Goal: Task Accomplishment & Management: Use online tool/utility

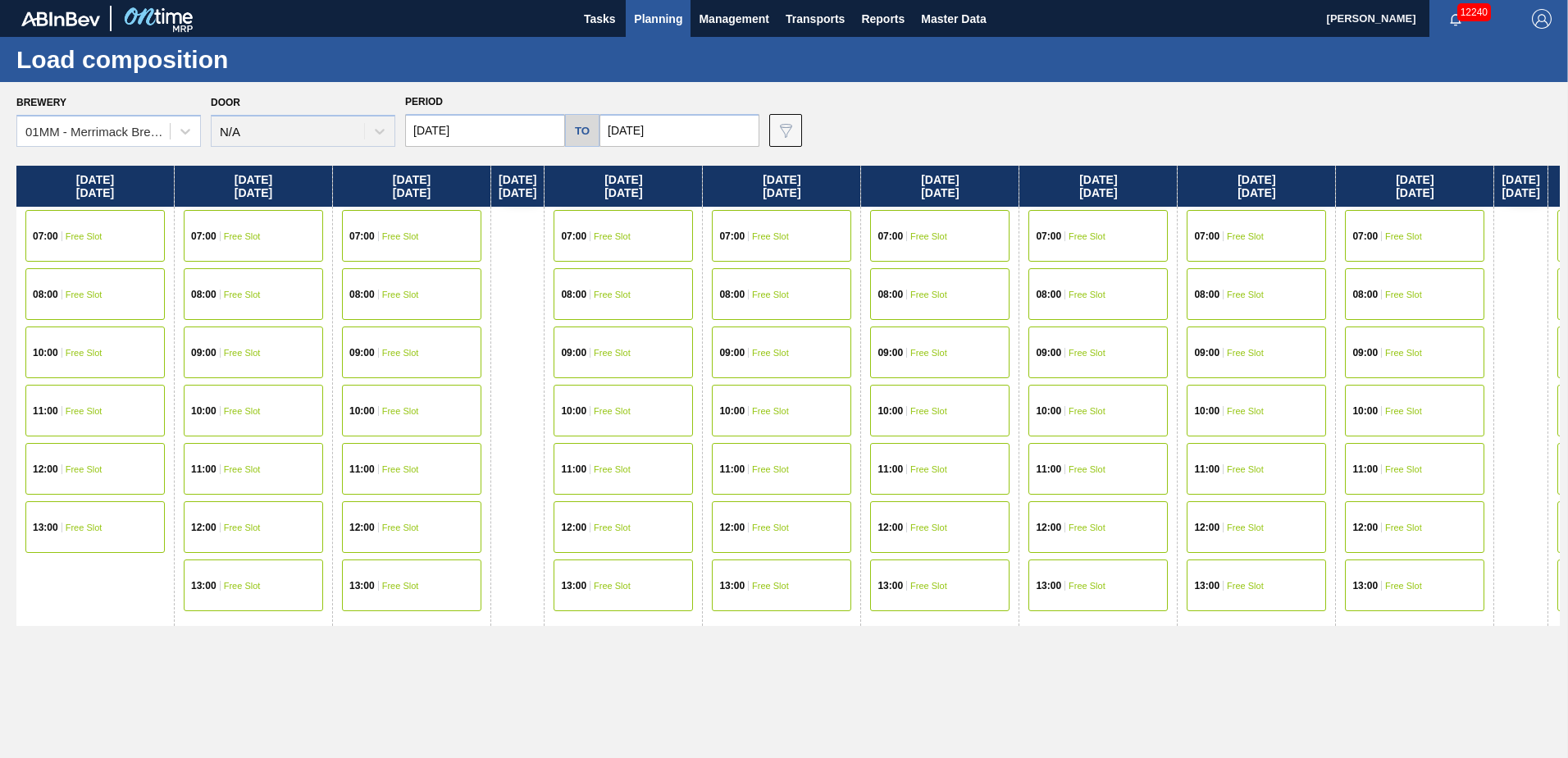
scroll to position [0, 2997]
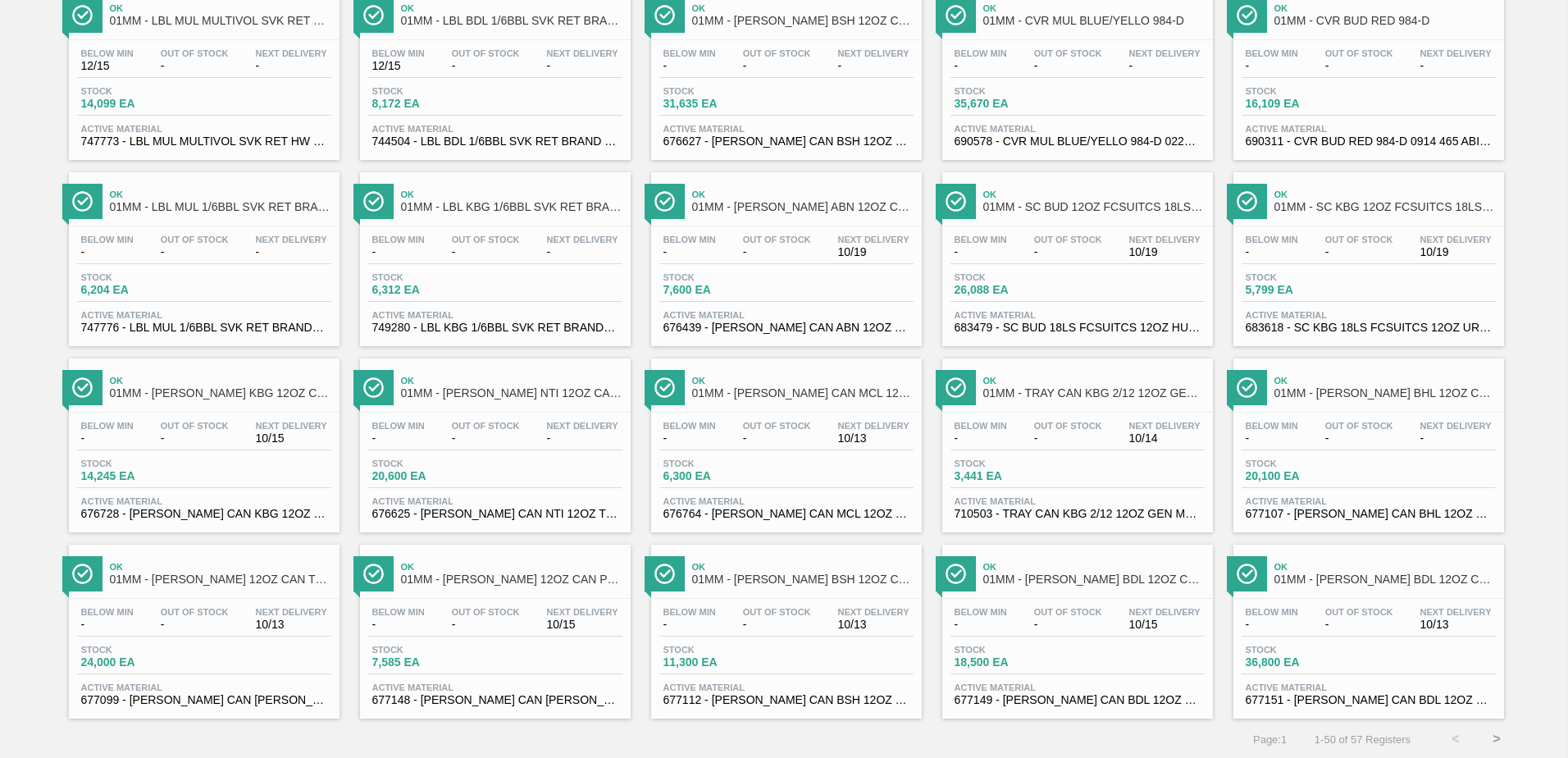
scroll to position [1265, 0]
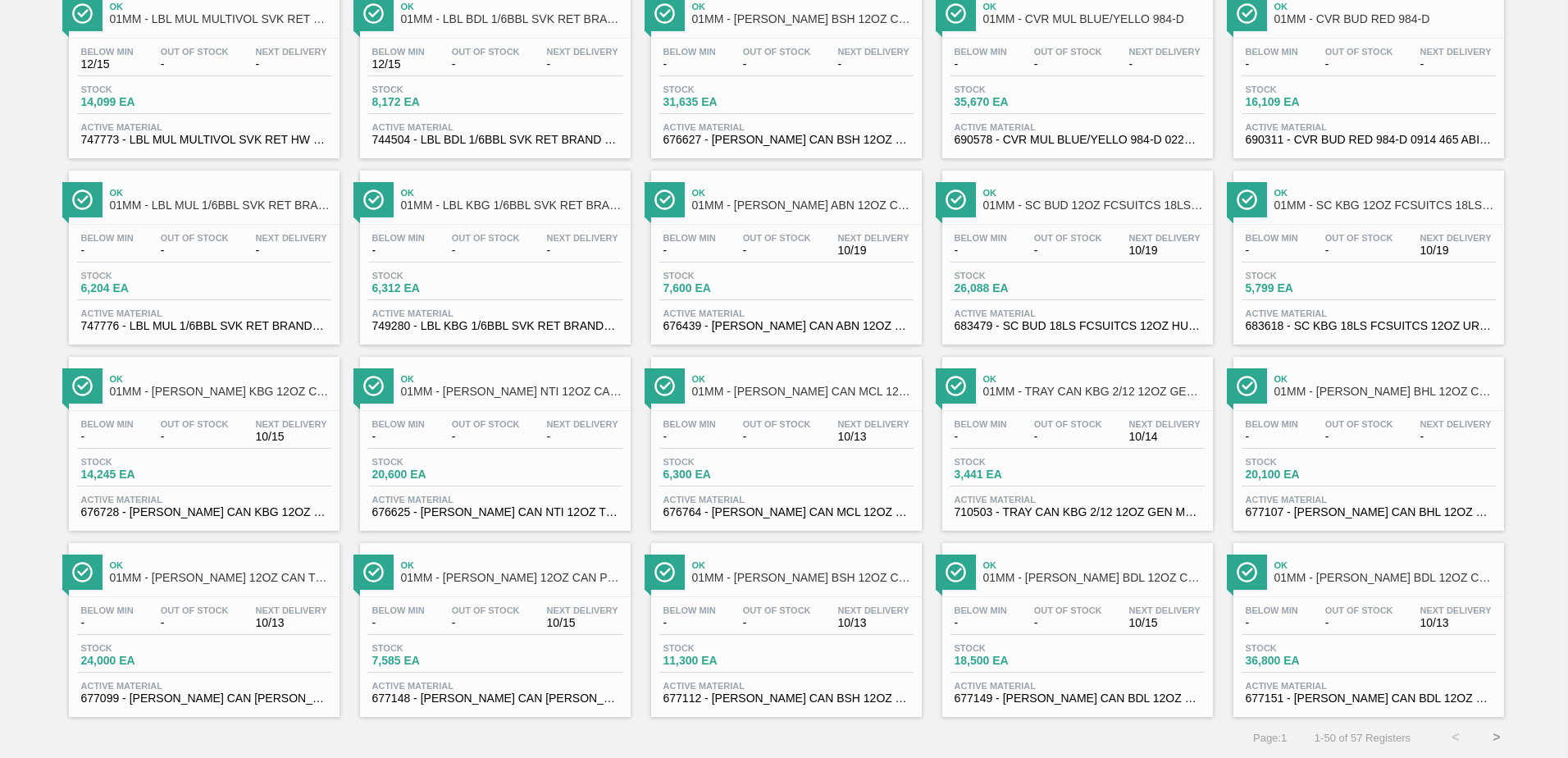
click at [1490, 732] on button ">" at bounding box center [1496, 736] width 41 height 41
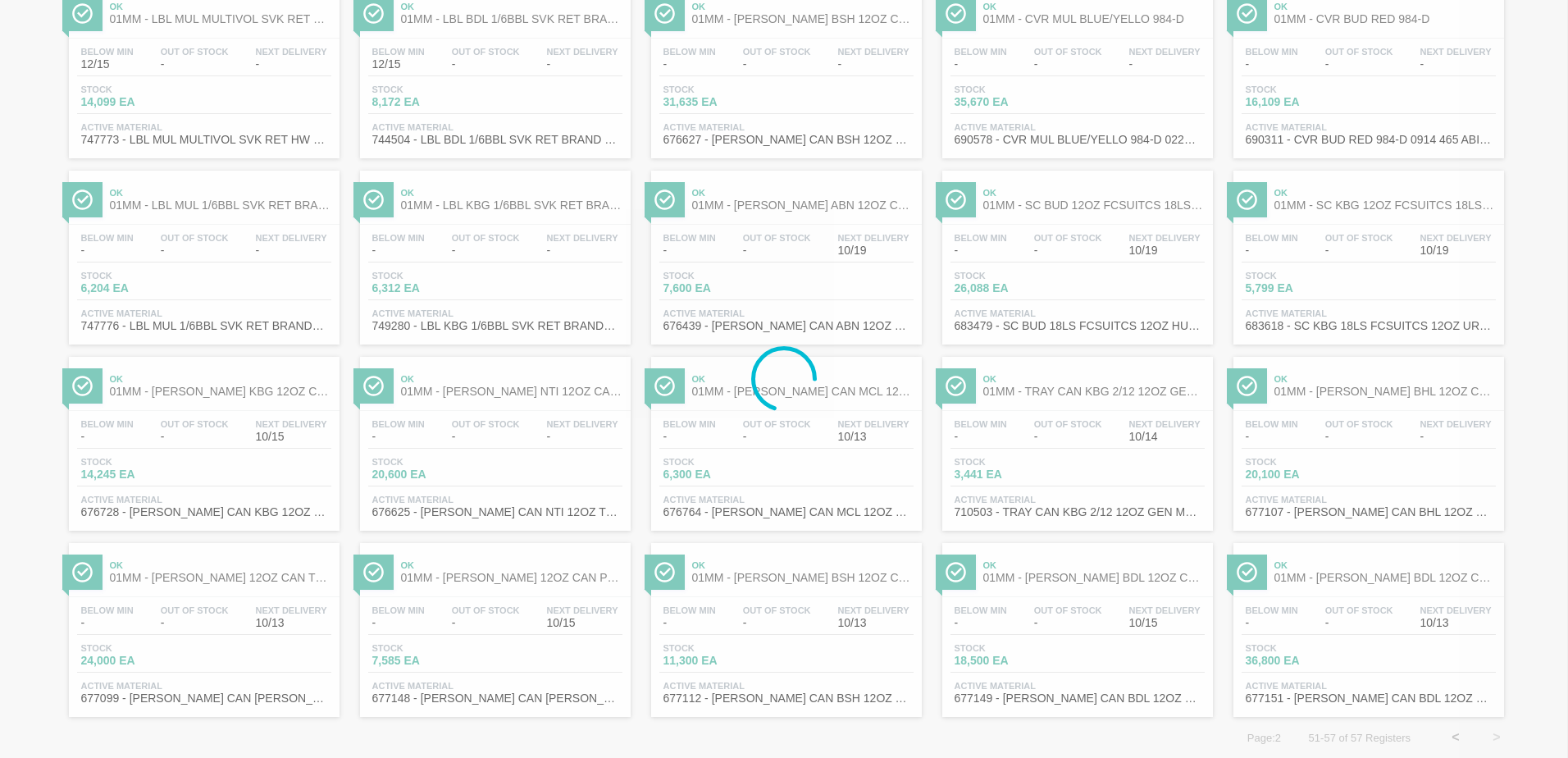
scroll to position [0, 0]
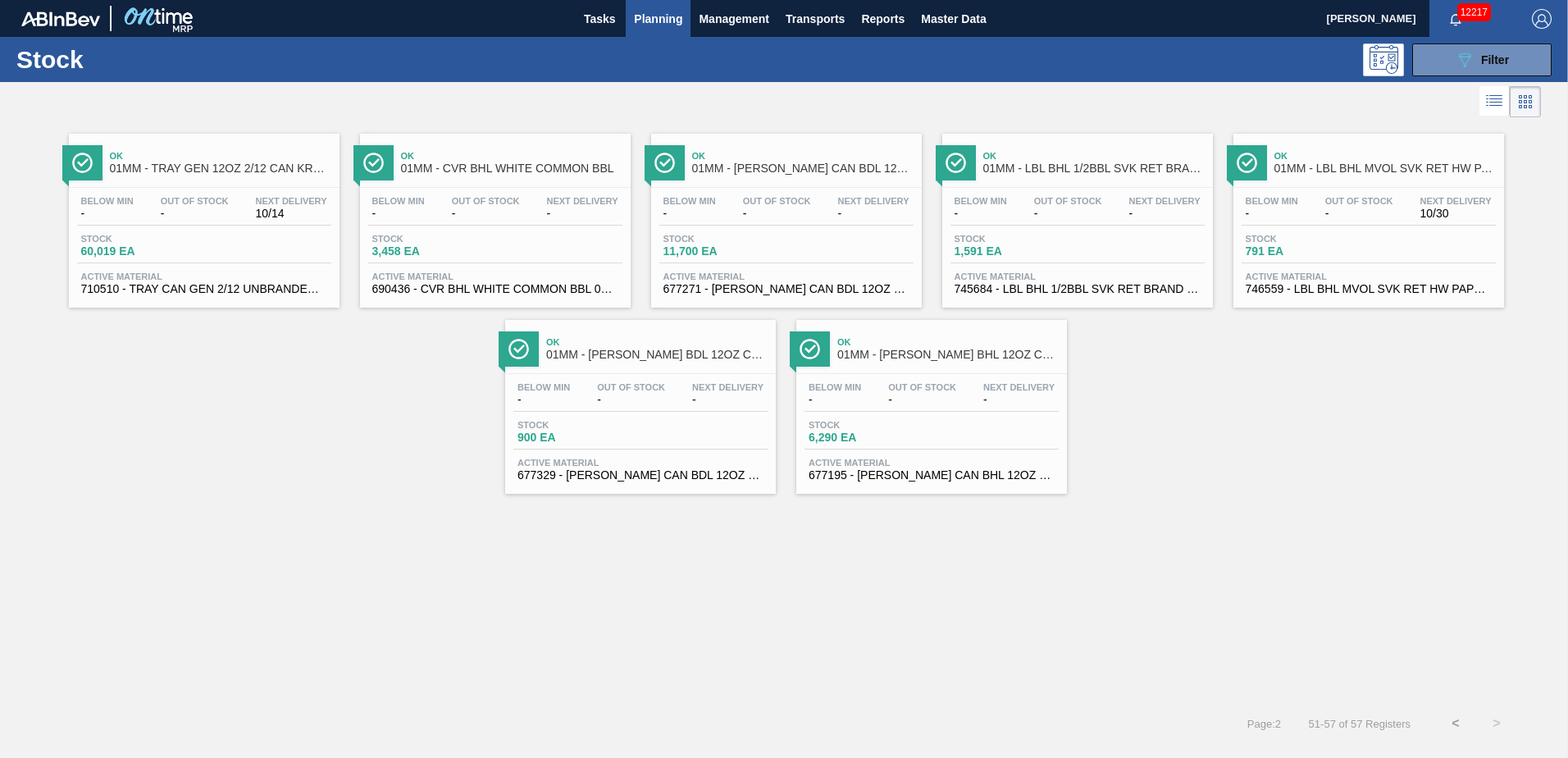
click at [1447, 716] on button "<" at bounding box center [1454, 723] width 41 height 41
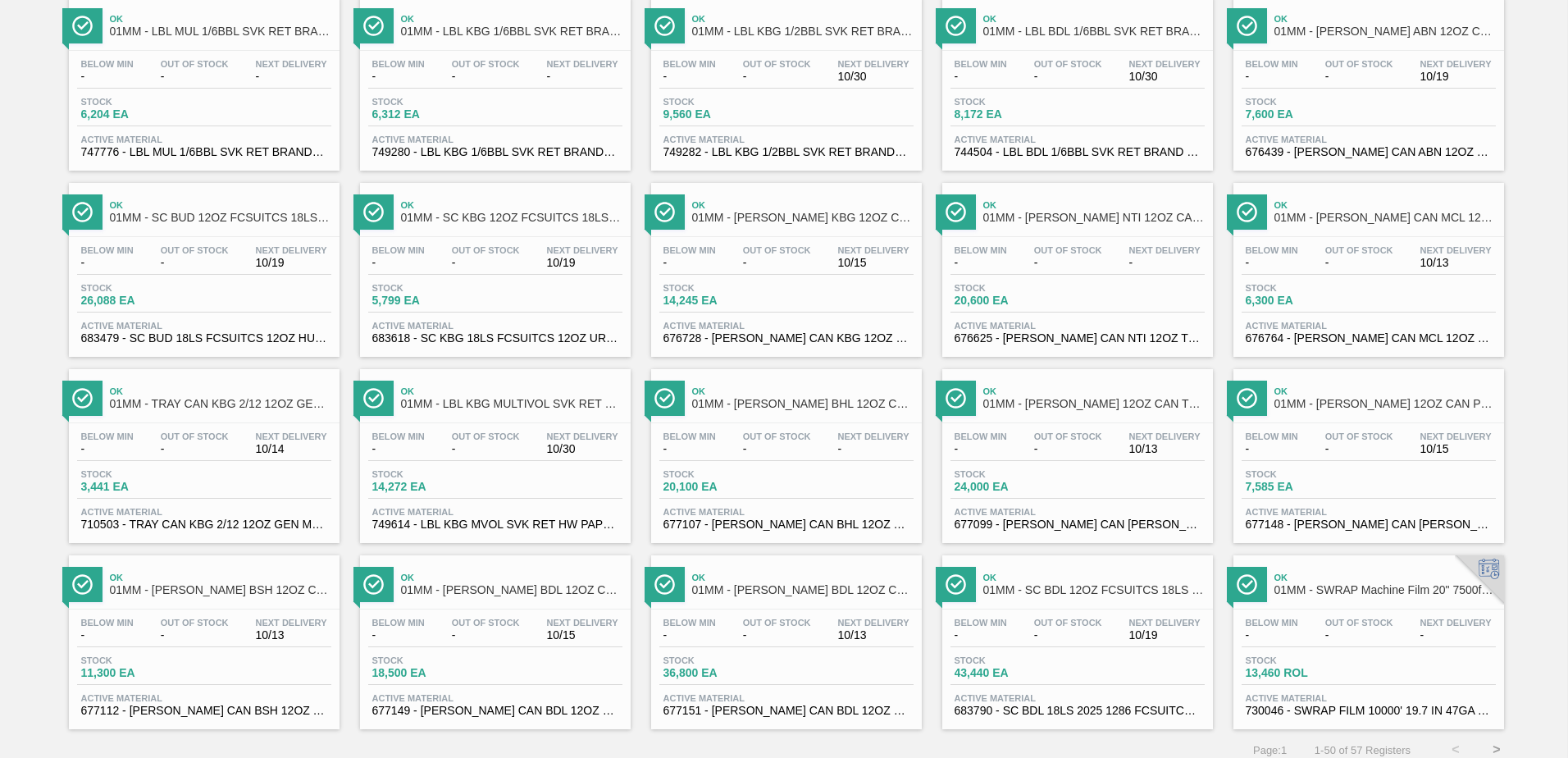
scroll to position [1265, 0]
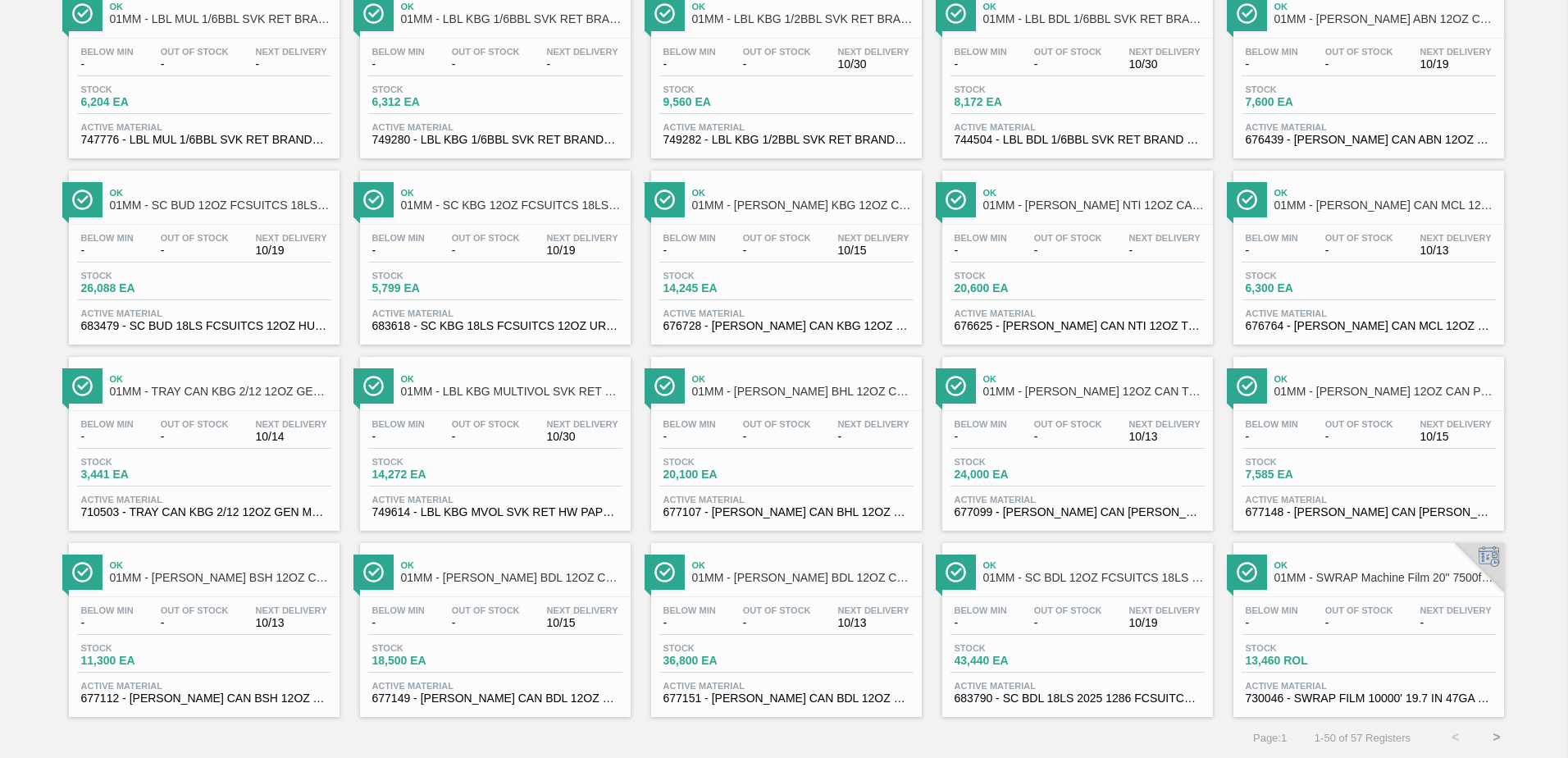
click at [1488, 735] on button ">" at bounding box center [1496, 736] width 41 height 41
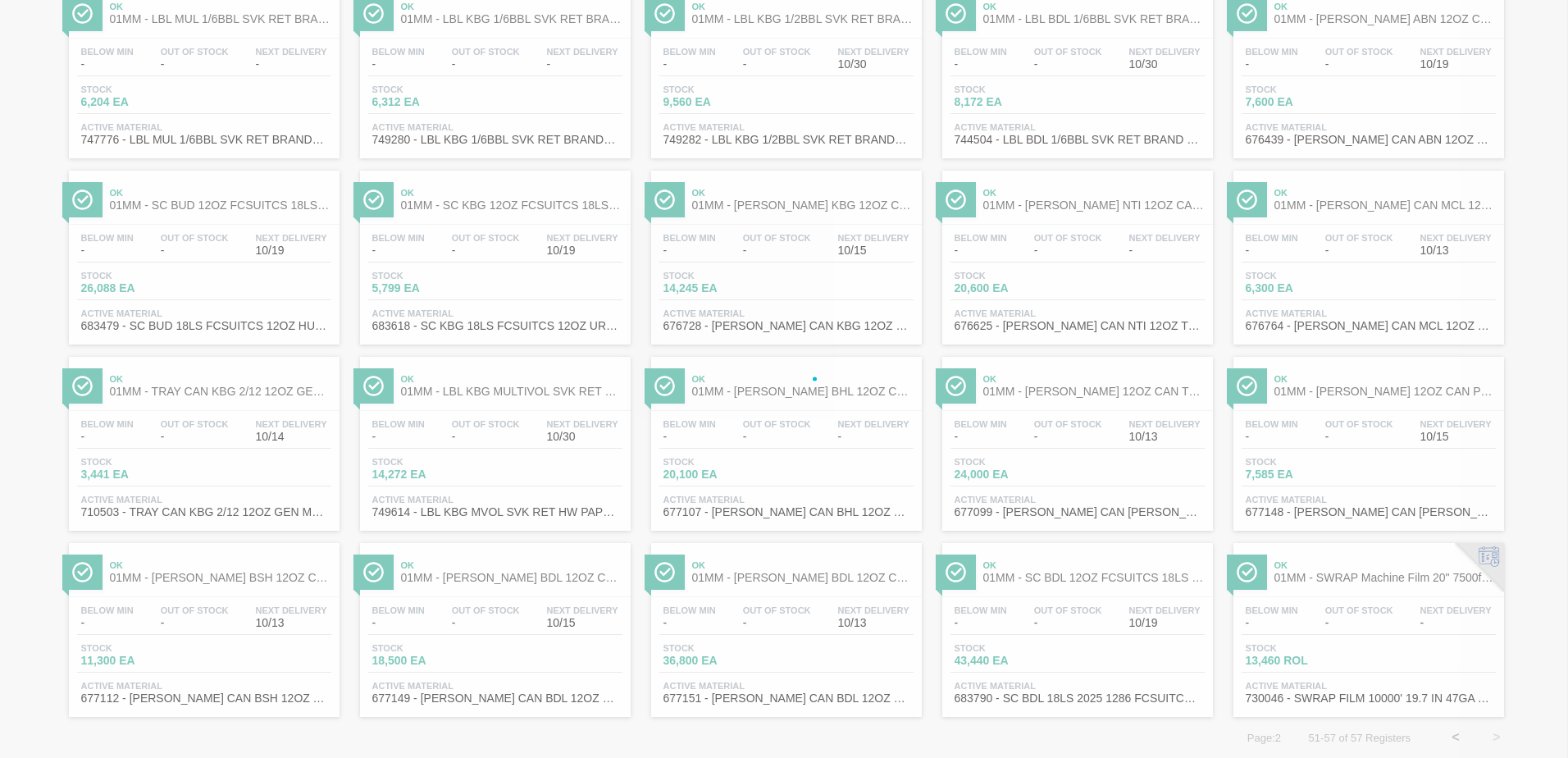
scroll to position [0, 0]
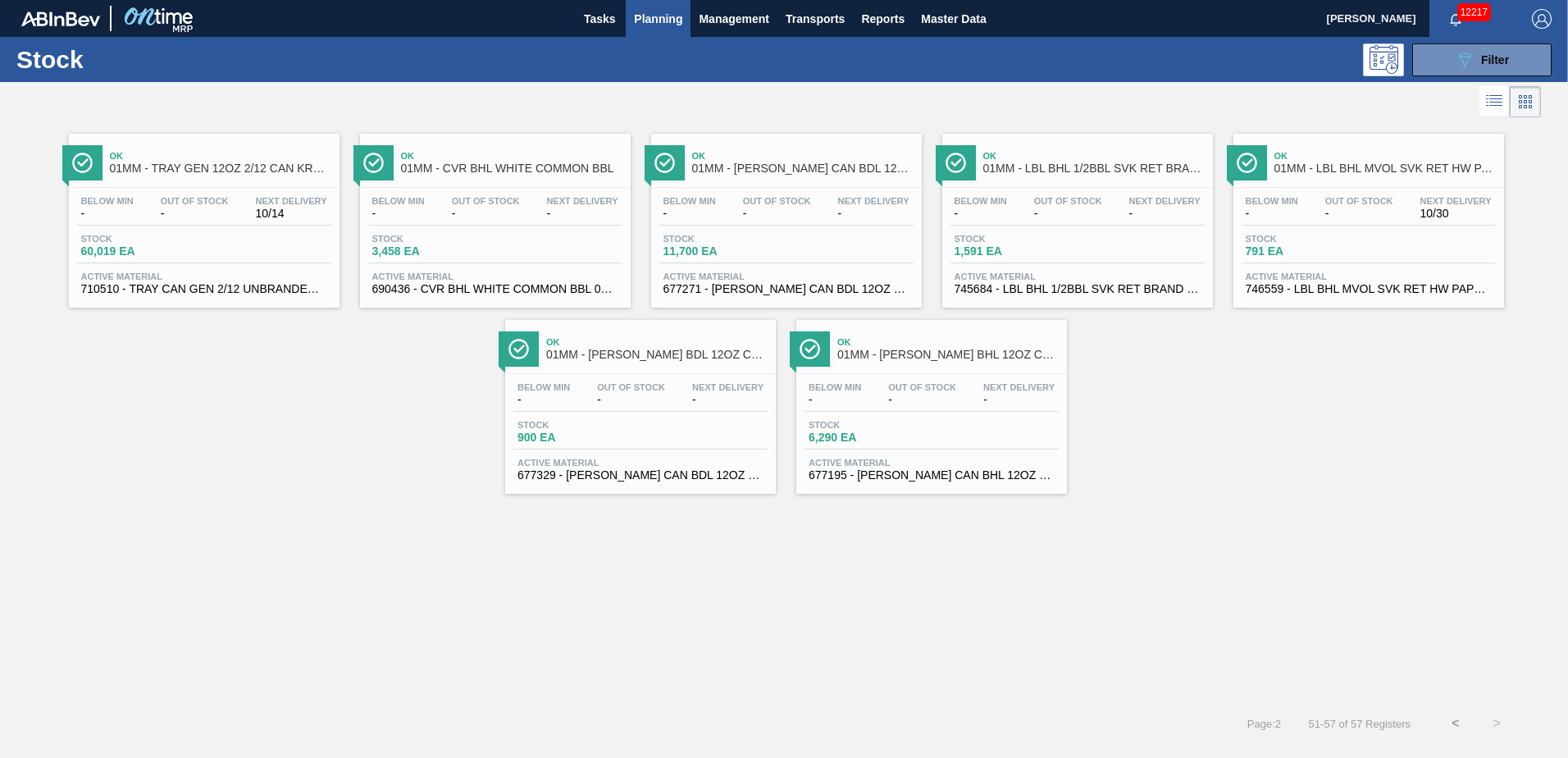
click at [1100, 219] on span "-" at bounding box center [1068, 213] width 68 height 12
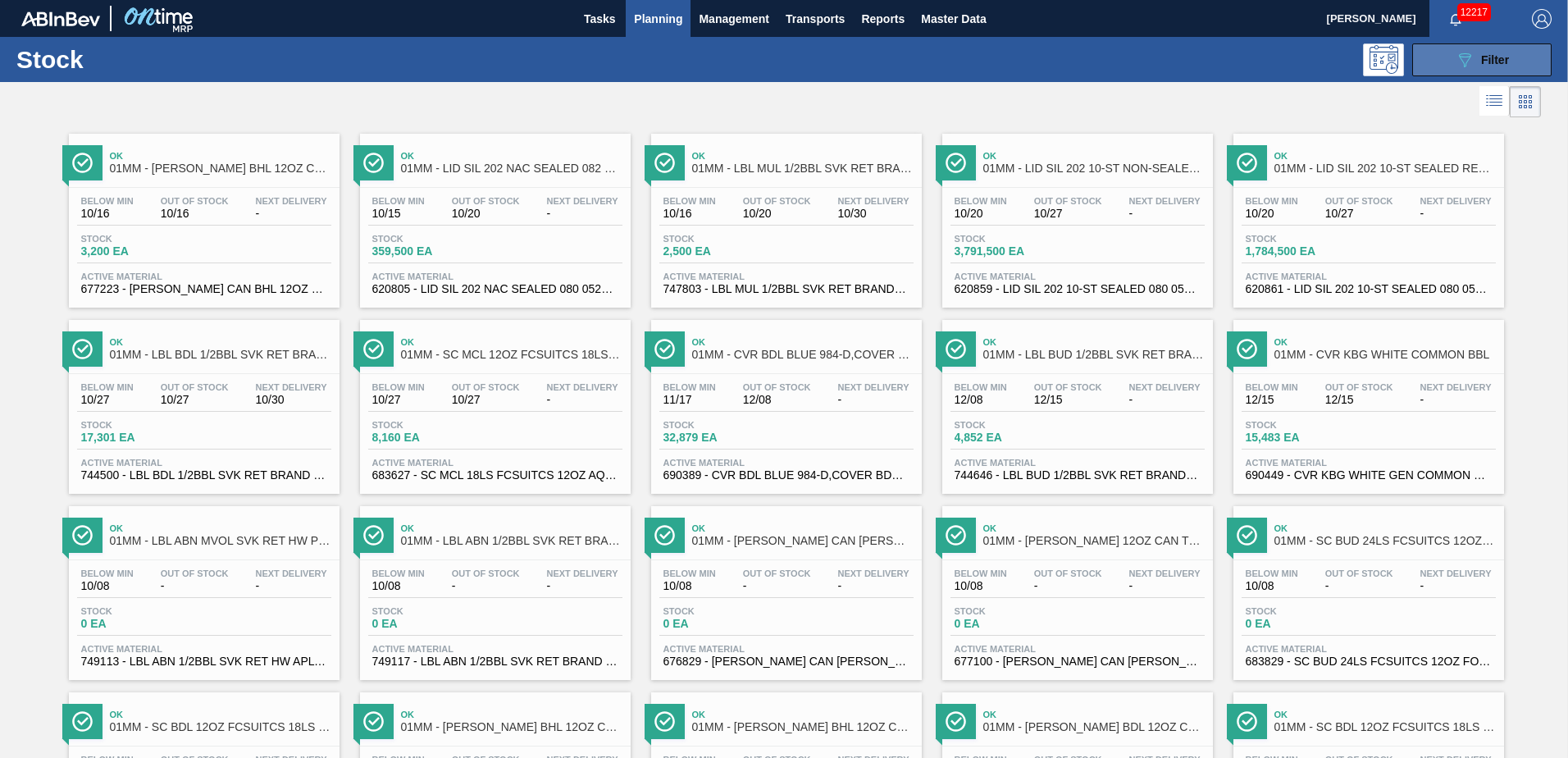
click at [1490, 56] on span "Filter" at bounding box center [1494, 60] width 27 height 13
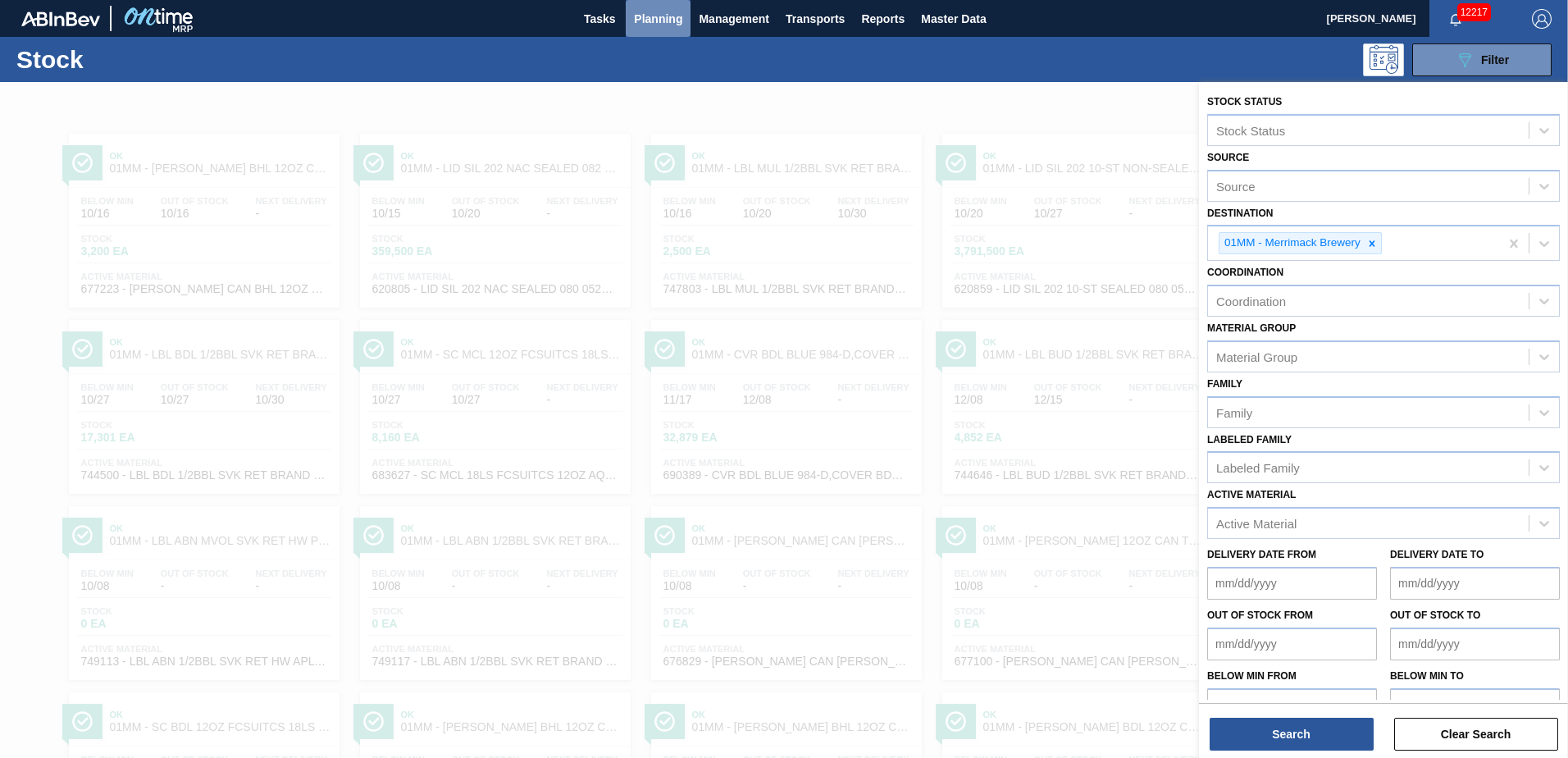
click at [645, 22] on span "Planning" at bounding box center [658, 19] width 48 height 20
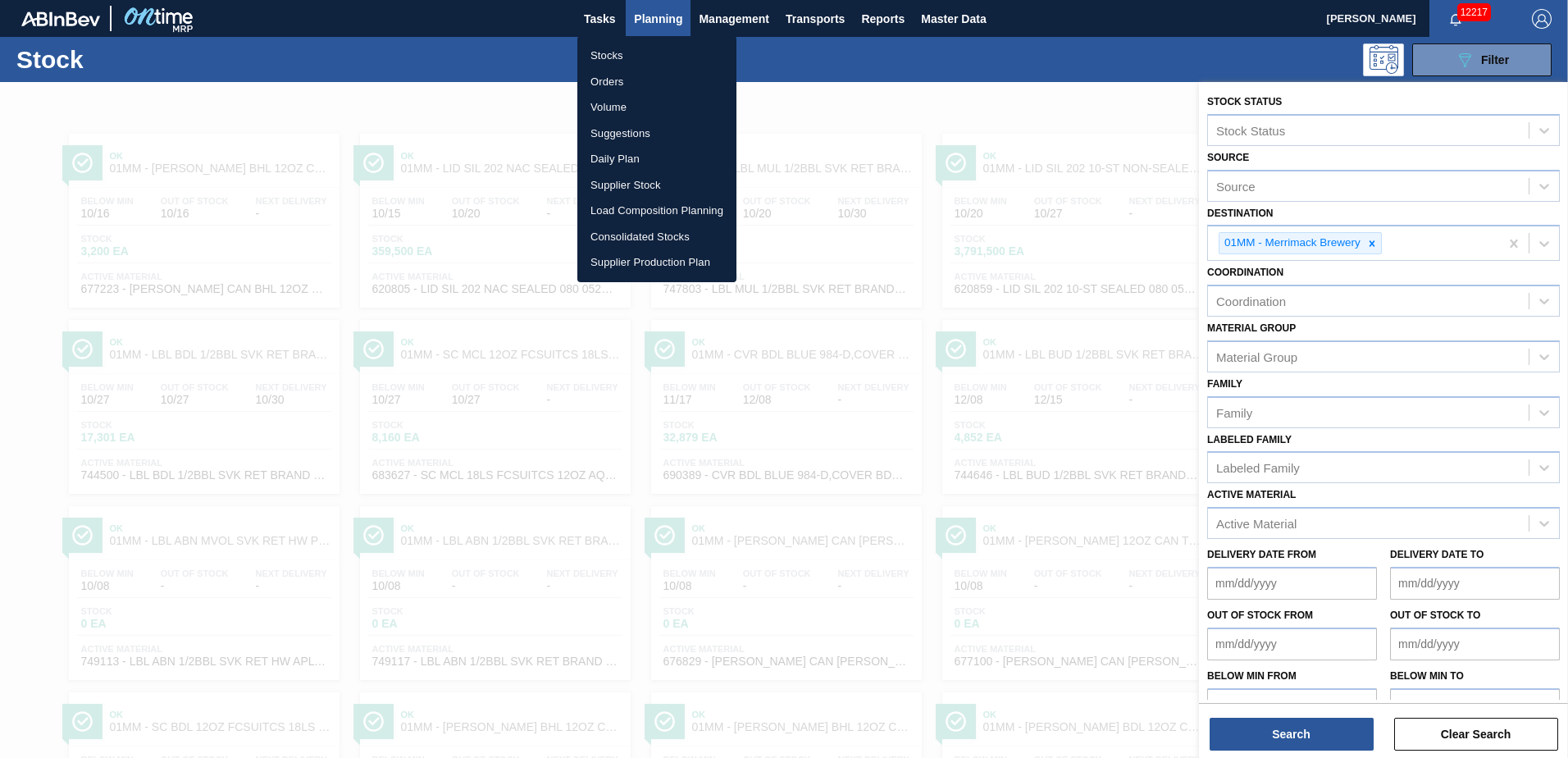
click at [630, 132] on li "Suggestions" at bounding box center [657, 134] width 159 height 27
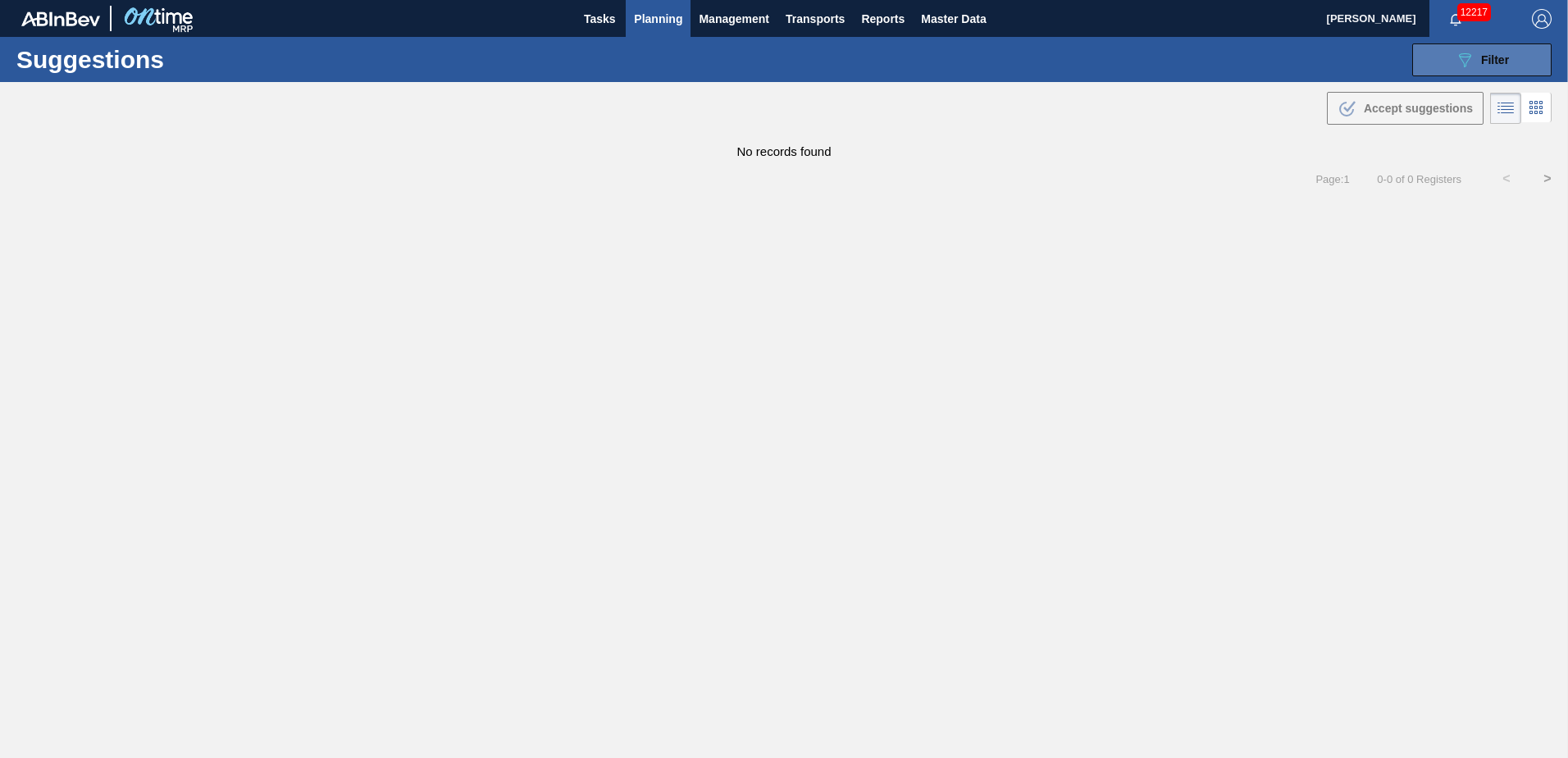
click at [1502, 64] on span "Filter" at bounding box center [1494, 60] width 27 height 13
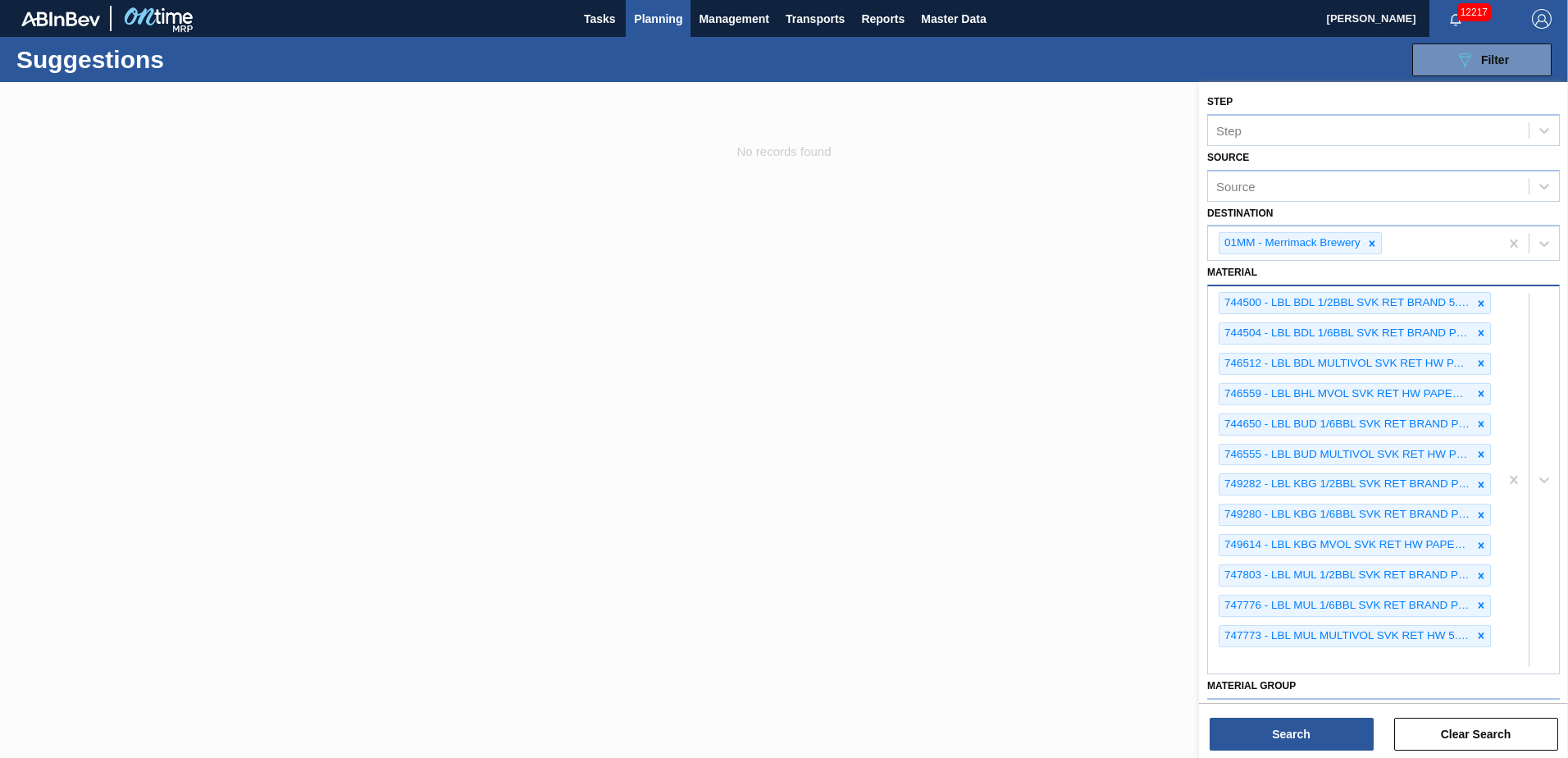
click at [1463, 652] on div "744500 - LBL BDL 1/2BBL SVK RET BRAND 5.0% PAPER 744504 - LBL BDL 1/6BBL SVK RE…" at bounding box center [1353, 479] width 291 height 387
type input "745684"
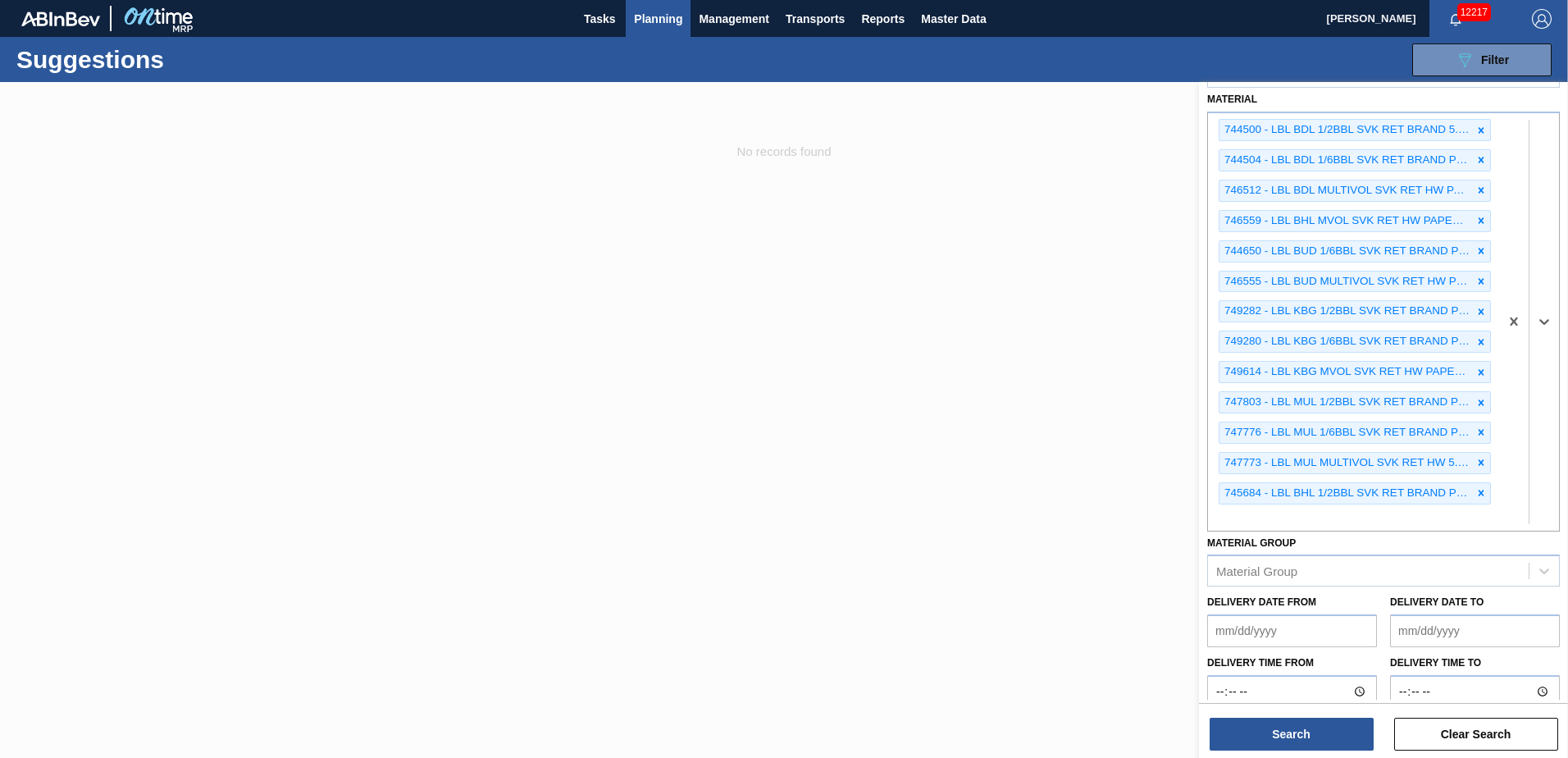
scroll to position [190, 0]
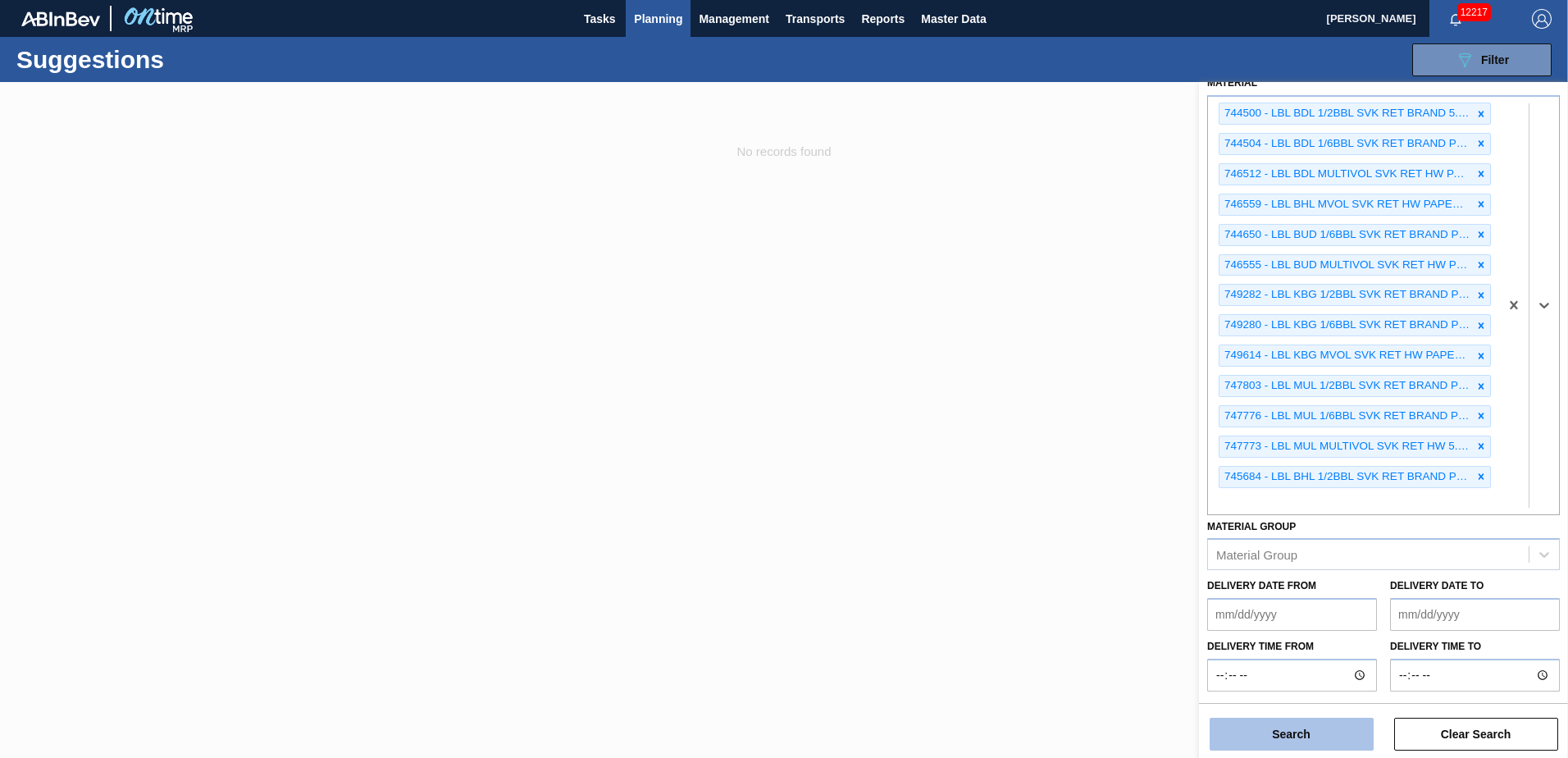
click at [1316, 734] on button "Search" at bounding box center [1290, 733] width 164 height 33
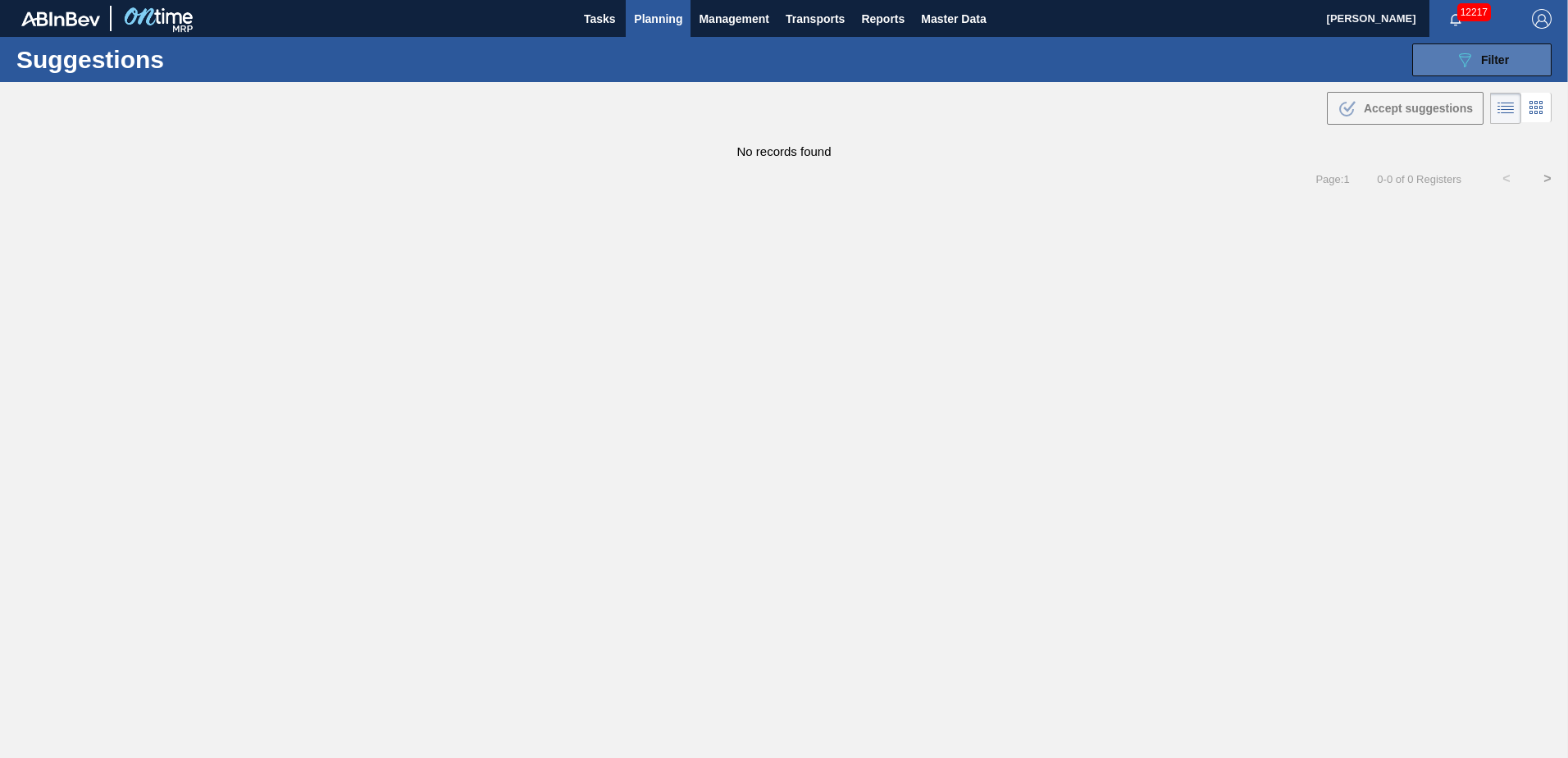
click at [1492, 67] on div "089F7B8B-B2A5-4AFE-B5C0-19BA573D28AC Filter" at bounding box center [1481, 60] width 54 height 20
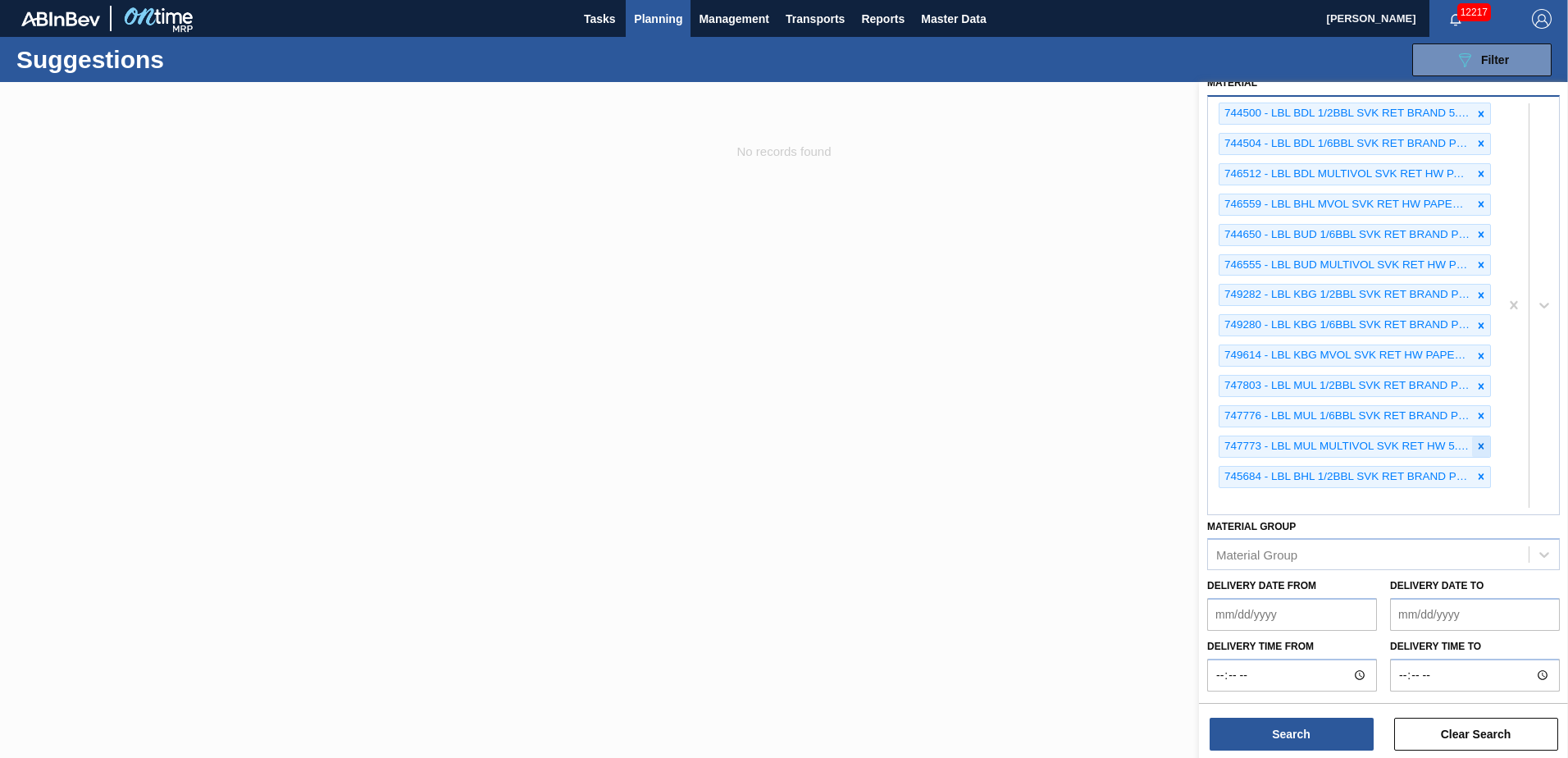
click at [1478, 444] on icon at bounding box center [1481, 446] width 6 height 6
click at [1479, 418] on icon at bounding box center [1481, 417] width 11 height 11
click at [1480, 172] on icon at bounding box center [1481, 174] width 6 height 6
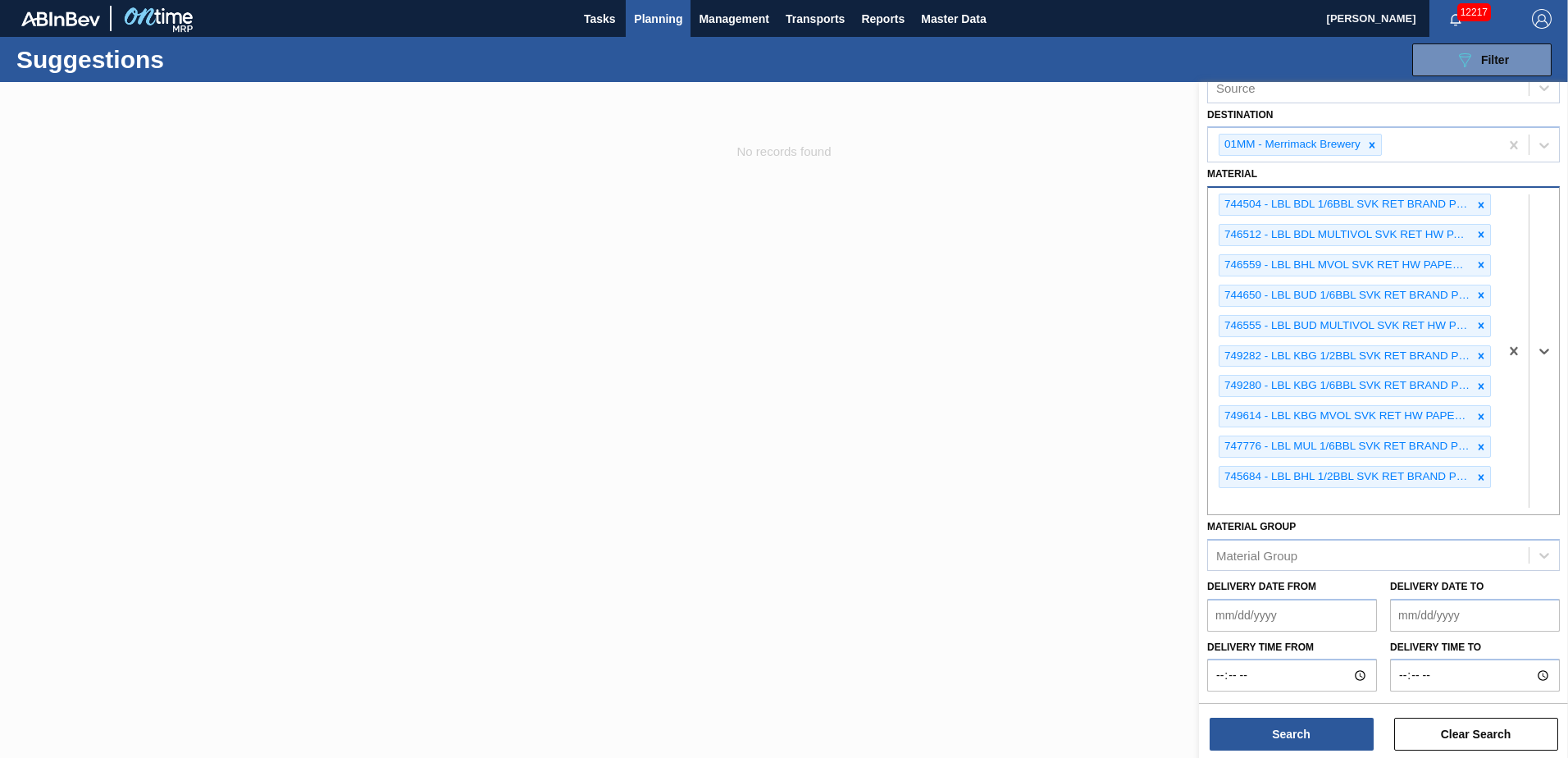
scroll to position [99, 0]
click at [1480, 172] on div "Material option 744500 - LBL BDL 1/2BBL SVK RET BRAND 5.0% PAPER, deselected. S…" at bounding box center [1383, 338] width 352 height 352
click at [1480, 172] on div "Material 744504 - LBL BDL 1/6BBL SVK RET BRAND PPS 1215 #4 746512 - LBL BDL MUL…" at bounding box center [1383, 338] width 352 height 352
drag, startPoint x: 1480, startPoint y: 172, endPoint x: 1477, endPoint y: 204, distance: 32.1
click at [1478, 204] on icon at bounding box center [1481, 205] width 6 height 6
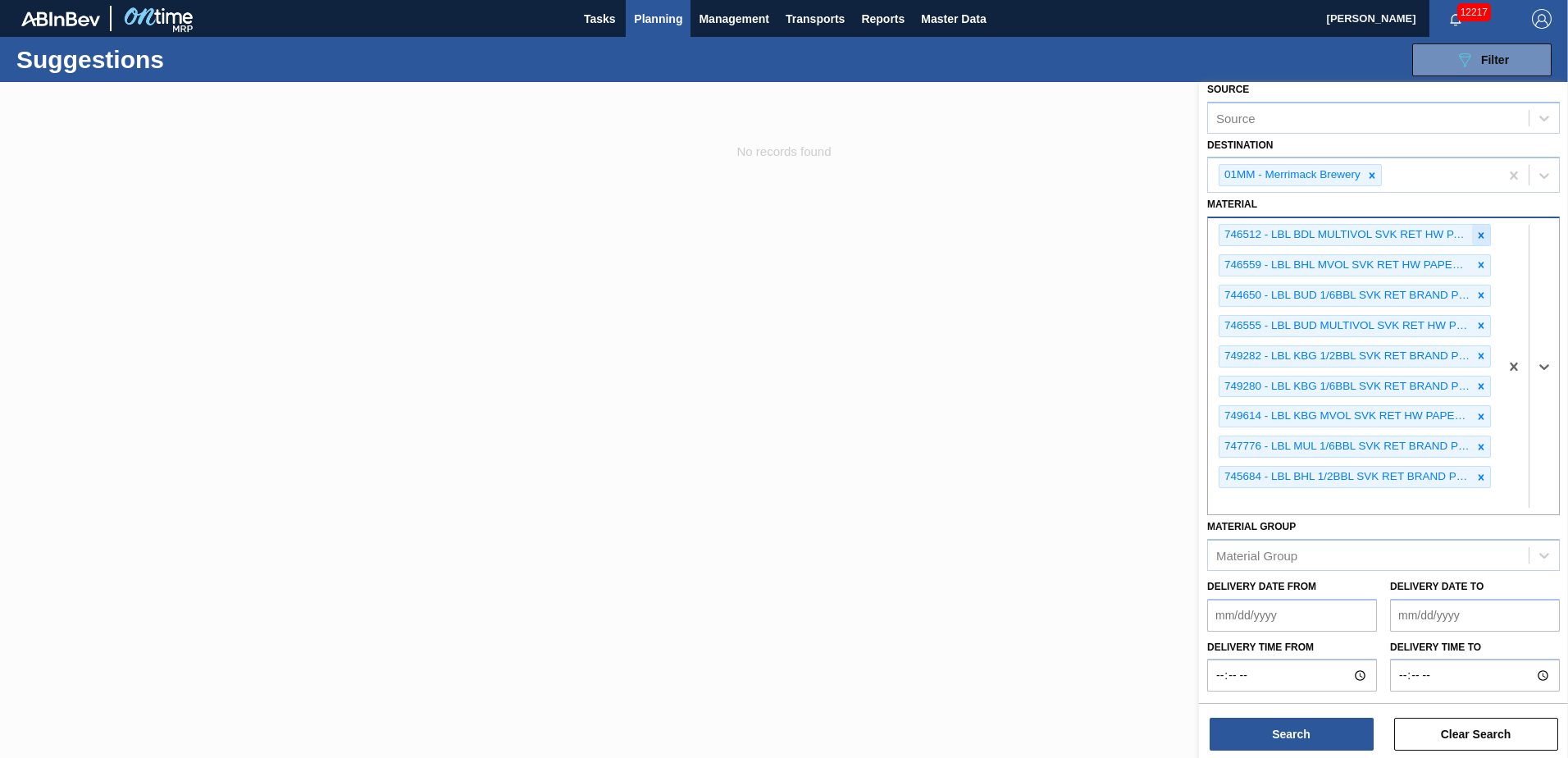
click at [1478, 234] on icon at bounding box center [1481, 235] width 6 height 6
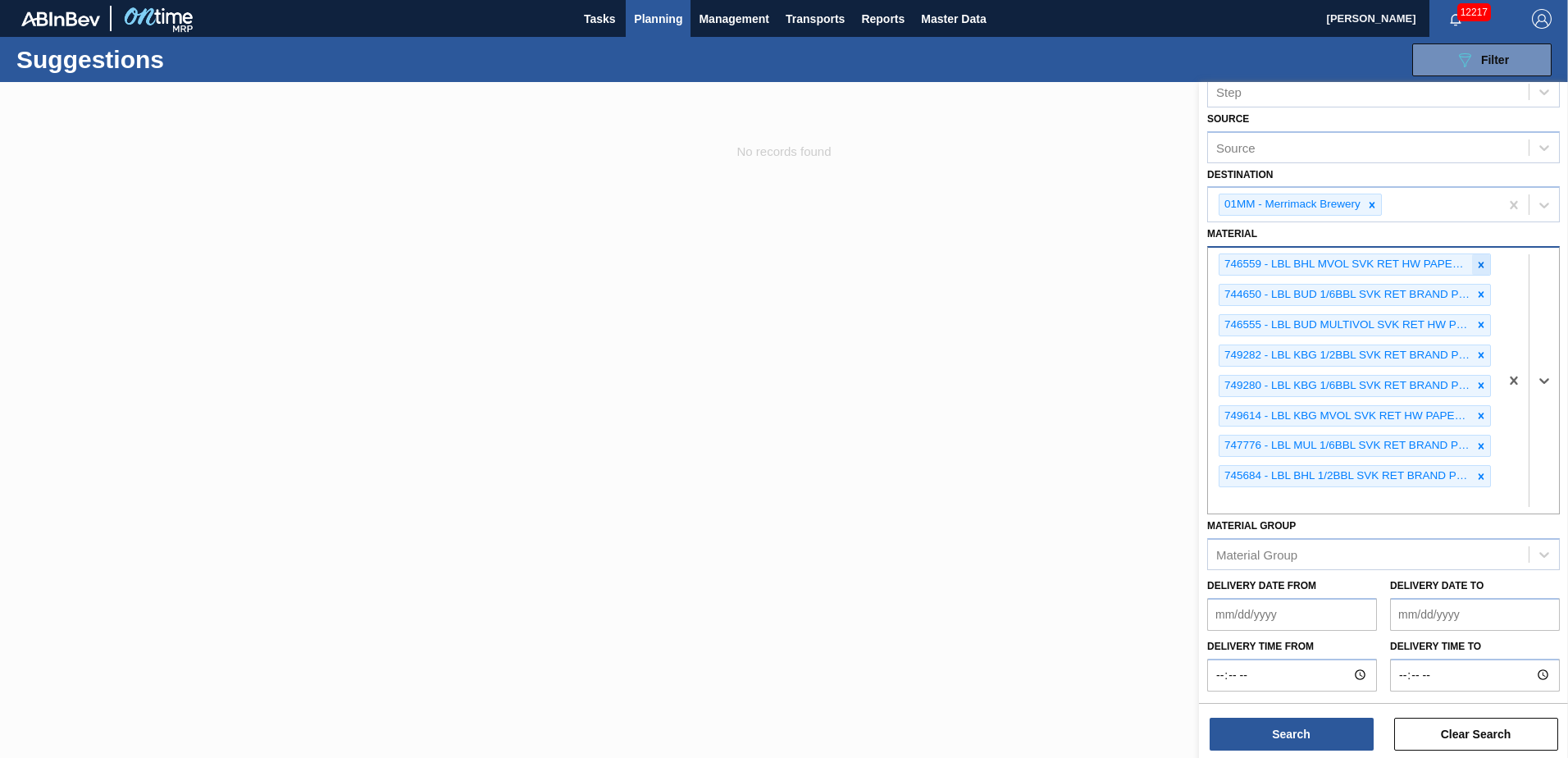
click at [1477, 262] on icon at bounding box center [1481, 264] width 11 height 11
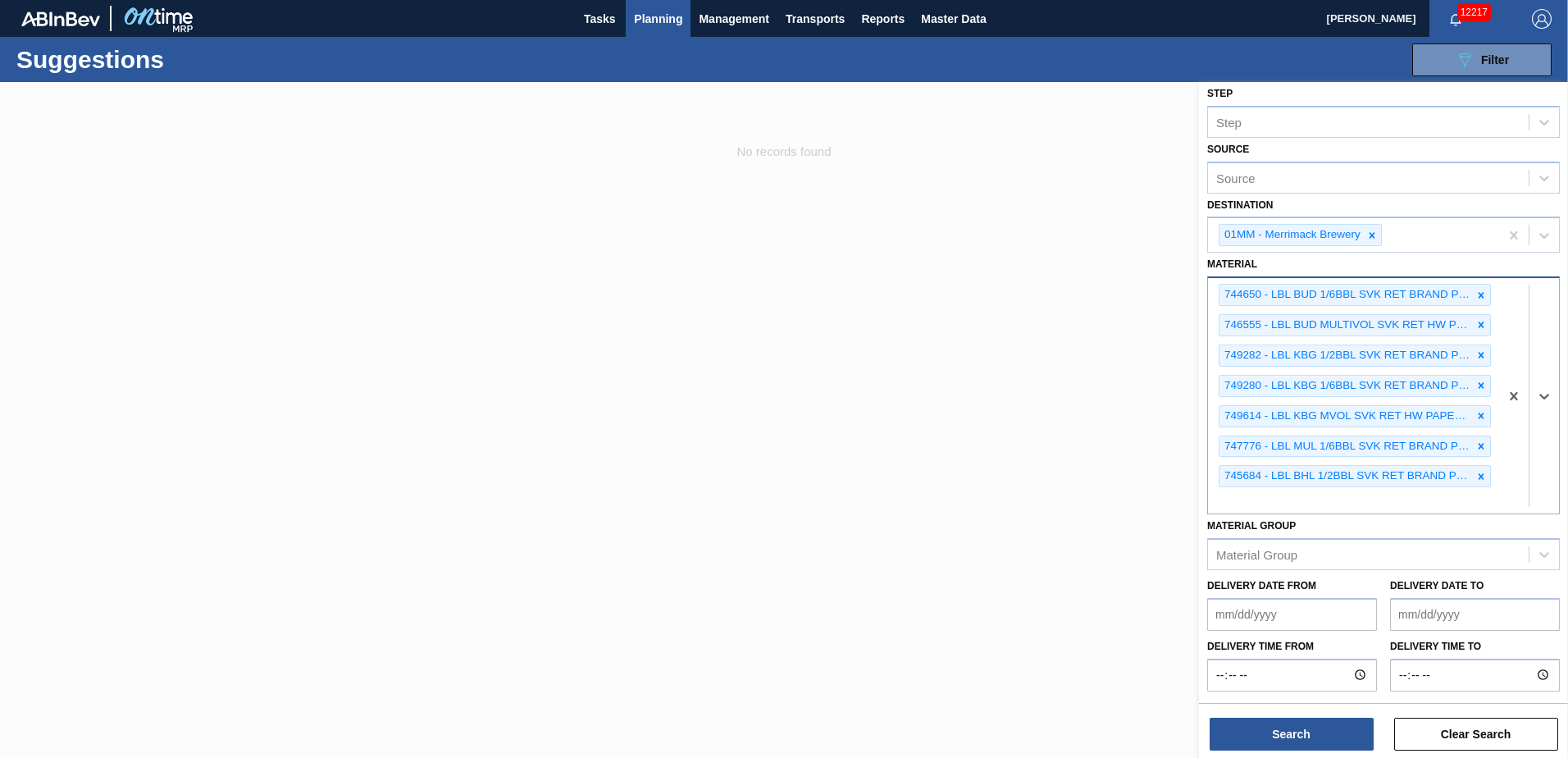
scroll to position [9, 0]
click at [1478, 298] on icon at bounding box center [1481, 295] width 6 height 6
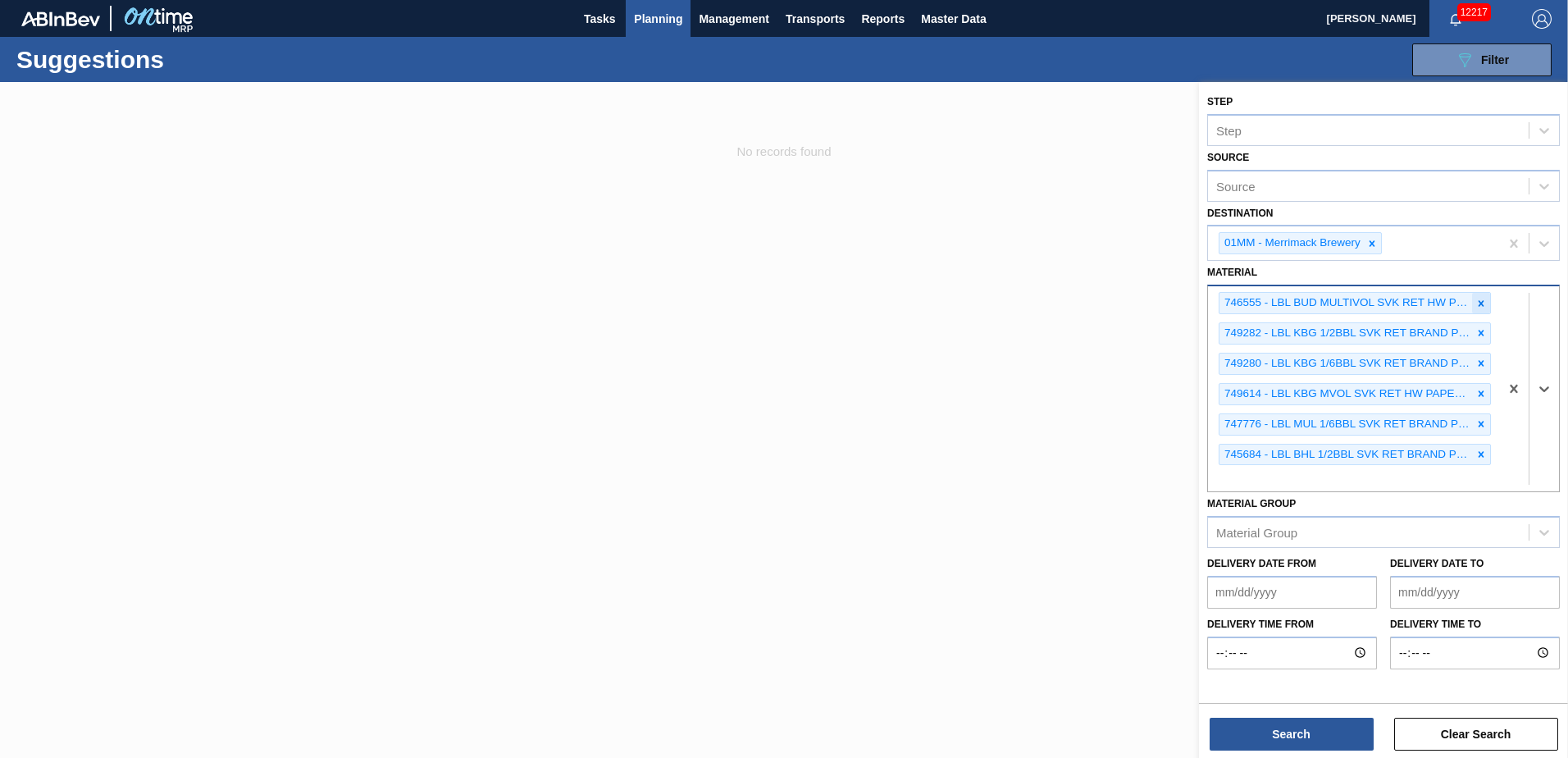
click at [1482, 301] on icon at bounding box center [1481, 303] width 11 height 11
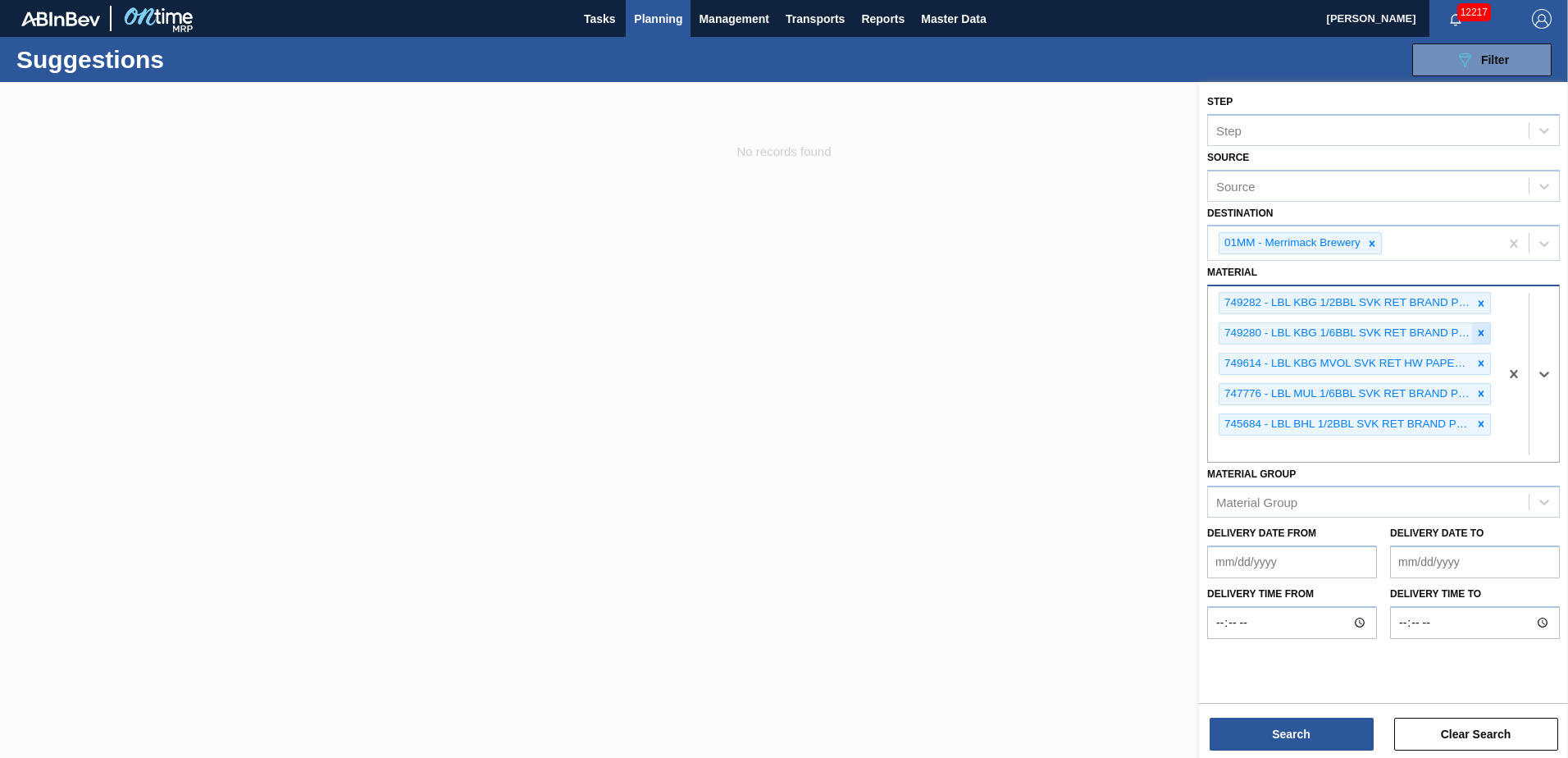
click at [1481, 327] on icon at bounding box center [1481, 333] width 11 height 11
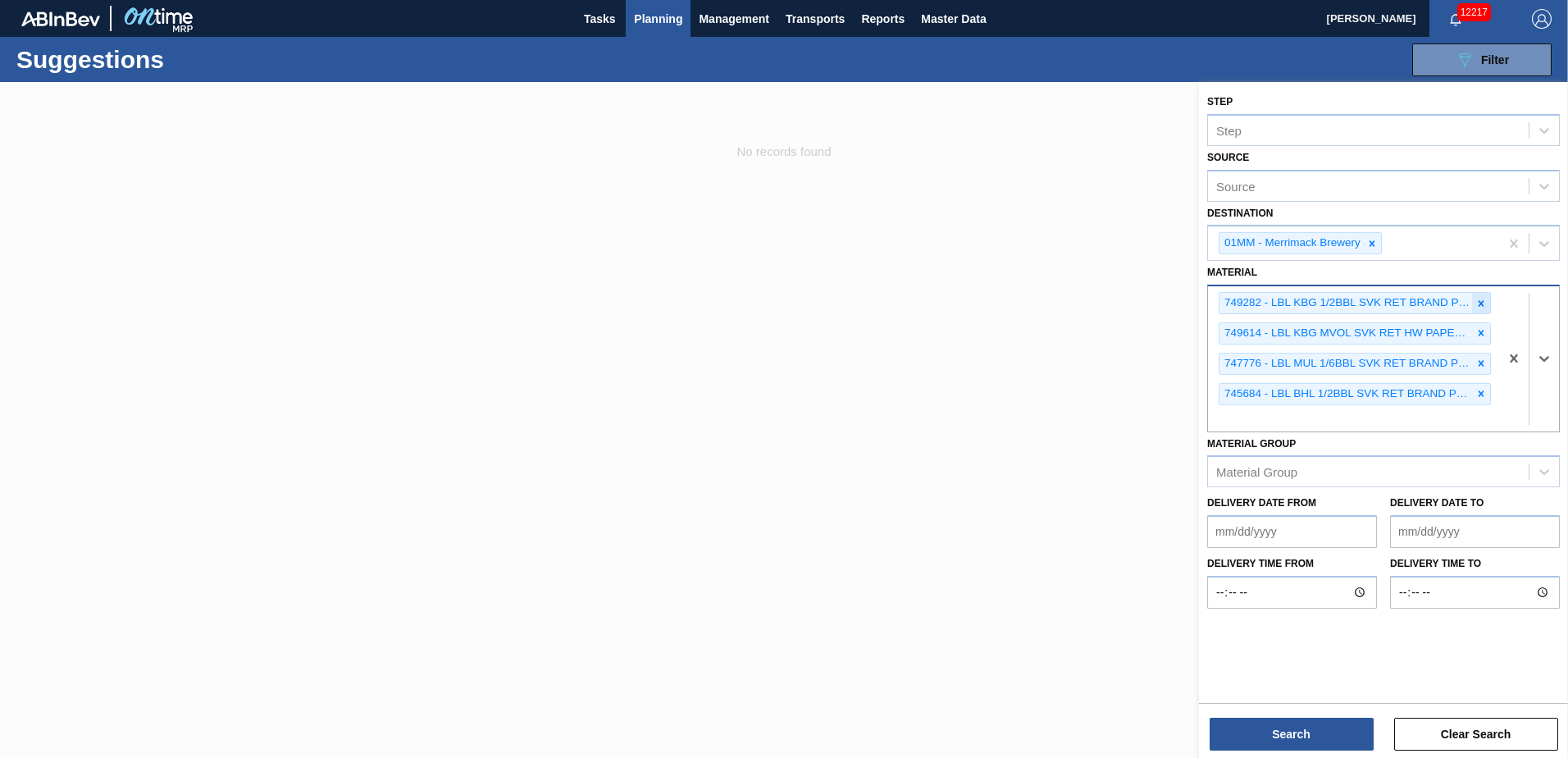
click at [1481, 305] on icon at bounding box center [1481, 303] width 11 height 11
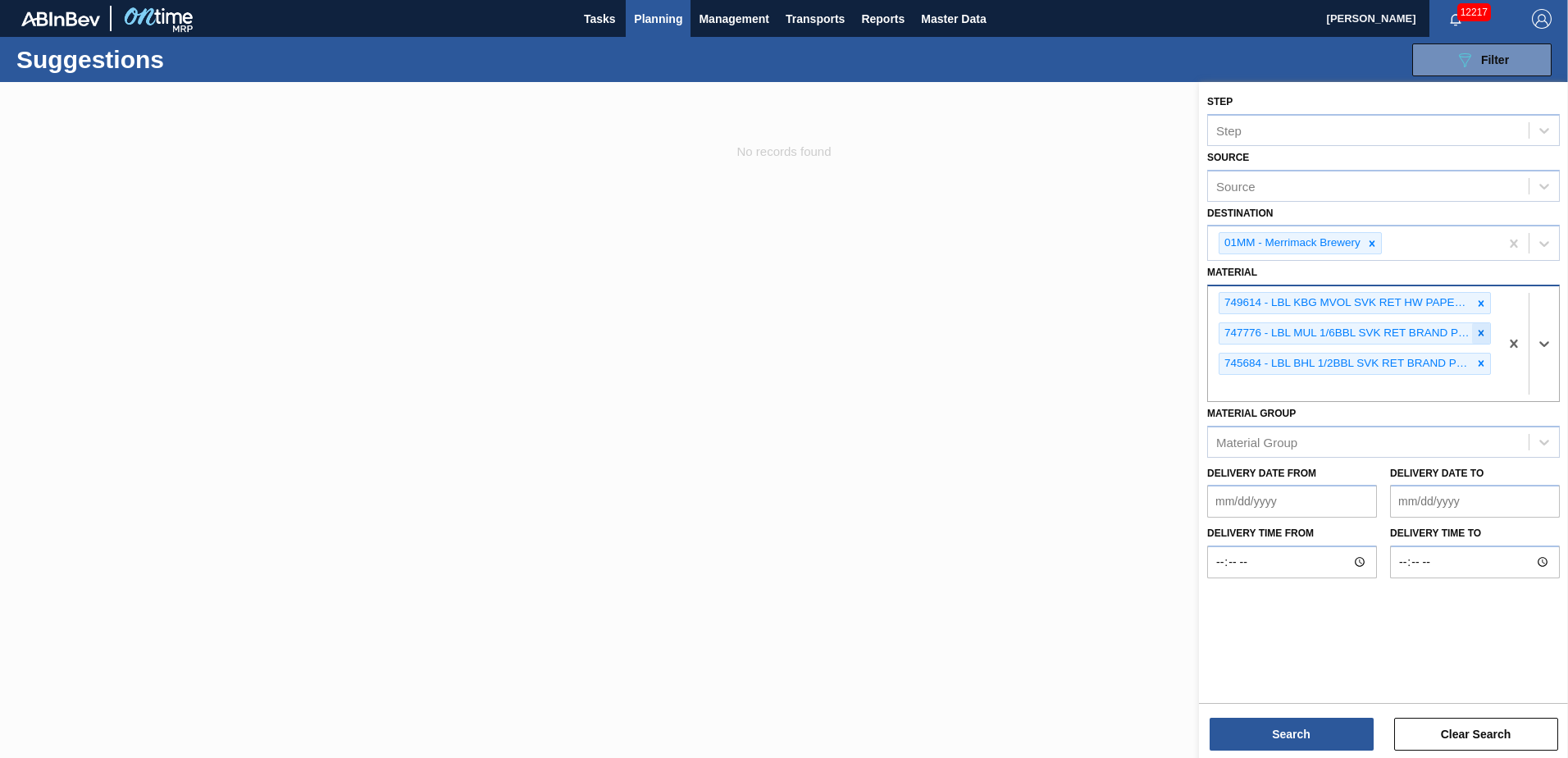
click at [1481, 330] on icon at bounding box center [1481, 333] width 11 height 11
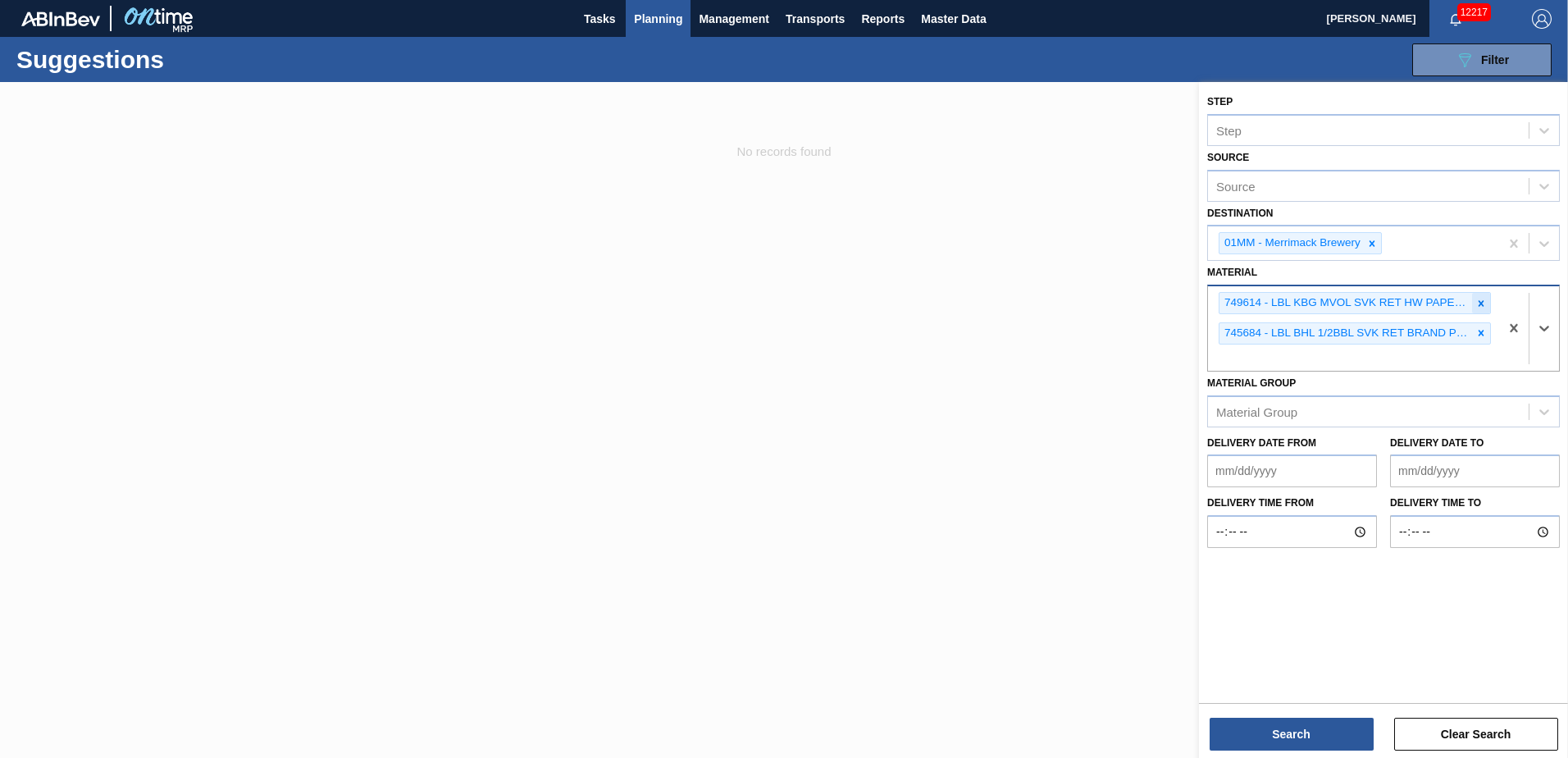
click at [1477, 307] on icon at bounding box center [1481, 303] width 11 height 11
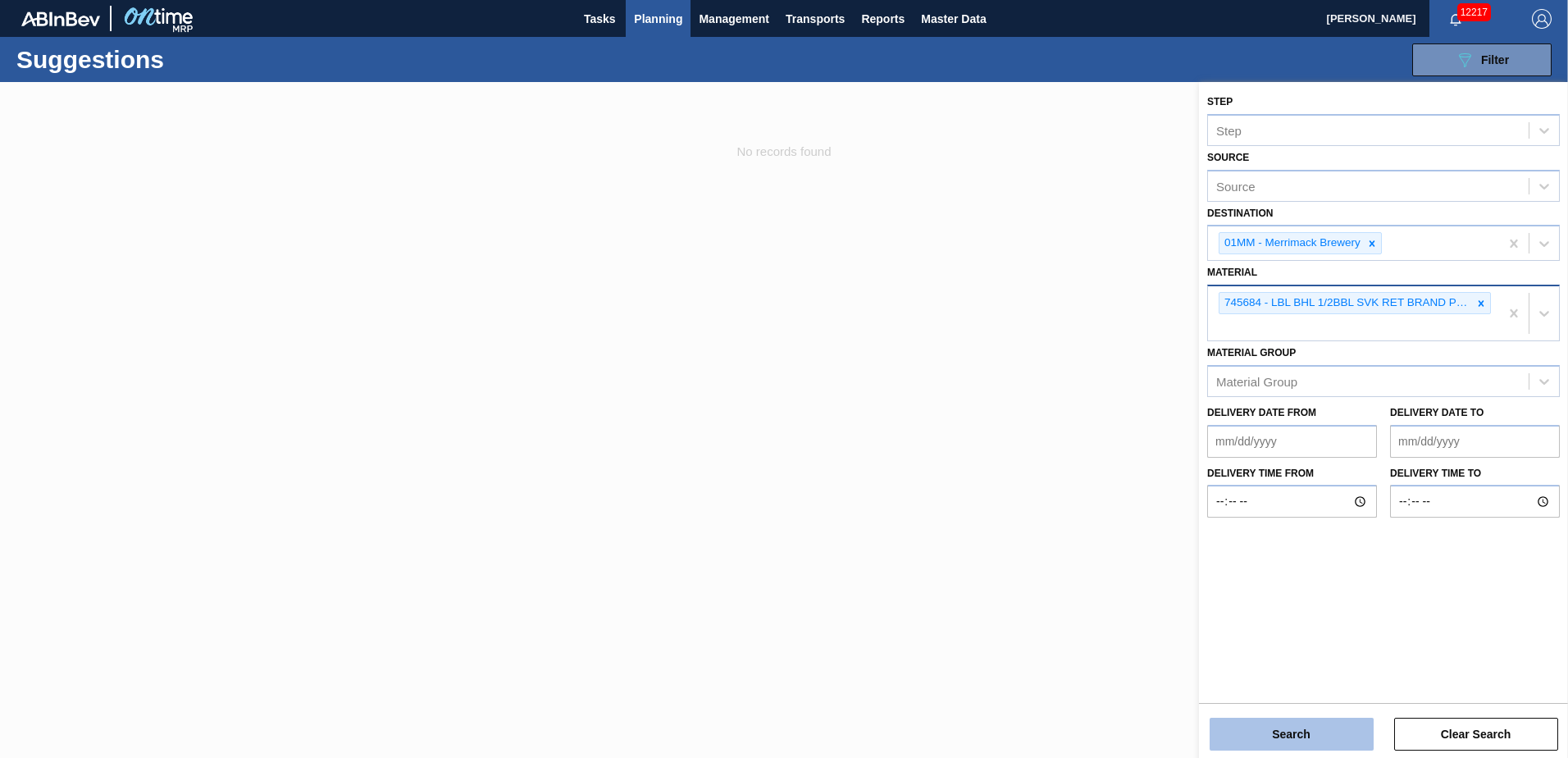
click at [1299, 734] on button "Search" at bounding box center [1290, 733] width 164 height 33
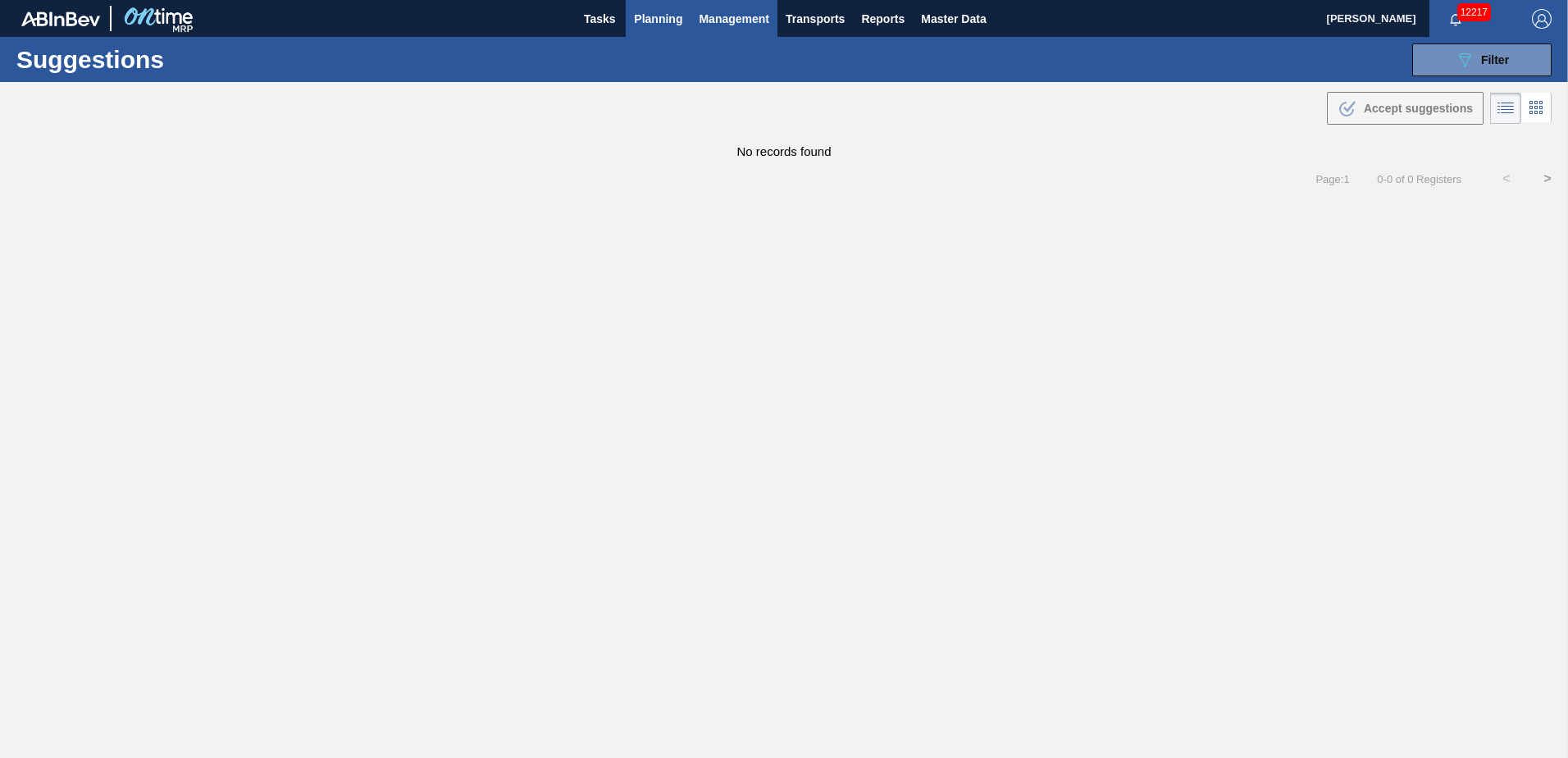
click at [728, 17] on span "Management" at bounding box center [733, 19] width 70 height 20
click at [649, 20] on div at bounding box center [784, 379] width 1568 height 758
click at [649, 20] on span "Planning" at bounding box center [658, 19] width 48 height 20
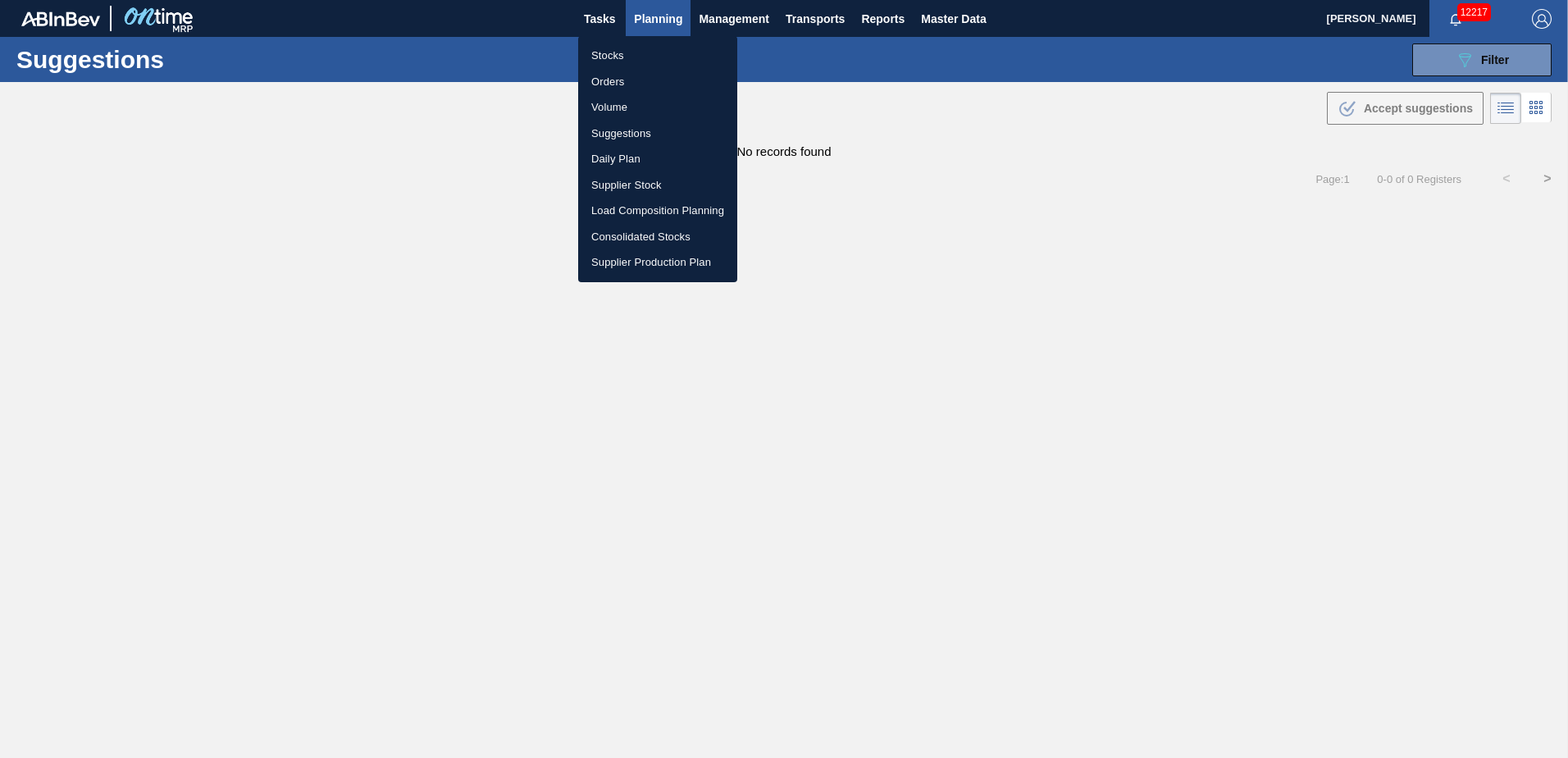
click at [856, 267] on div at bounding box center [784, 379] width 1568 height 758
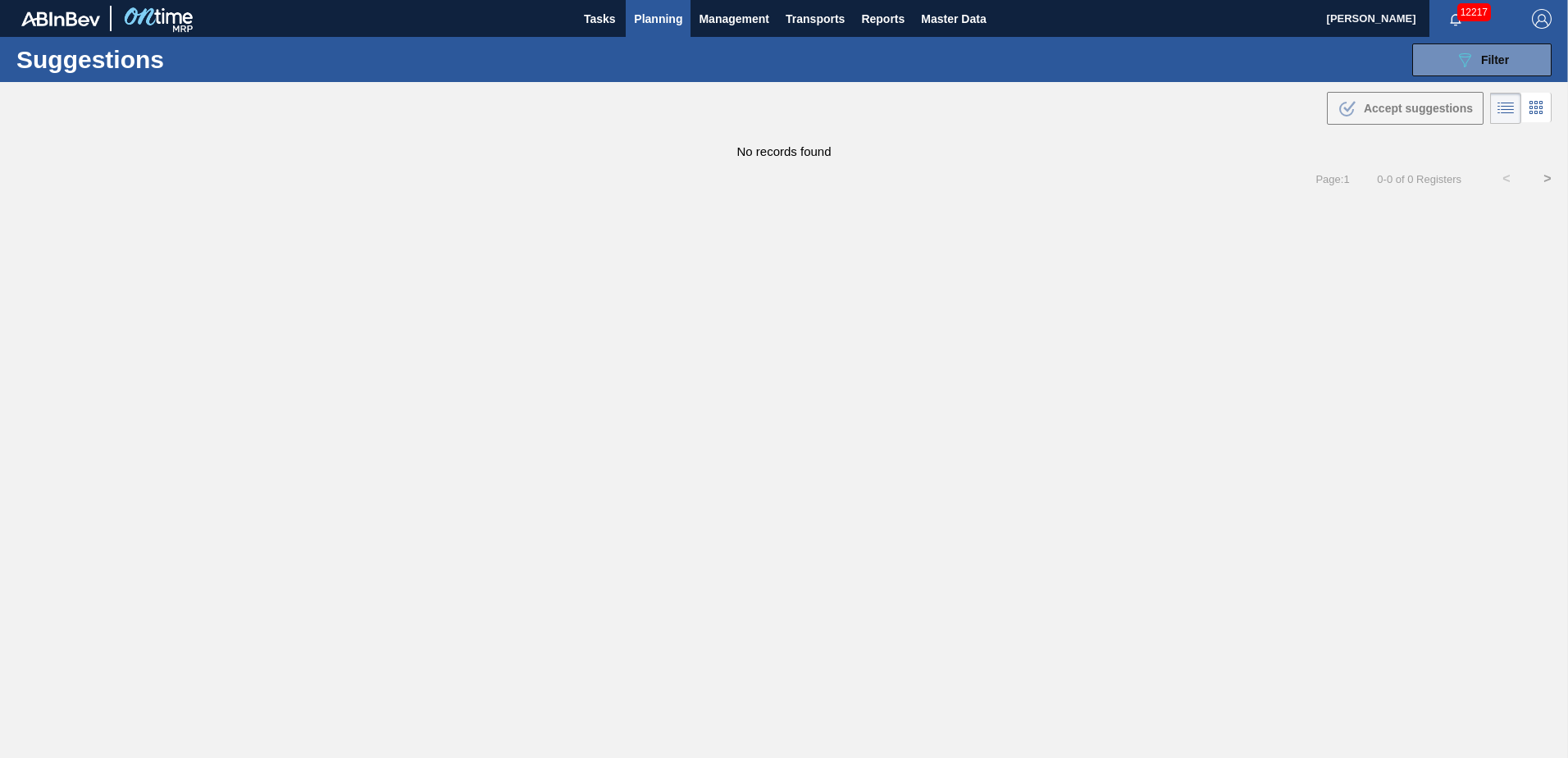
click at [654, 16] on span "Planning" at bounding box center [658, 19] width 48 height 20
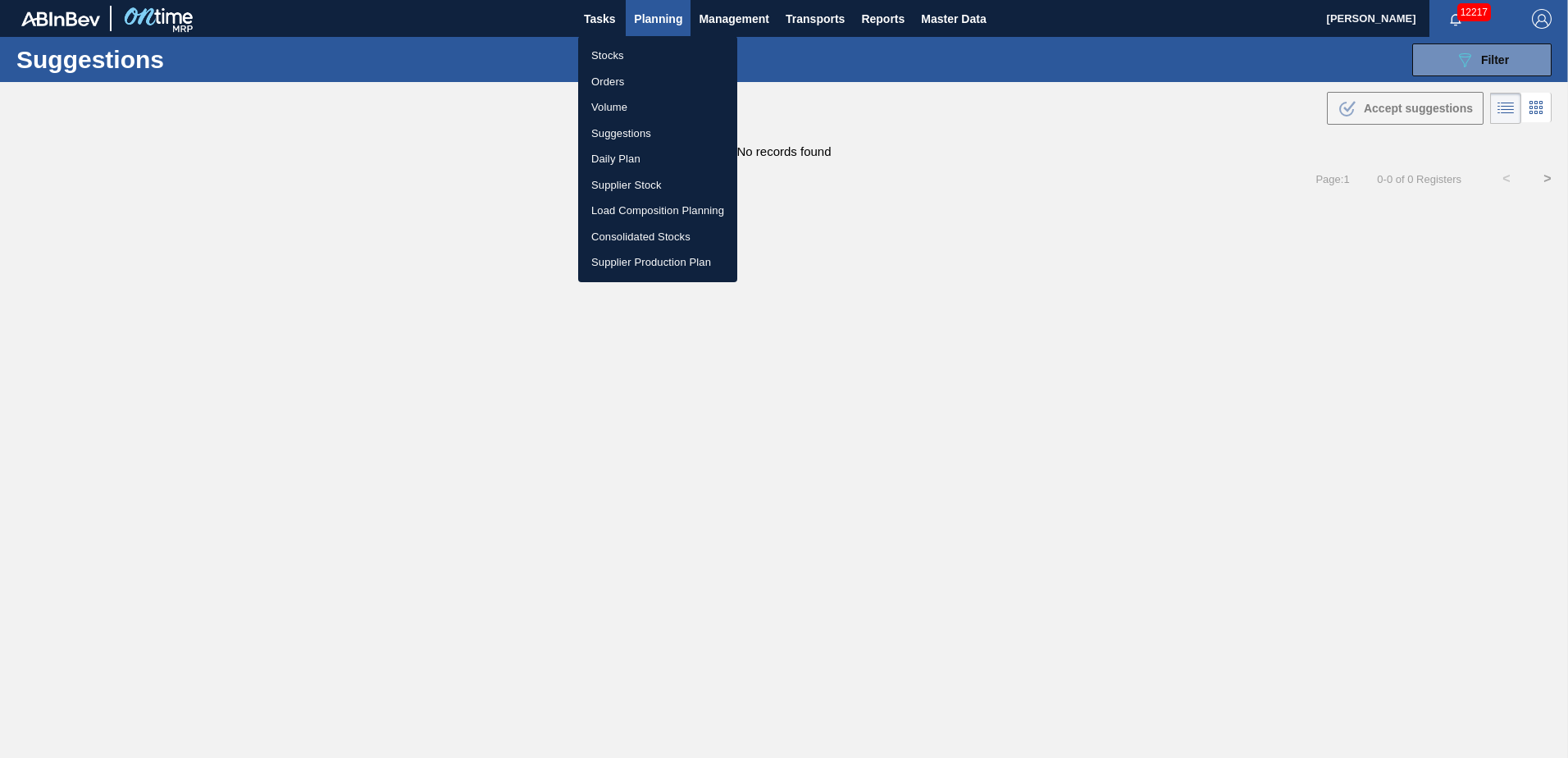
click at [602, 55] on li "Stocks" at bounding box center [658, 56] width 159 height 27
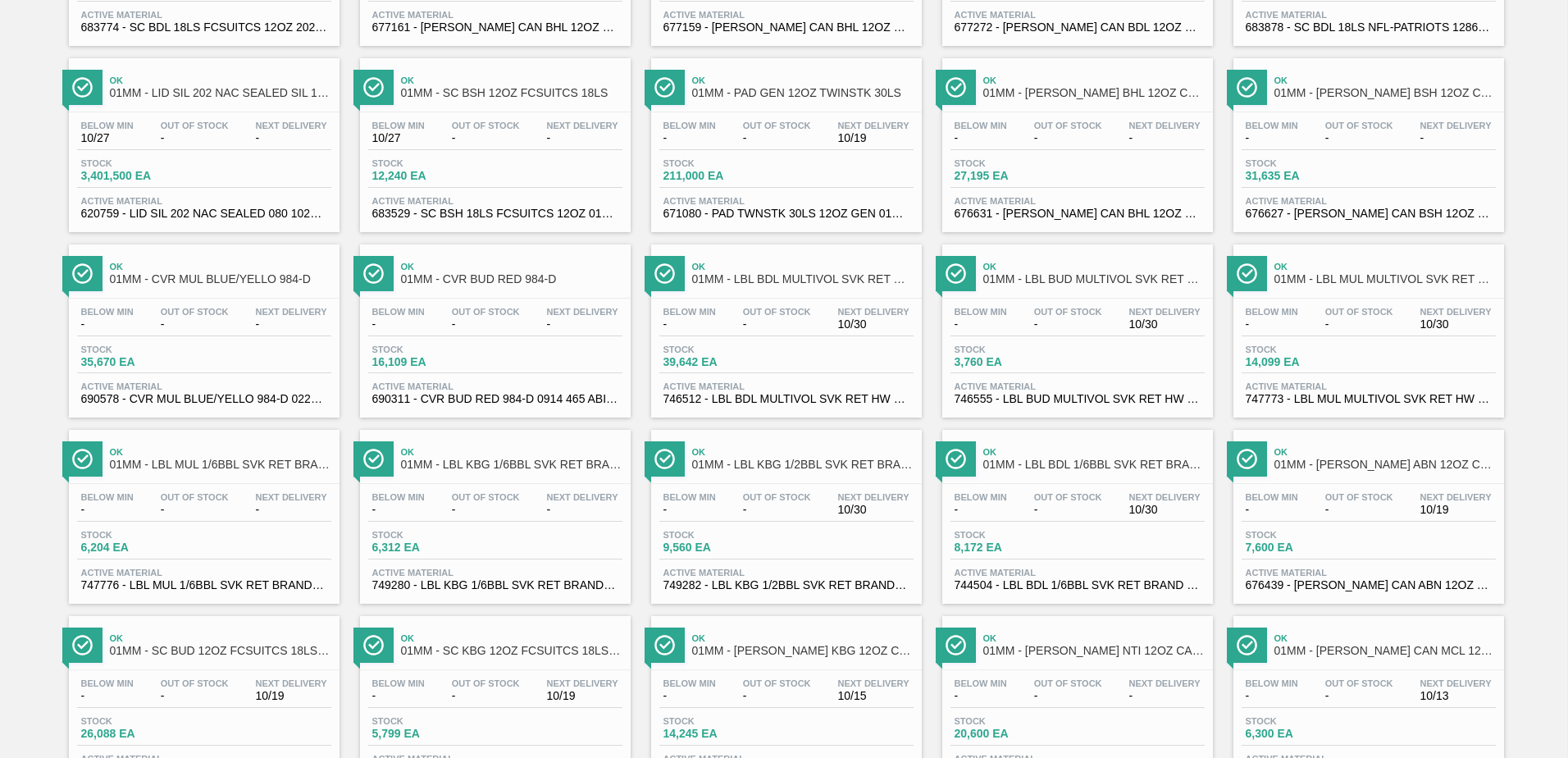
scroll to position [902, 0]
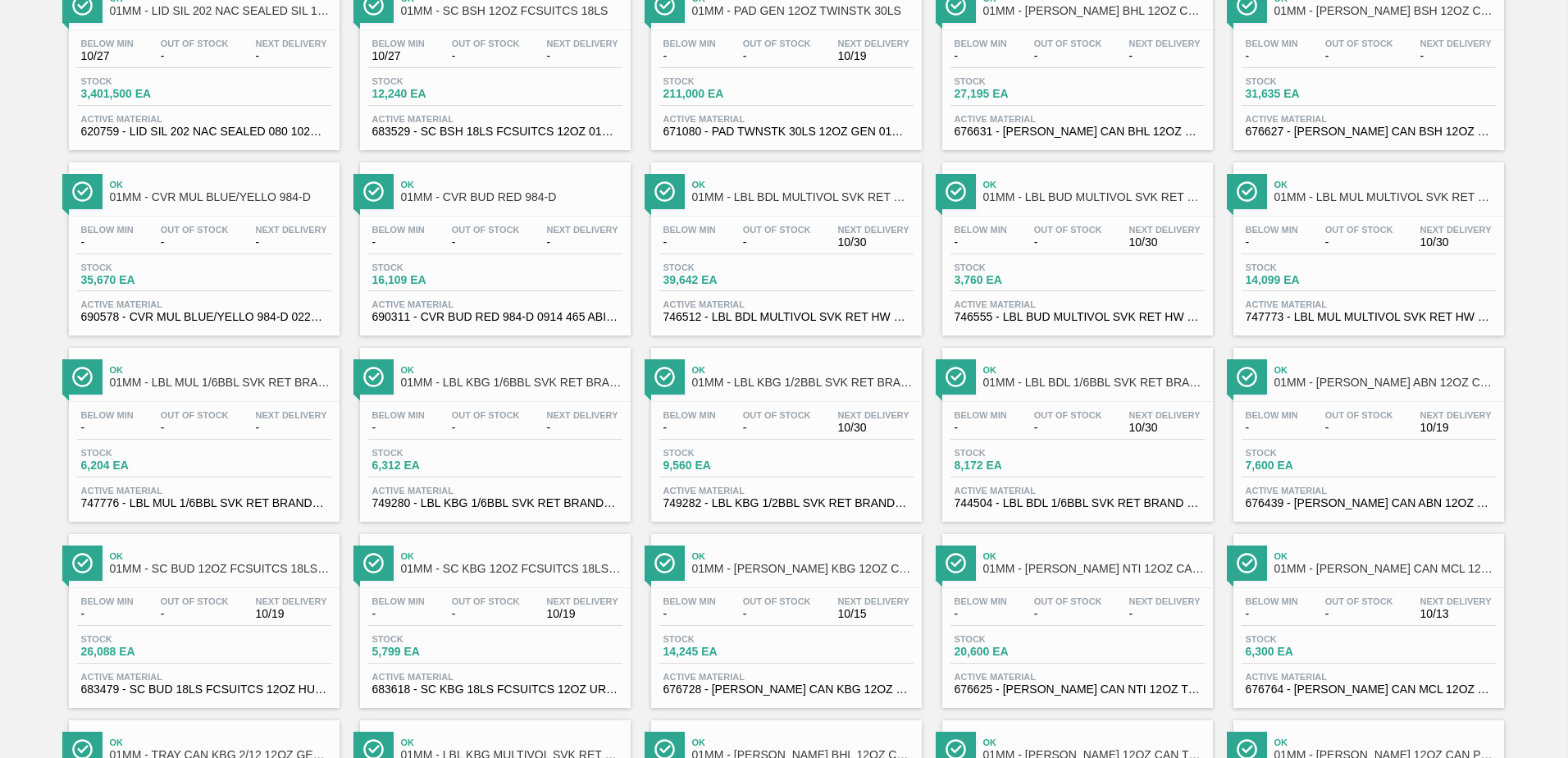
click at [802, 263] on div "Stock 39,642 EA" at bounding box center [786, 277] width 254 height 29
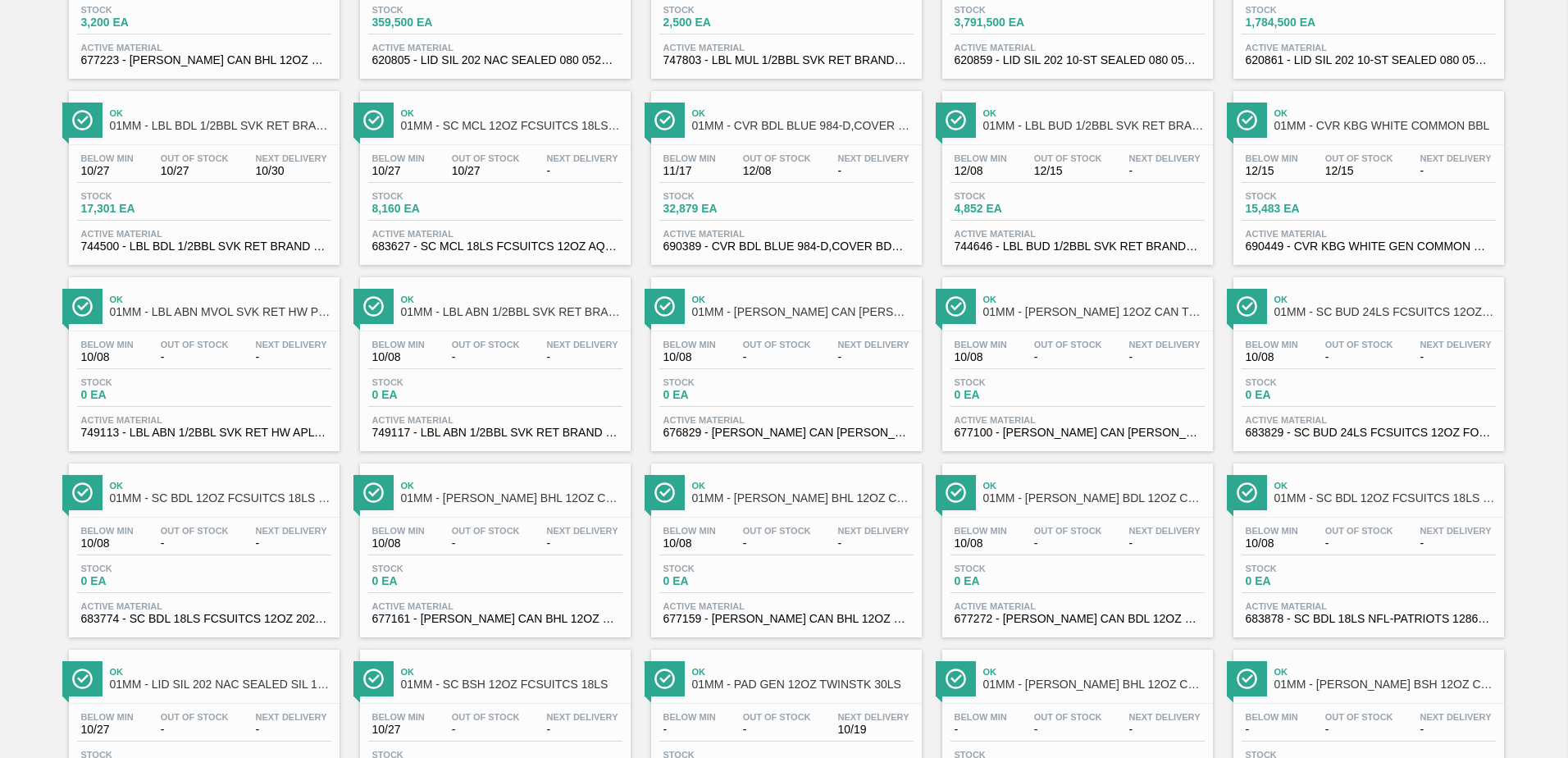
scroll to position [199, 0]
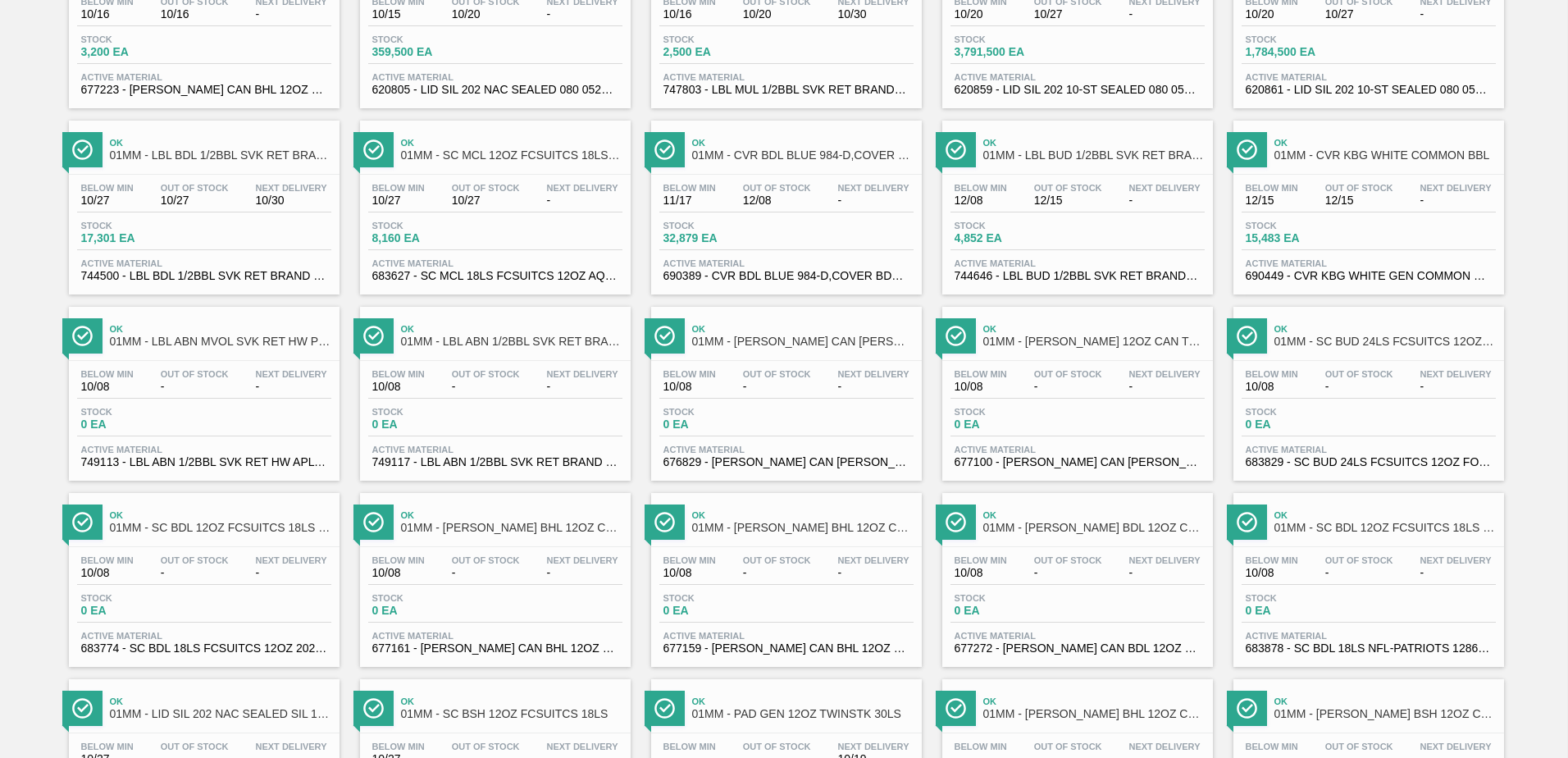
click at [1138, 393] on div "Below Min 10/08 Out Of Stock - Next Delivery -" at bounding box center [1077, 383] width 254 height 29
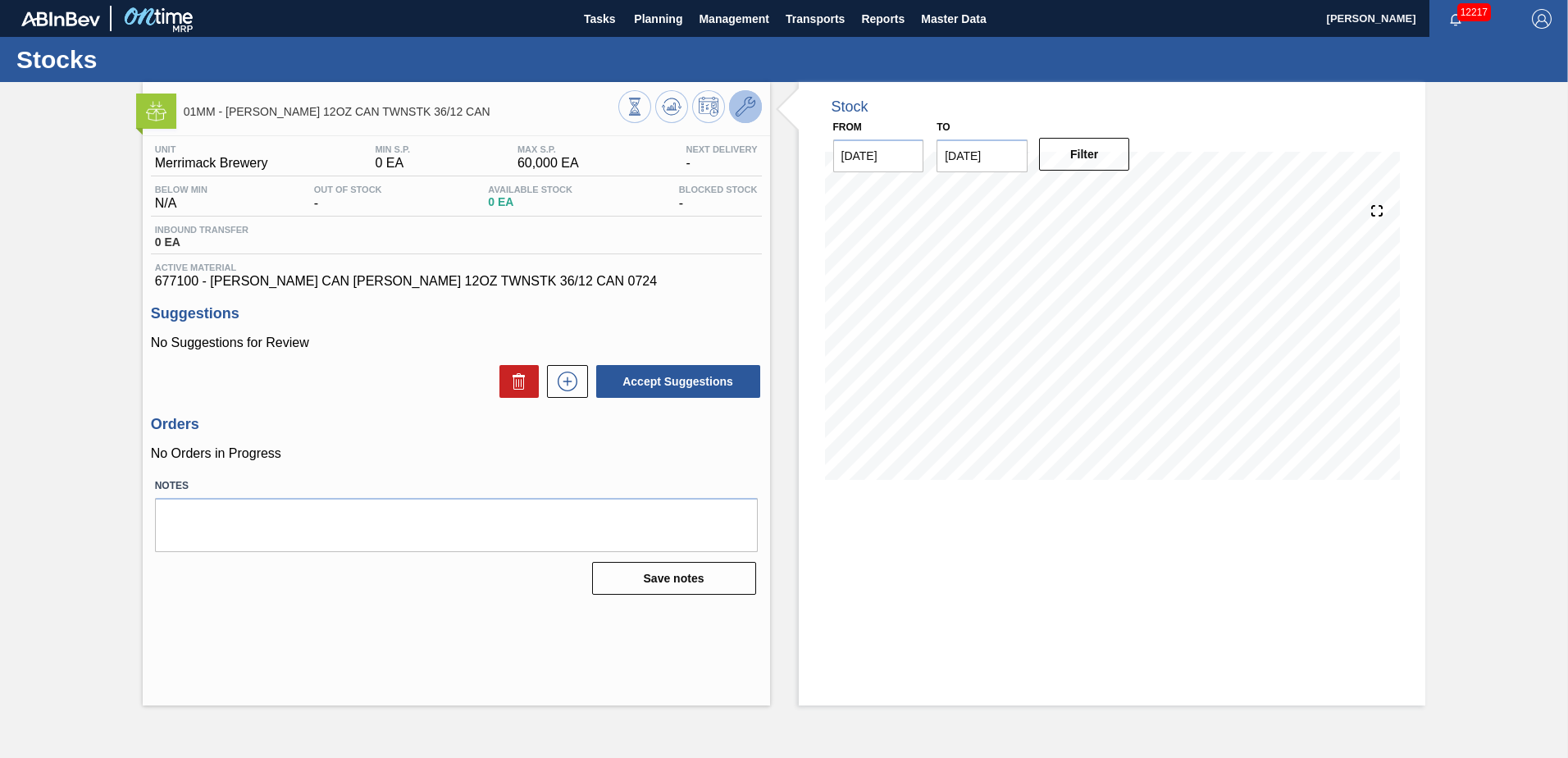
click at [740, 113] on icon at bounding box center [745, 106] width 20 height 20
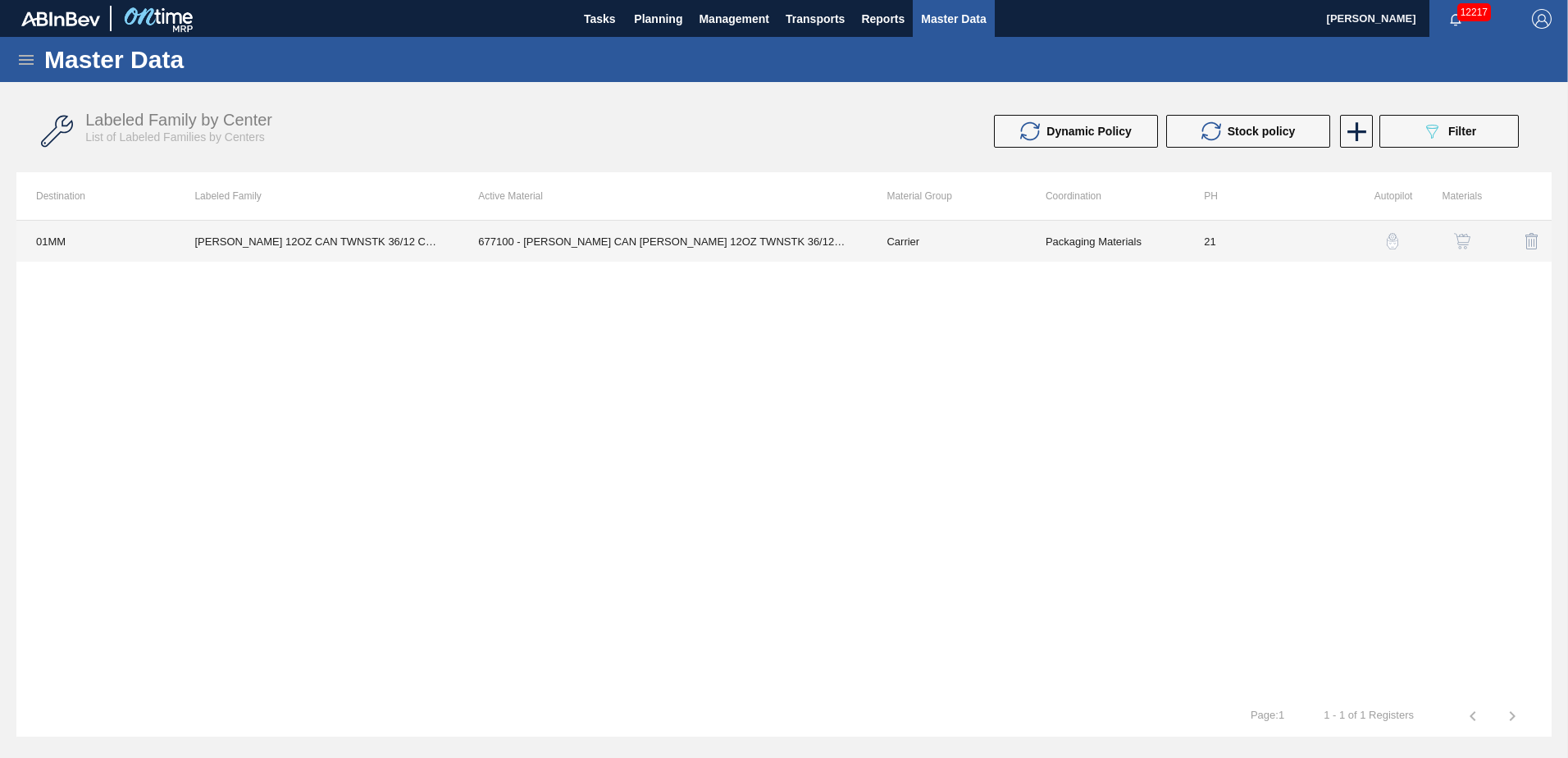
click at [988, 241] on td "Carrier" at bounding box center [946, 241] width 158 height 41
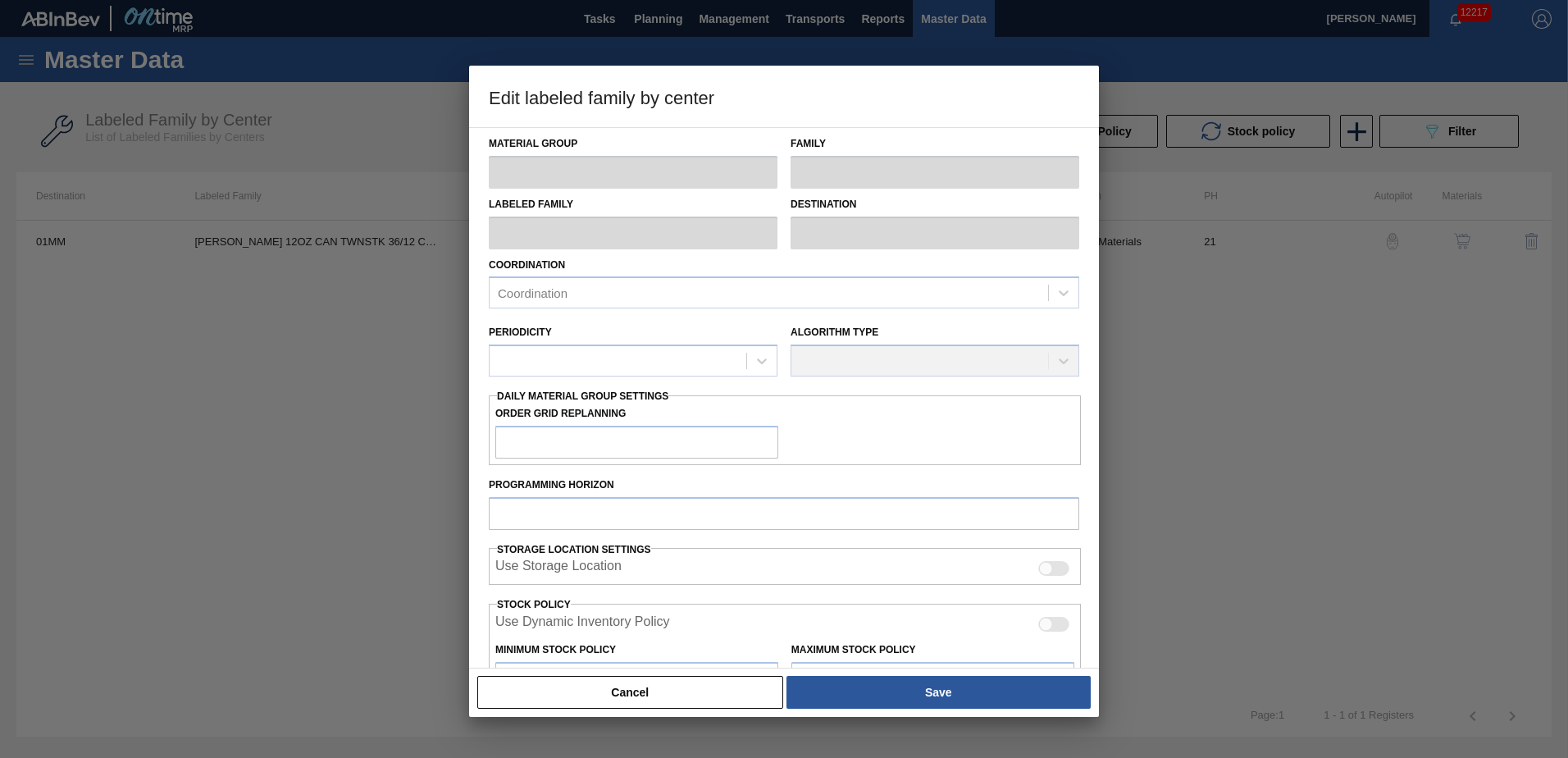
type input "Carrier"
type input "Can Carriers"
type input "[PERSON_NAME] 12OZ CAN TWNSTK 36/12 CAN"
type input "01MM - Merrimack Brewery"
type input "21"
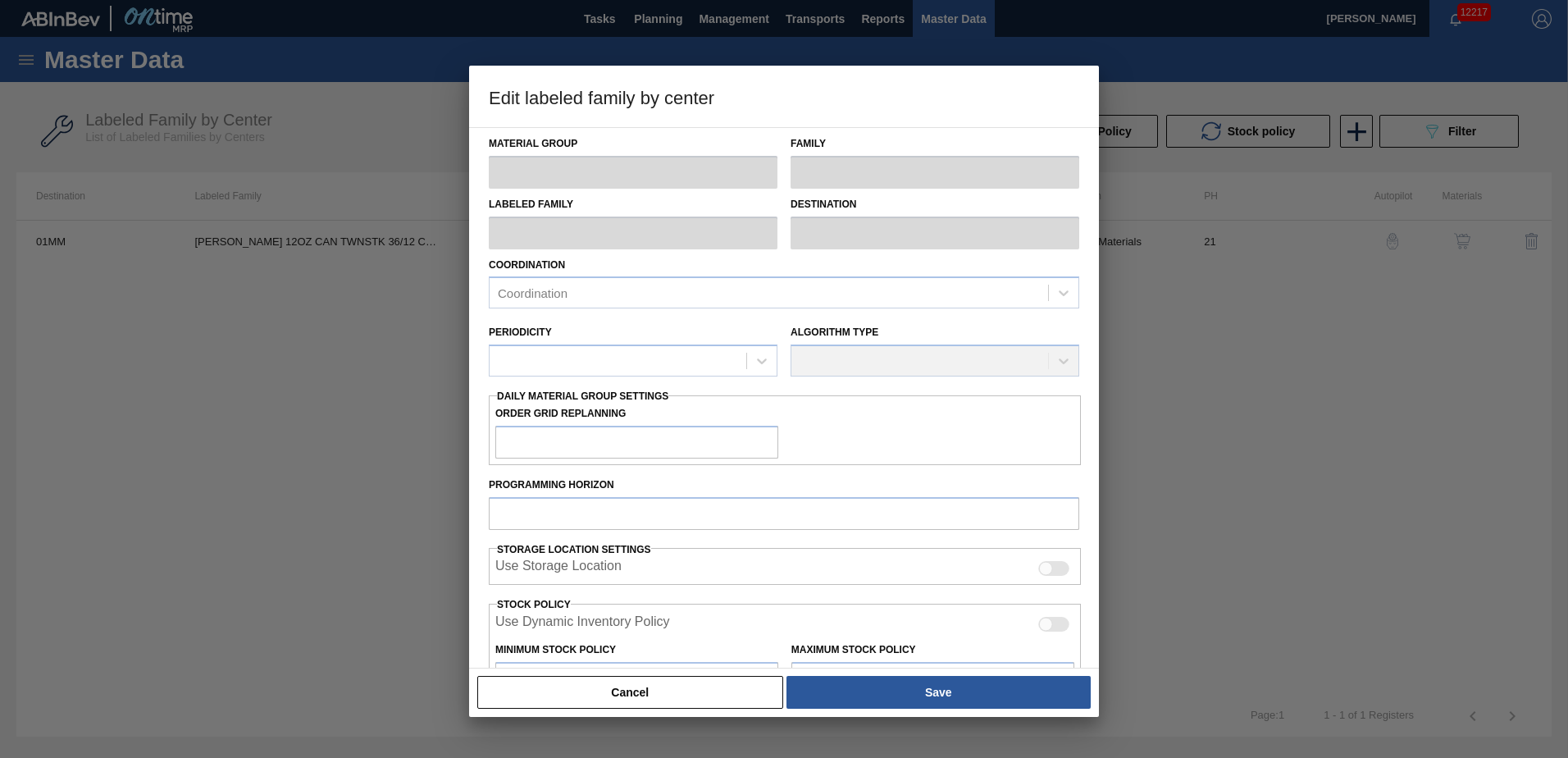
type input "0"
type input "60,000"
type input "0"
checkbox input "true"
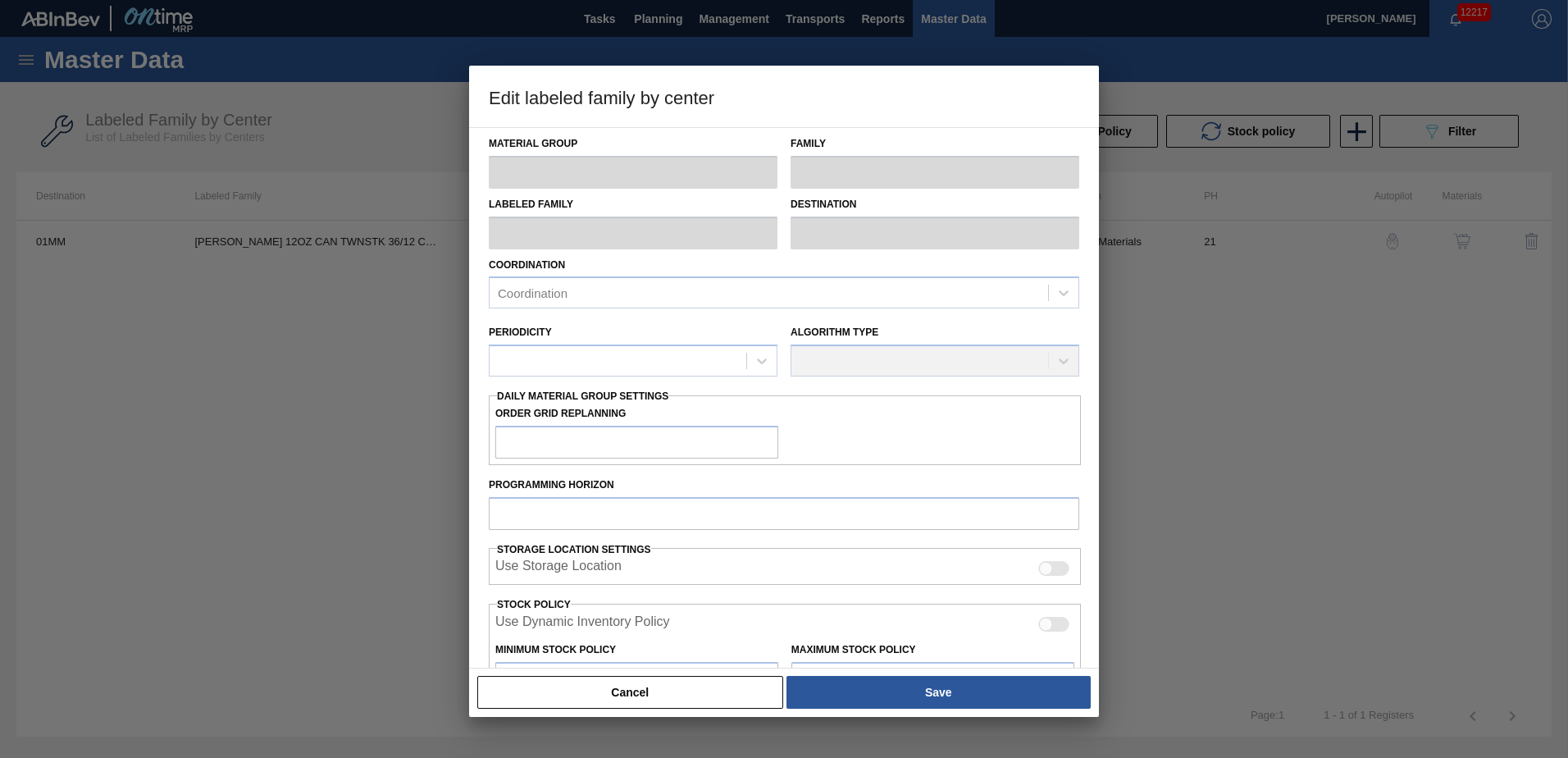
checkbox input "true"
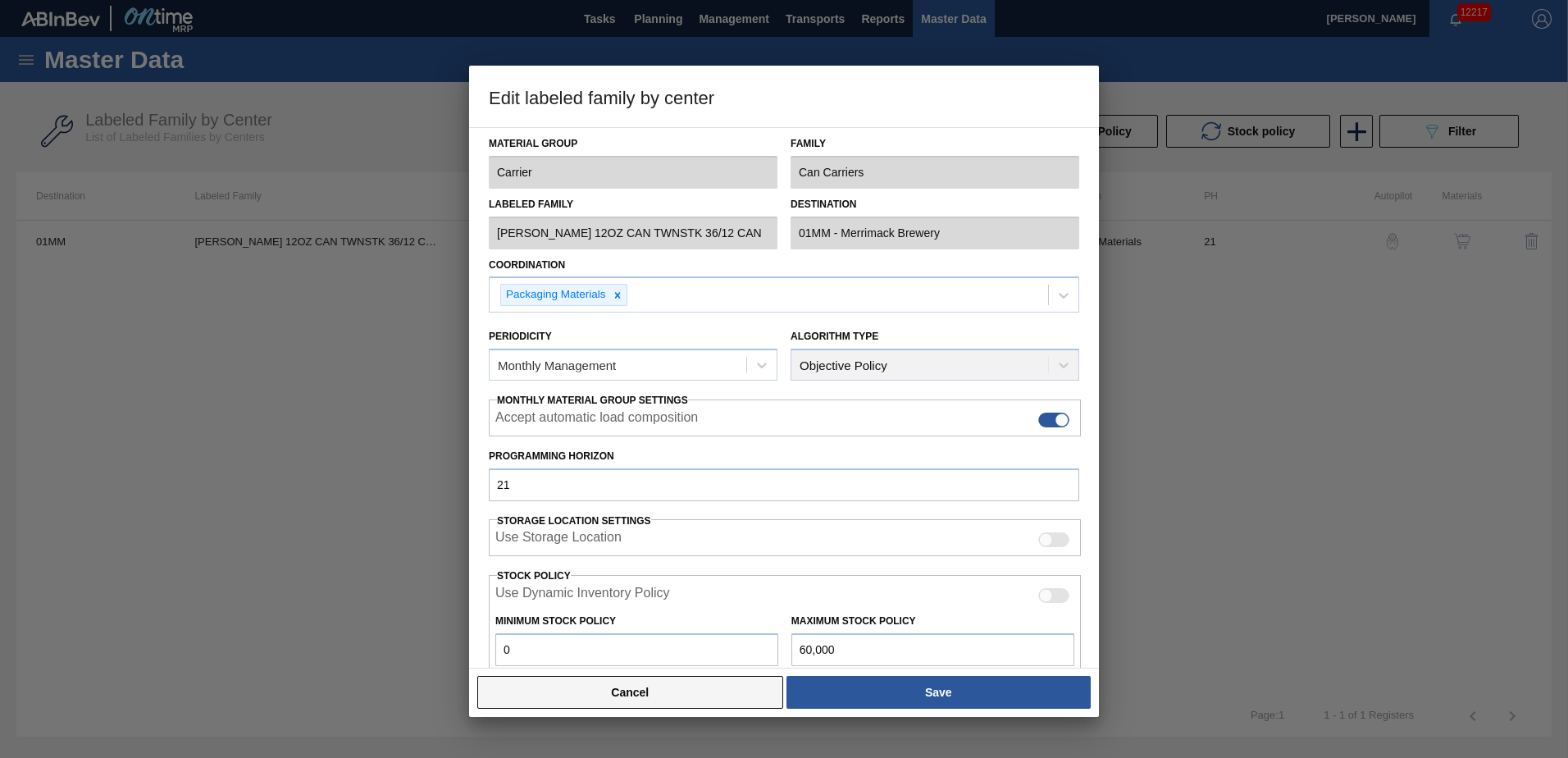
click at [728, 691] on button "Cancel" at bounding box center [630, 692] width 306 height 33
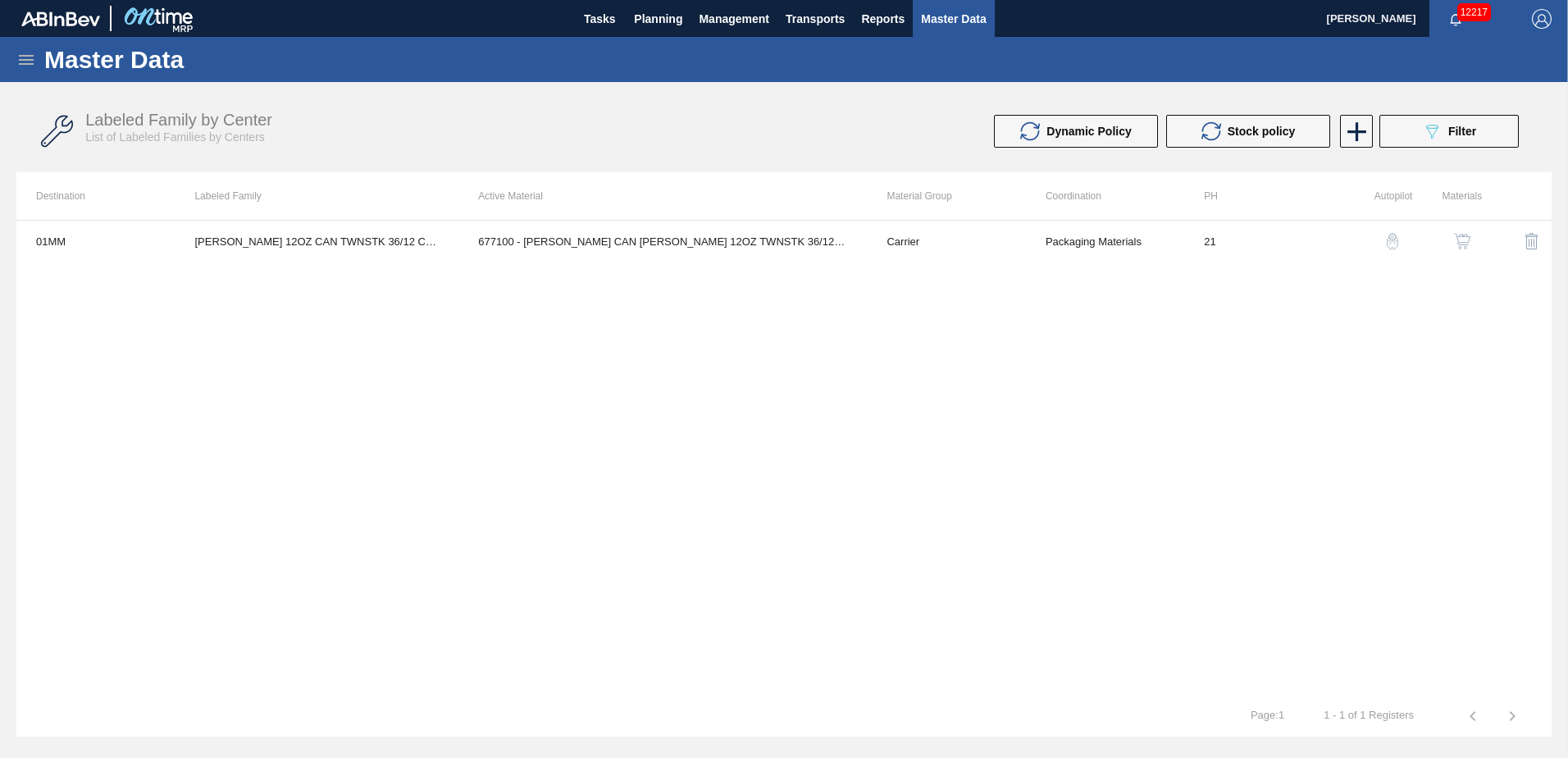
click at [1451, 235] on button "button" at bounding box center [1462, 242] width 40 height 40
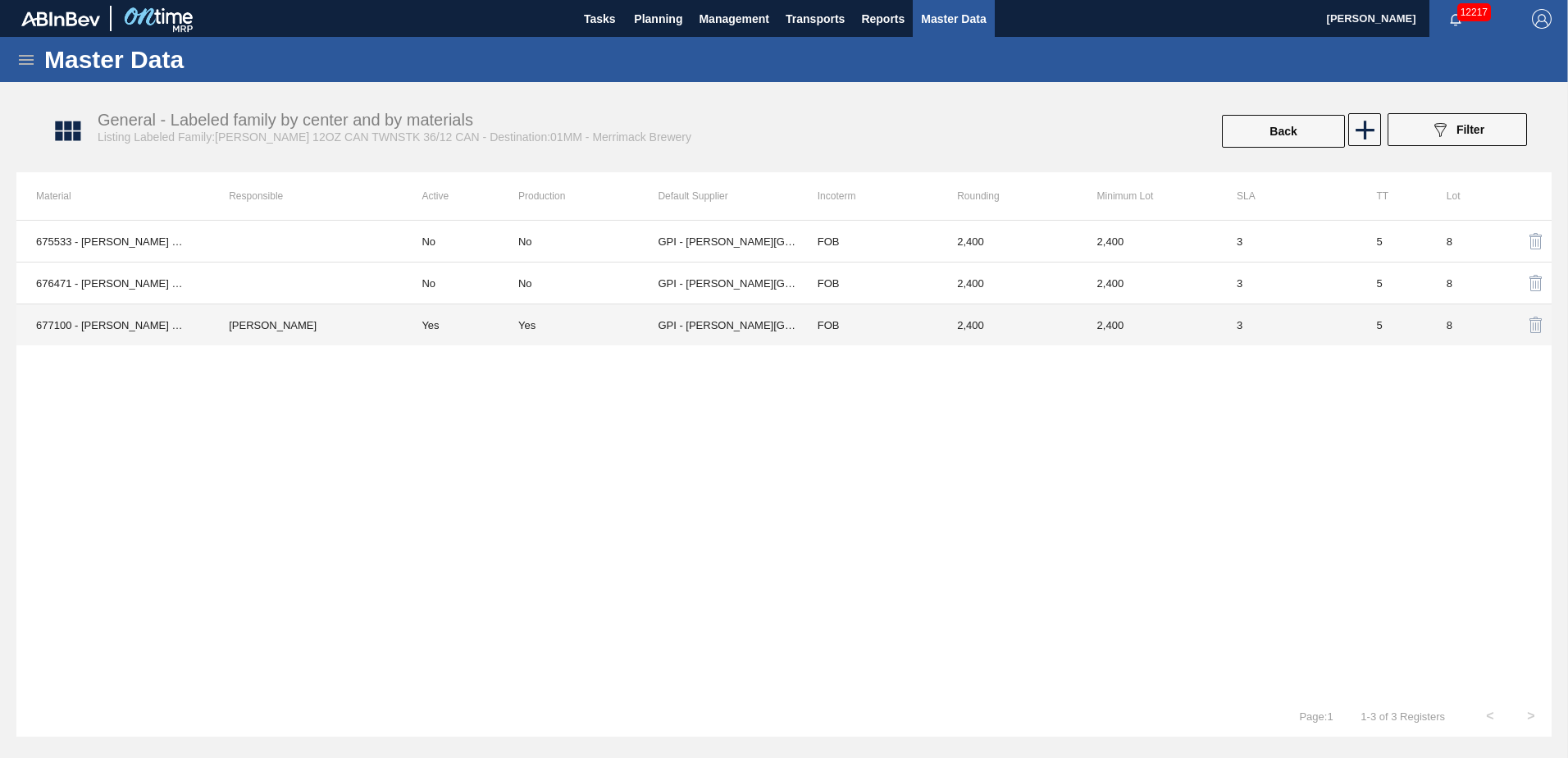
click at [1075, 325] on td "2,400" at bounding box center [1006, 325] width 139 height 42
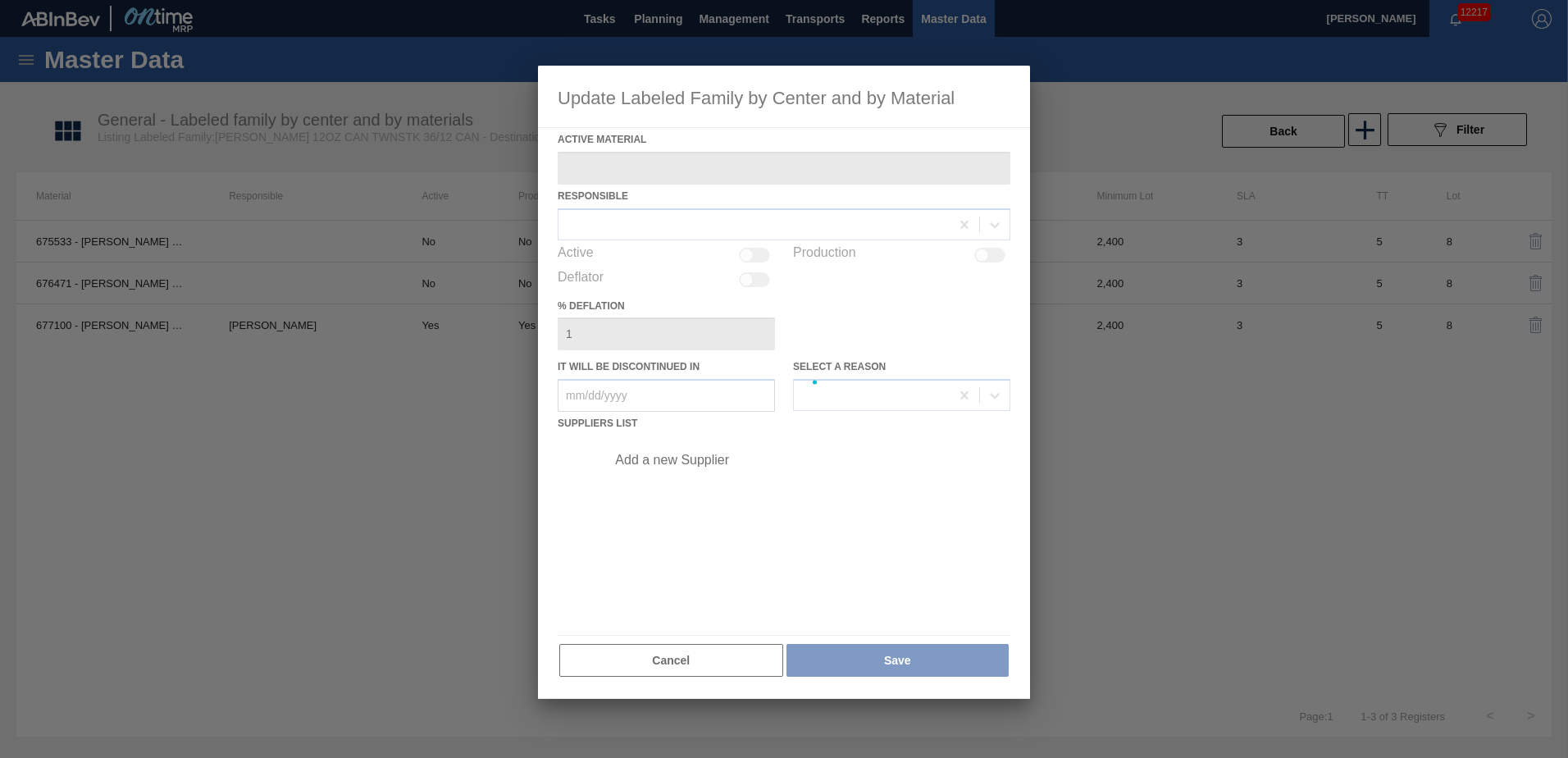
type Material "677100 - [PERSON_NAME] CAN [PERSON_NAME] 12OZ TWNSTK 36/12 CAN 0724"
checkbox input "true"
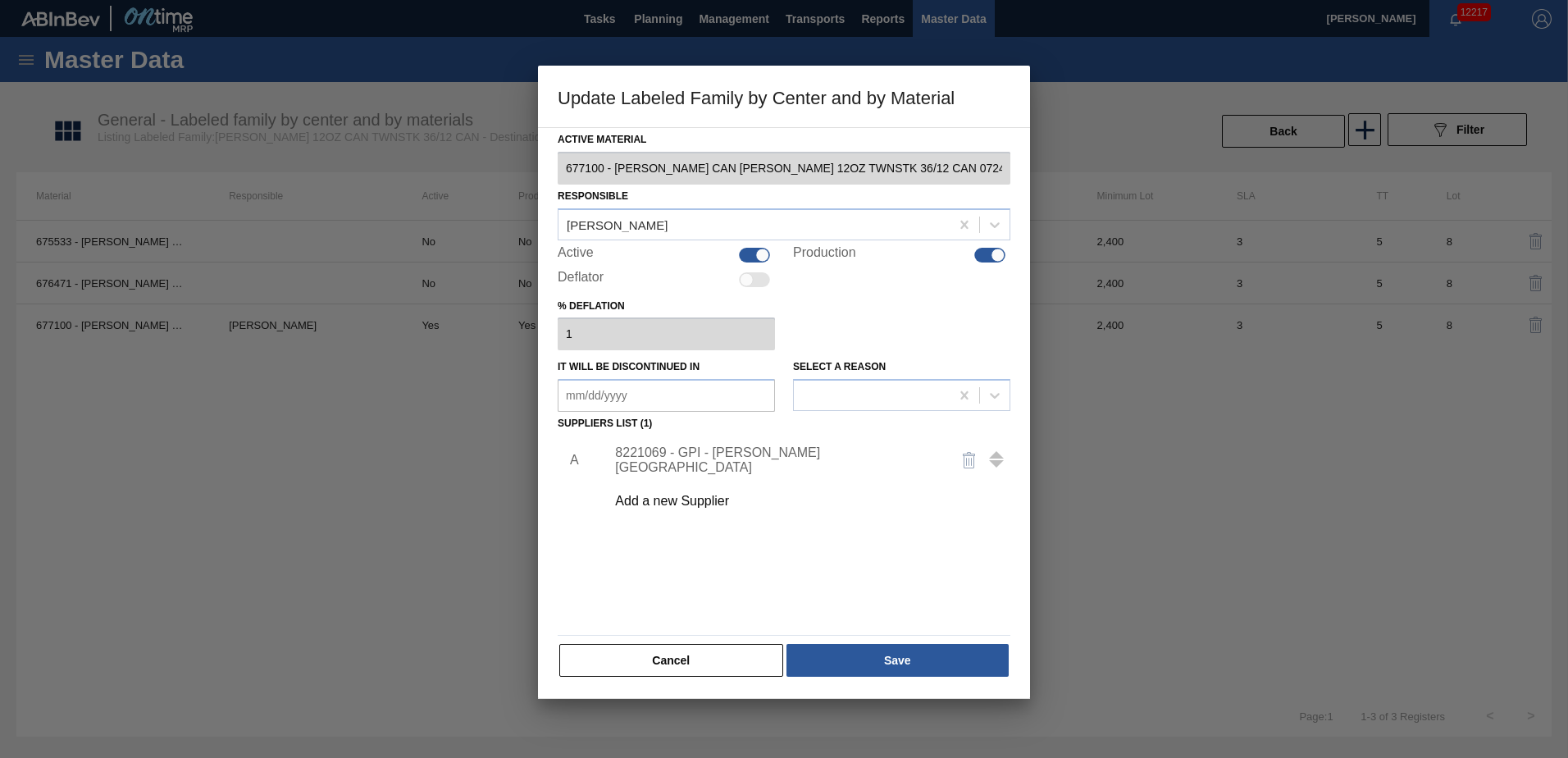
click at [991, 253] on div at bounding box center [998, 254] width 14 height 14
checkbox input "false"
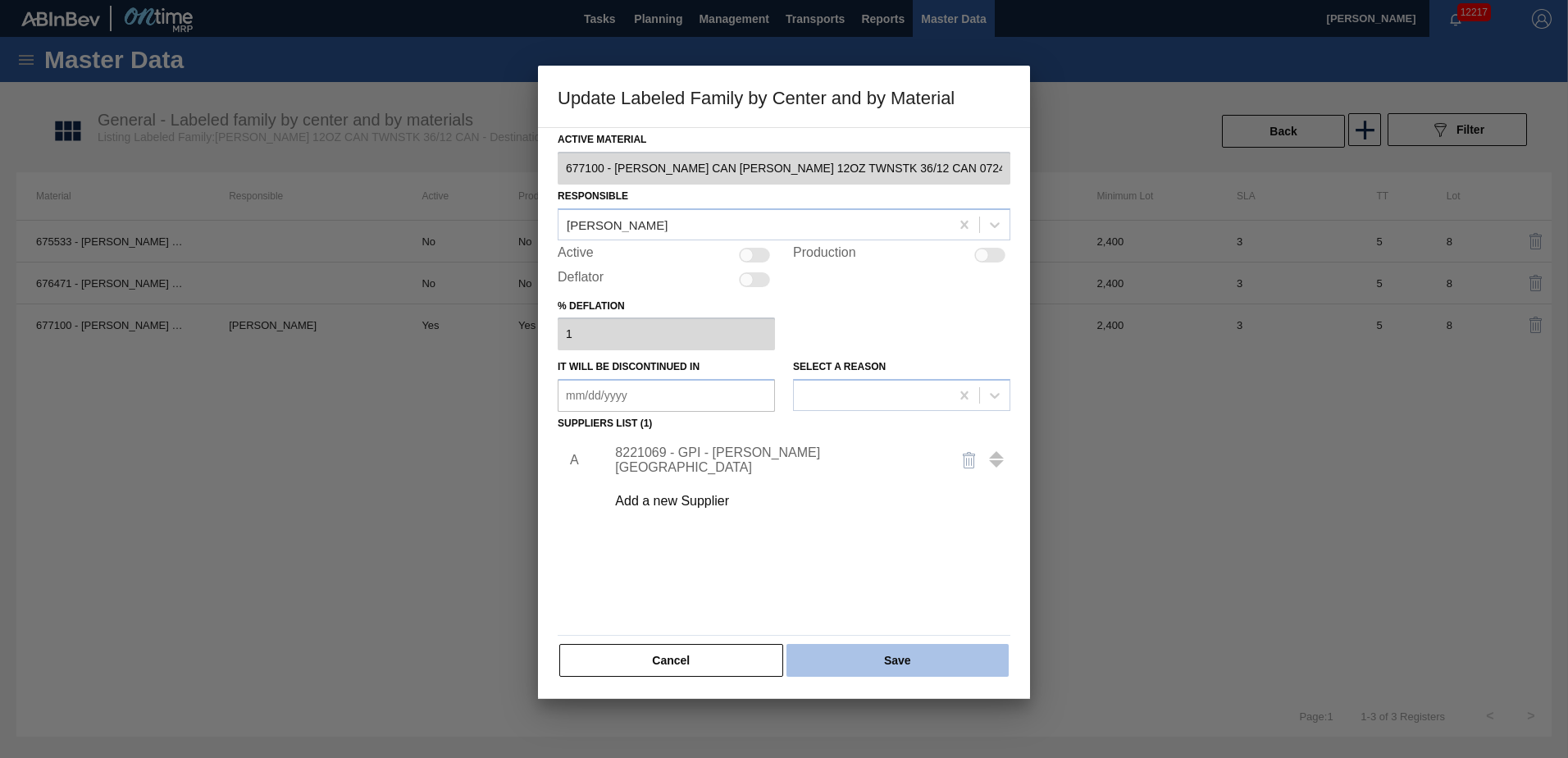
click at [888, 662] on button "Save" at bounding box center [897, 659] width 223 height 33
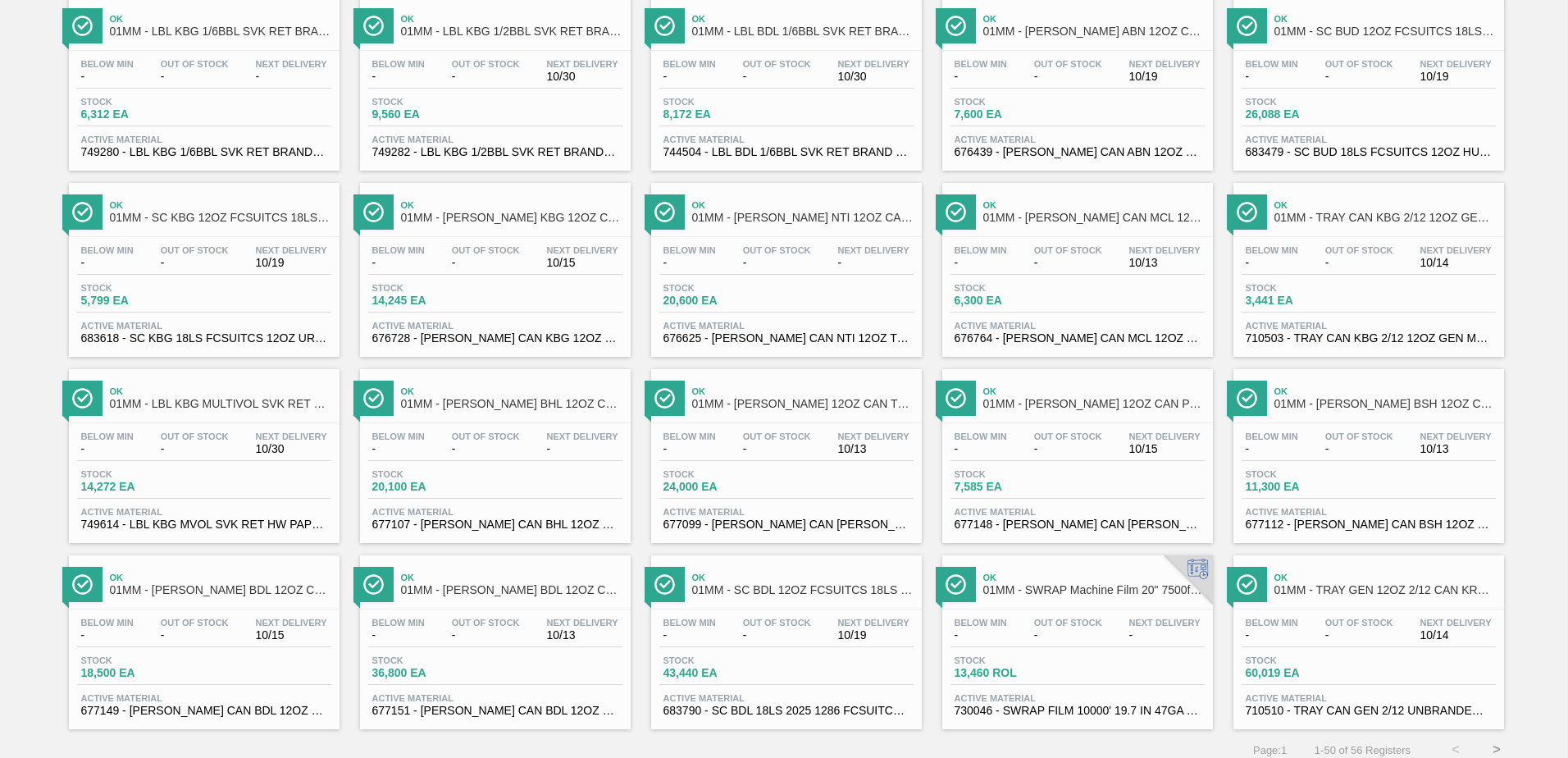
scroll to position [1265, 0]
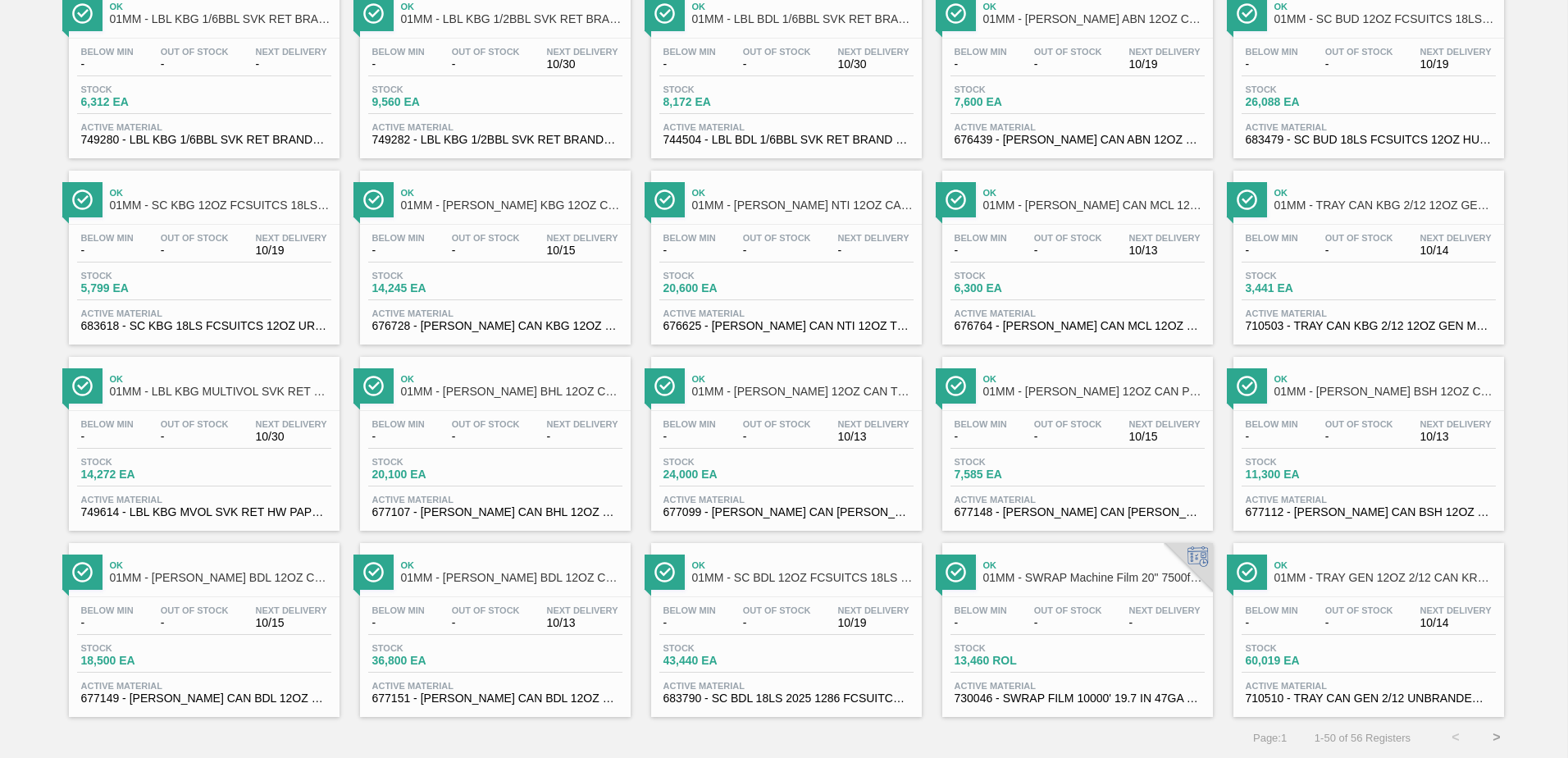
click at [1495, 736] on button ">" at bounding box center [1496, 736] width 41 height 41
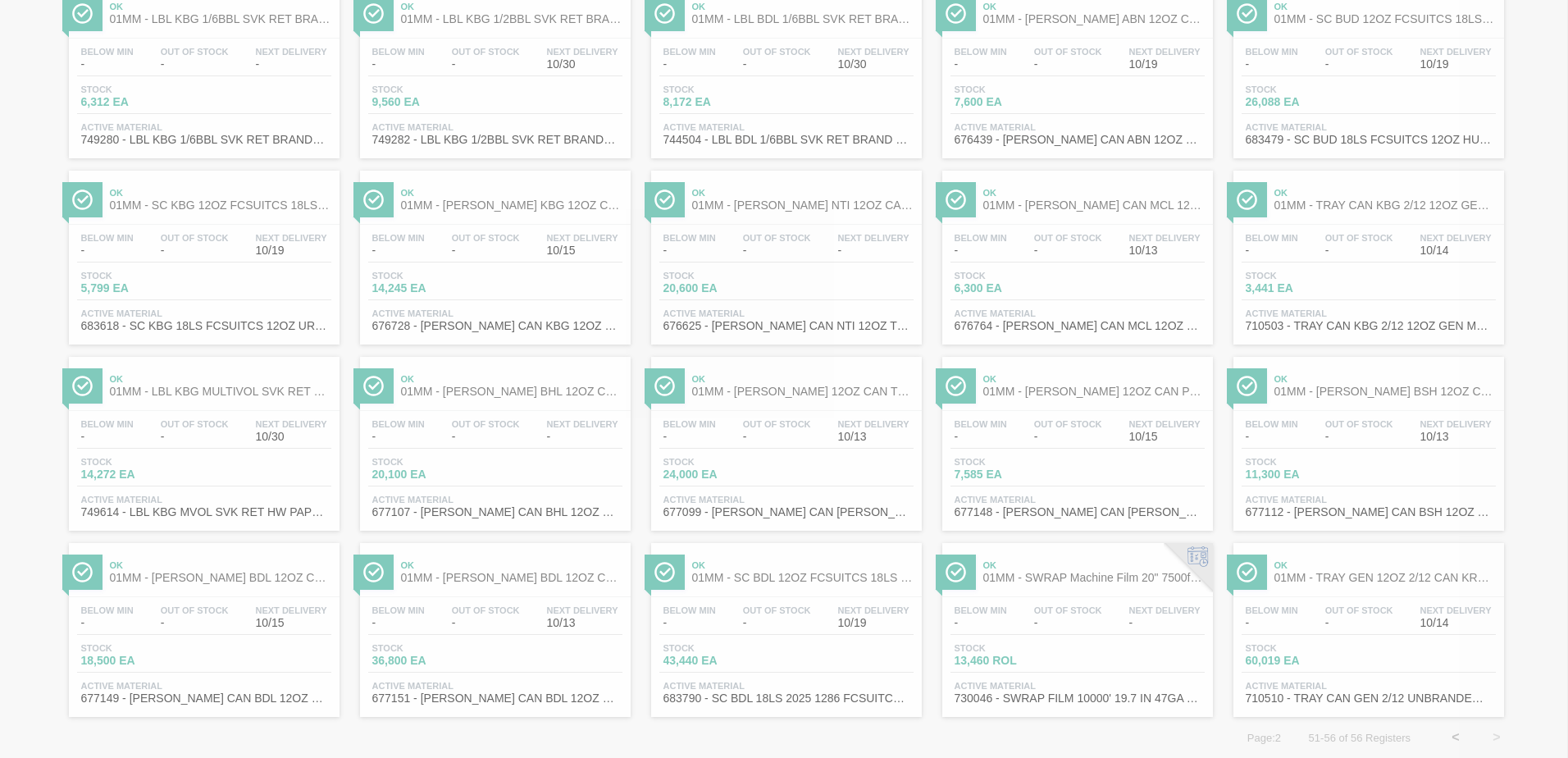
scroll to position [0, 0]
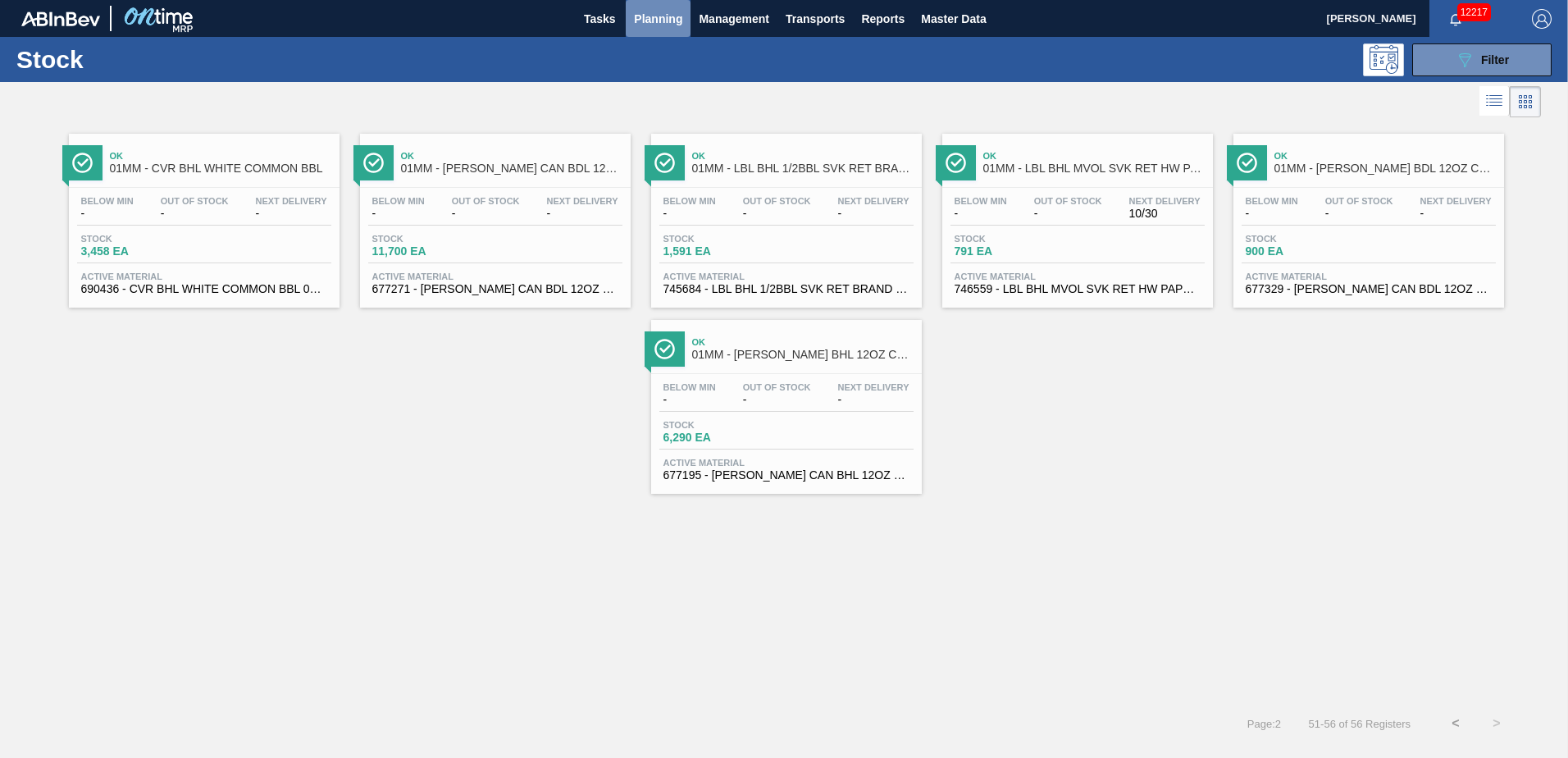
click at [647, 22] on span "Planning" at bounding box center [658, 19] width 48 height 20
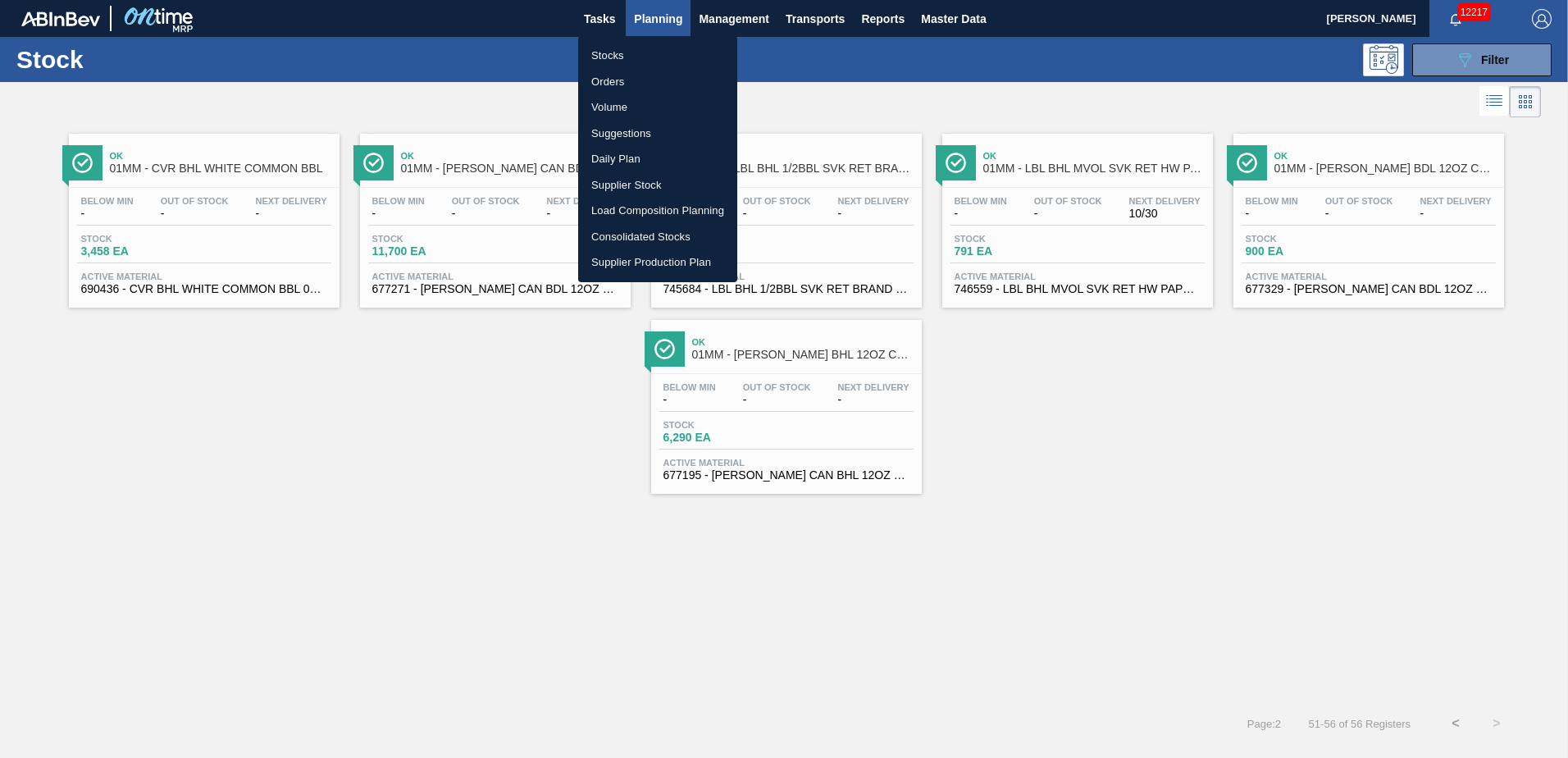
click at [659, 208] on li "Load Composition Planning" at bounding box center [658, 211] width 159 height 27
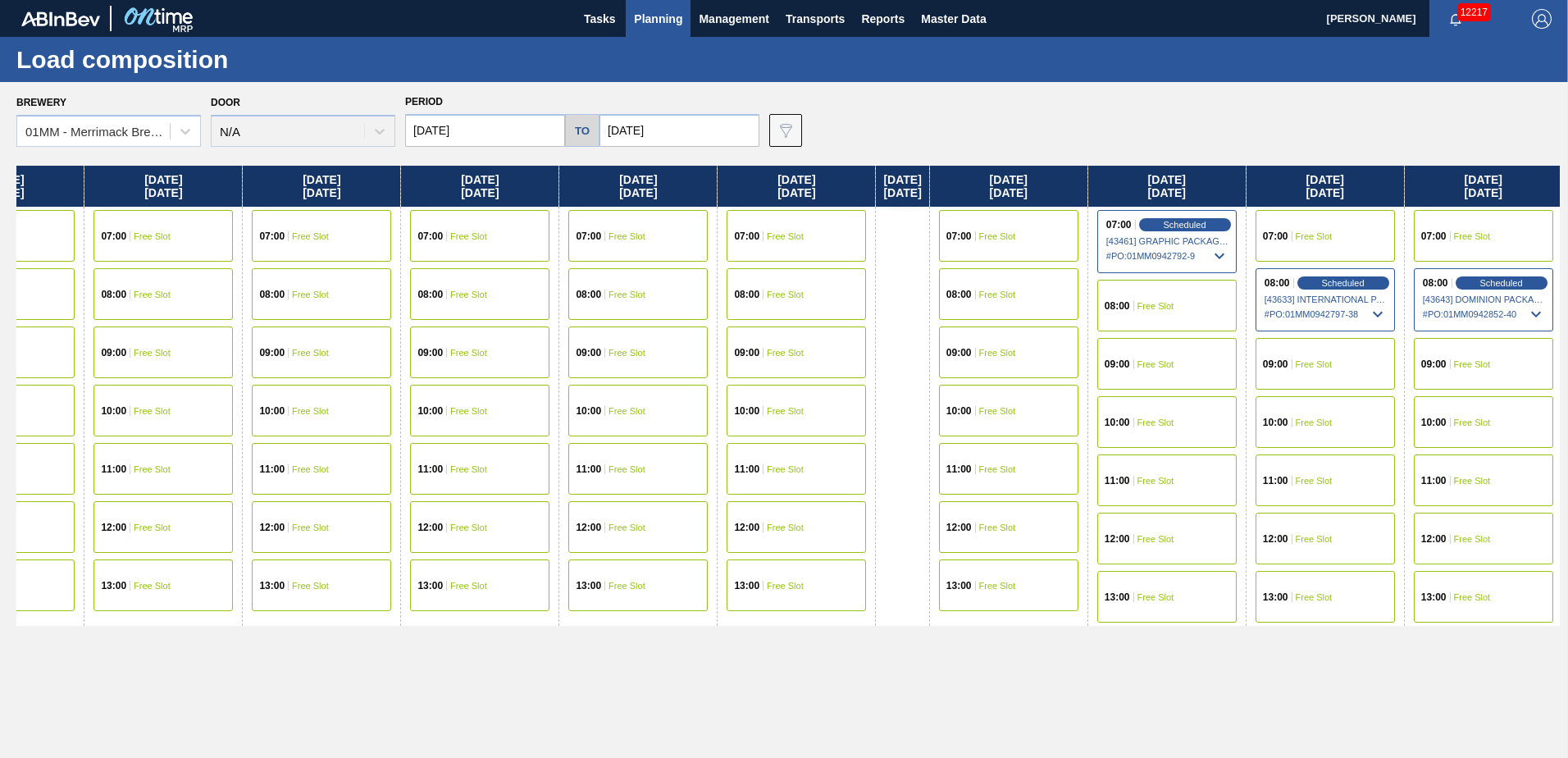
drag, startPoint x: 1217, startPoint y: 431, endPoint x: 596, endPoint y: 431, distance: 621.0
click at [590, 431] on div "[DATE] 07:00 Free Slot 08:00 Free Slot 10:00 Free Slot 11:00 Free Slot 12:00 Fr…" at bounding box center [787, 457] width 1543 height 583
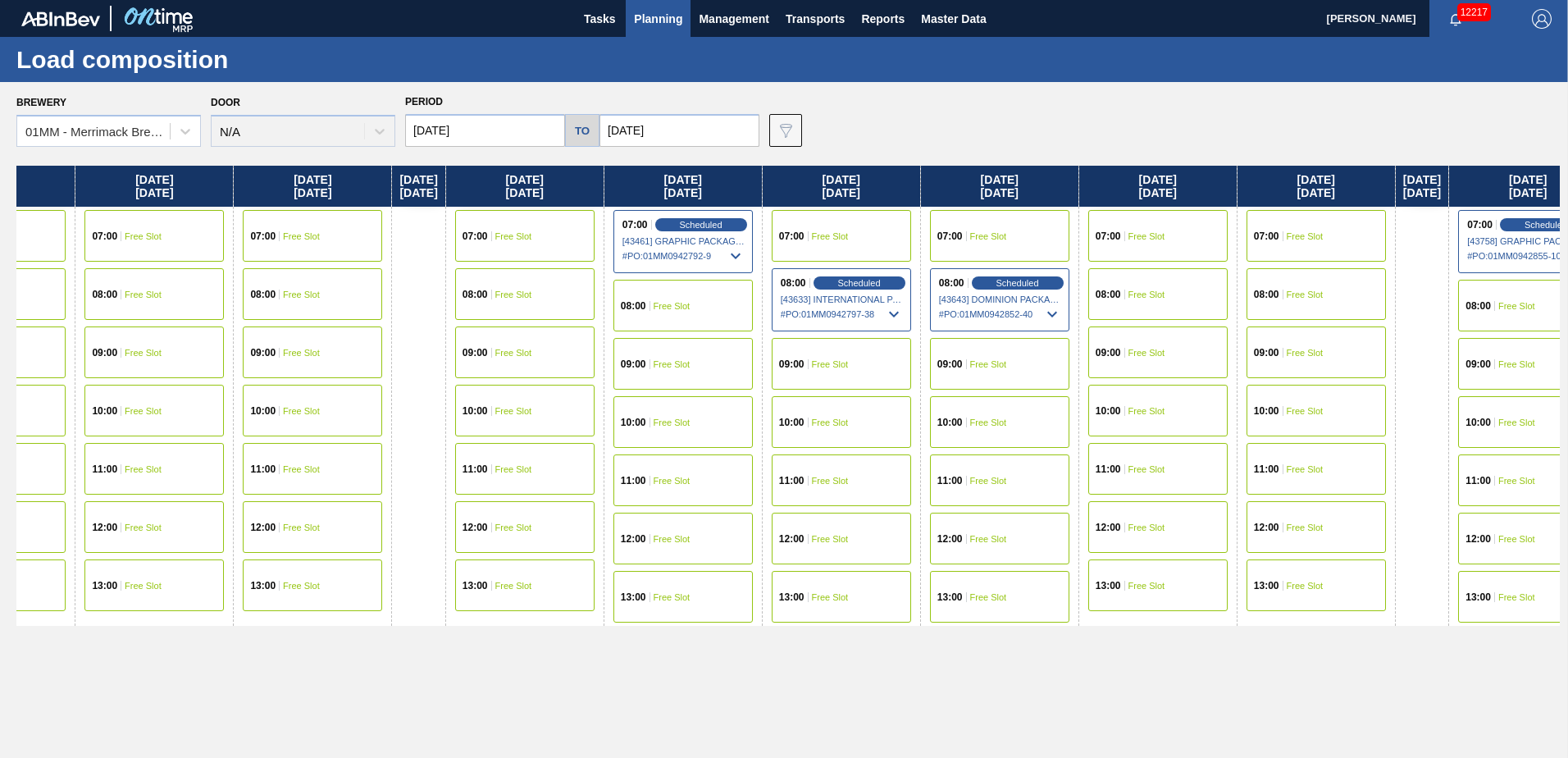
drag, startPoint x: 965, startPoint y: 419, endPoint x: 739, endPoint y: 444, distance: 227.4
click at [574, 421] on div "[DATE] 07:00 Free Slot 08:00 Free Slot 10:00 Free Slot 11:00 Free Slot 12:00 Fr…" at bounding box center [787, 457] width 1543 height 583
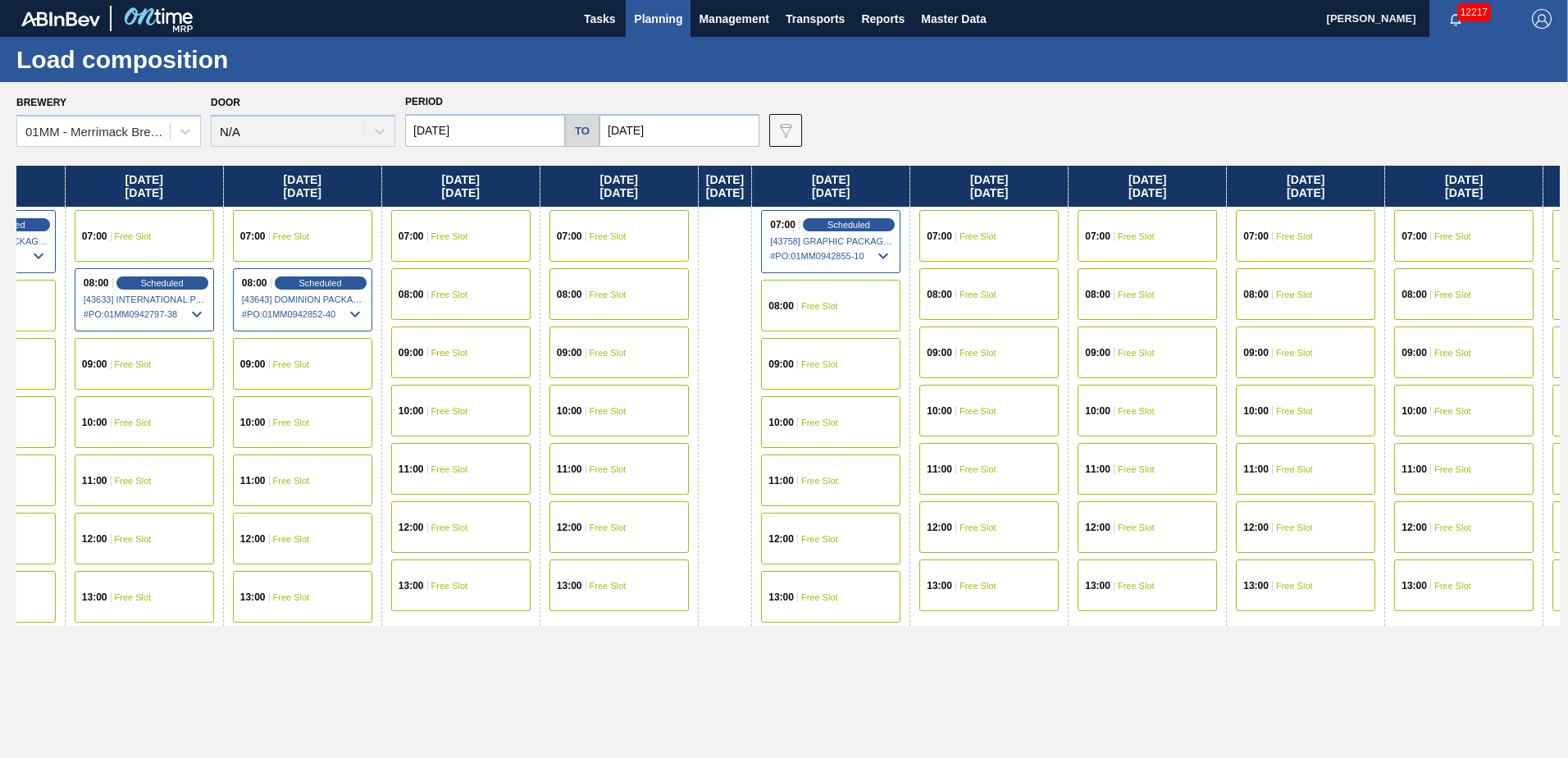
scroll to position [0, 1952]
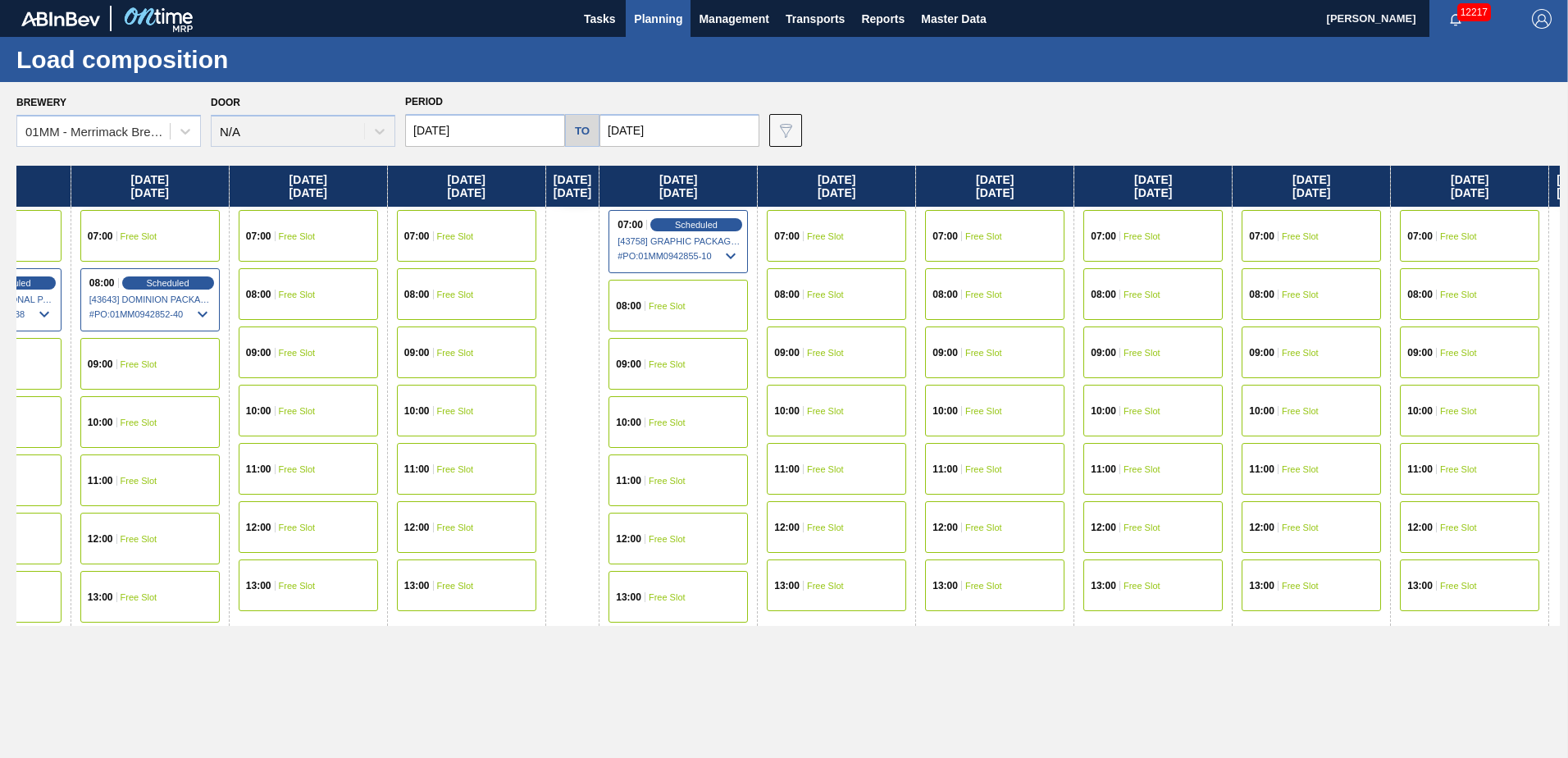
drag, startPoint x: 1185, startPoint y: 464, endPoint x: 364, endPoint y: 408, distance: 822.9
click at [339, 410] on div "[DATE] 07:00 Free Slot 08:00 Free Slot 10:00 Free Slot 11:00 Free Slot 12:00 Fr…" at bounding box center [787, 457] width 1543 height 583
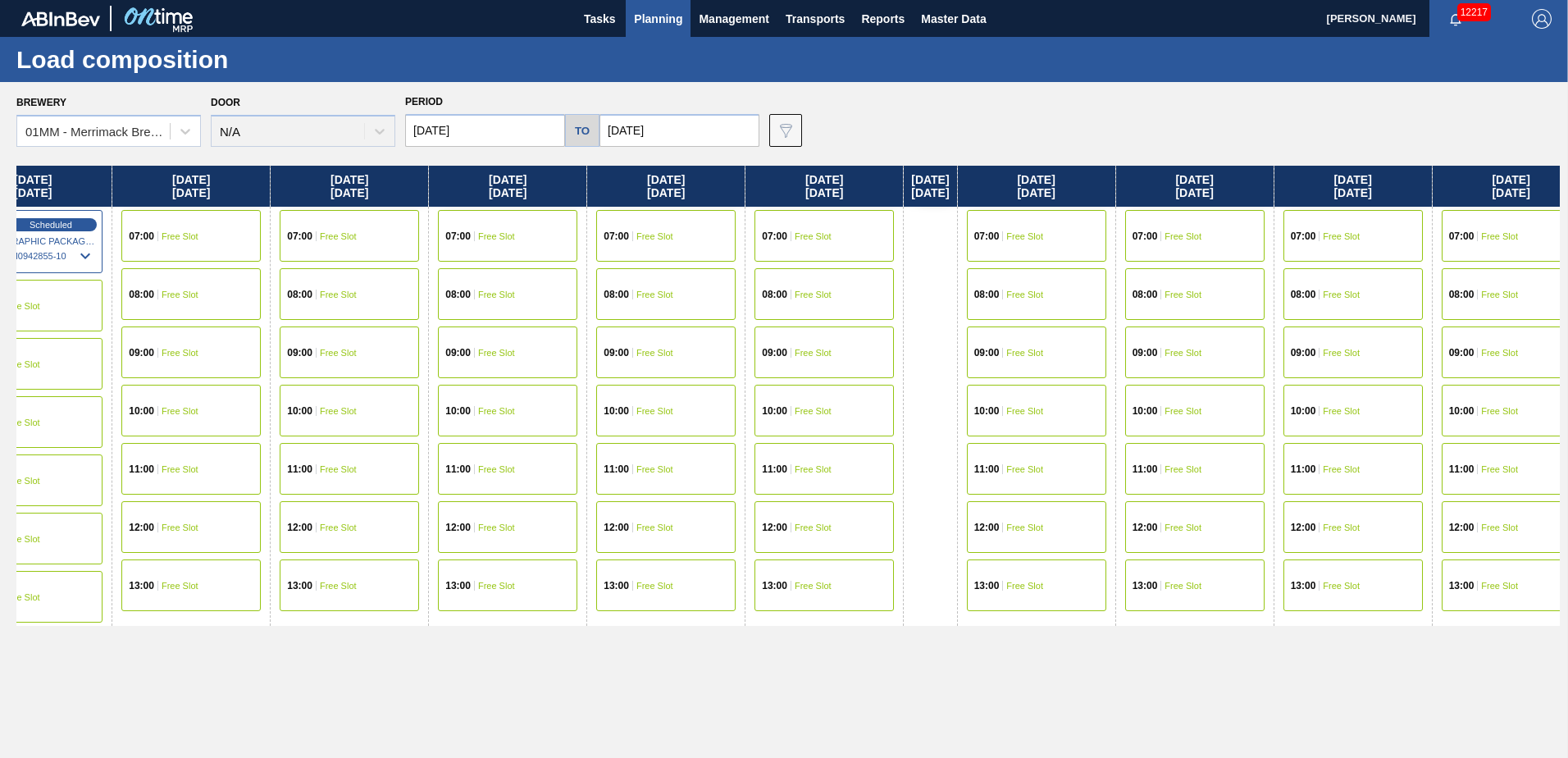
scroll to position [0, 2804]
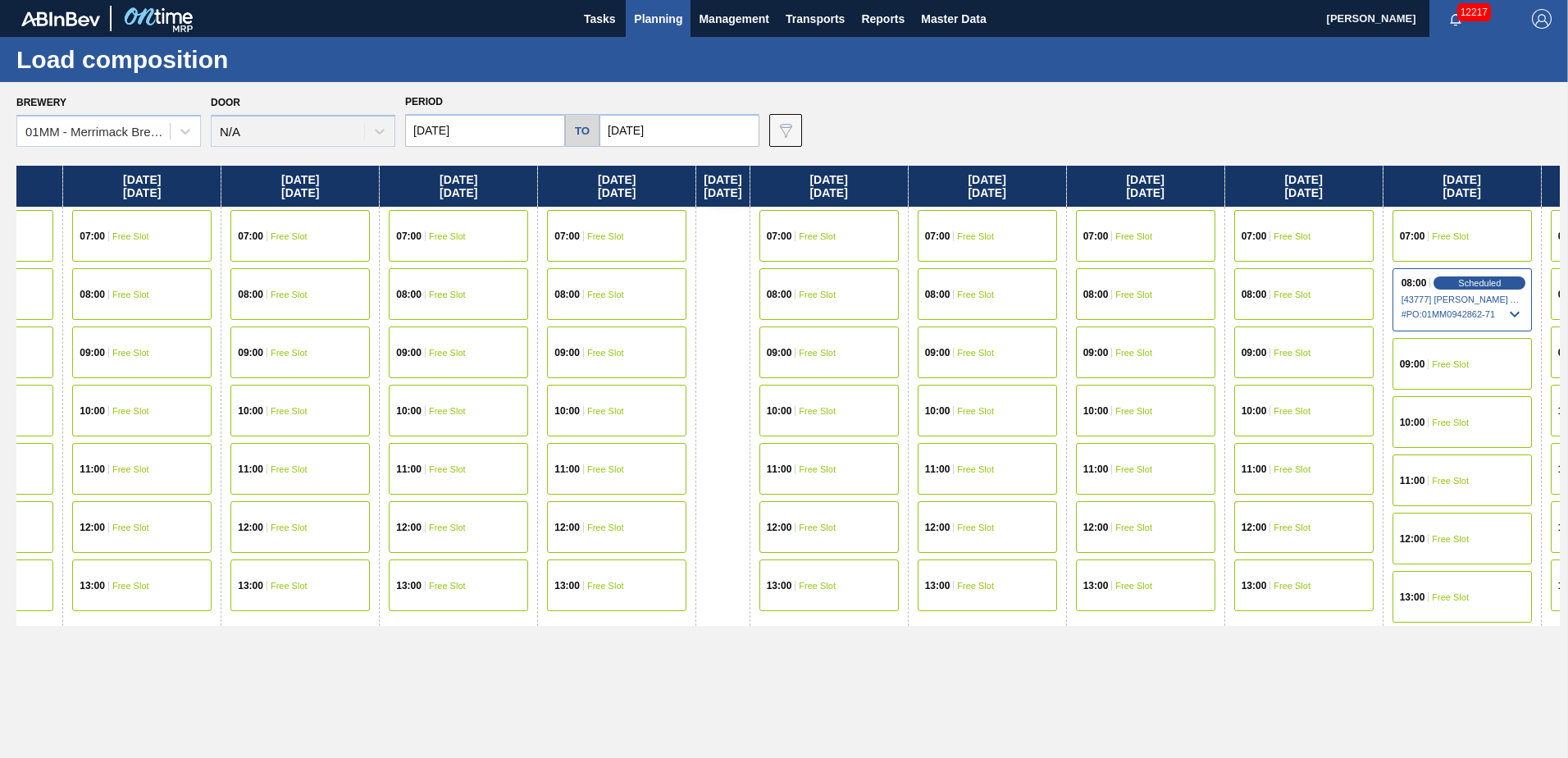
drag, startPoint x: 1278, startPoint y: 350, endPoint x: 406, endPoint y: 381, distance: 872.6
click at [406, 381] on div "[DATE] 07:00 Free Slot 08:00 Free Slot 10:00 Free Slot 11:00 Free Slot 12:00 Fr…" at bounding box center [787, 457] width 1543 height 583
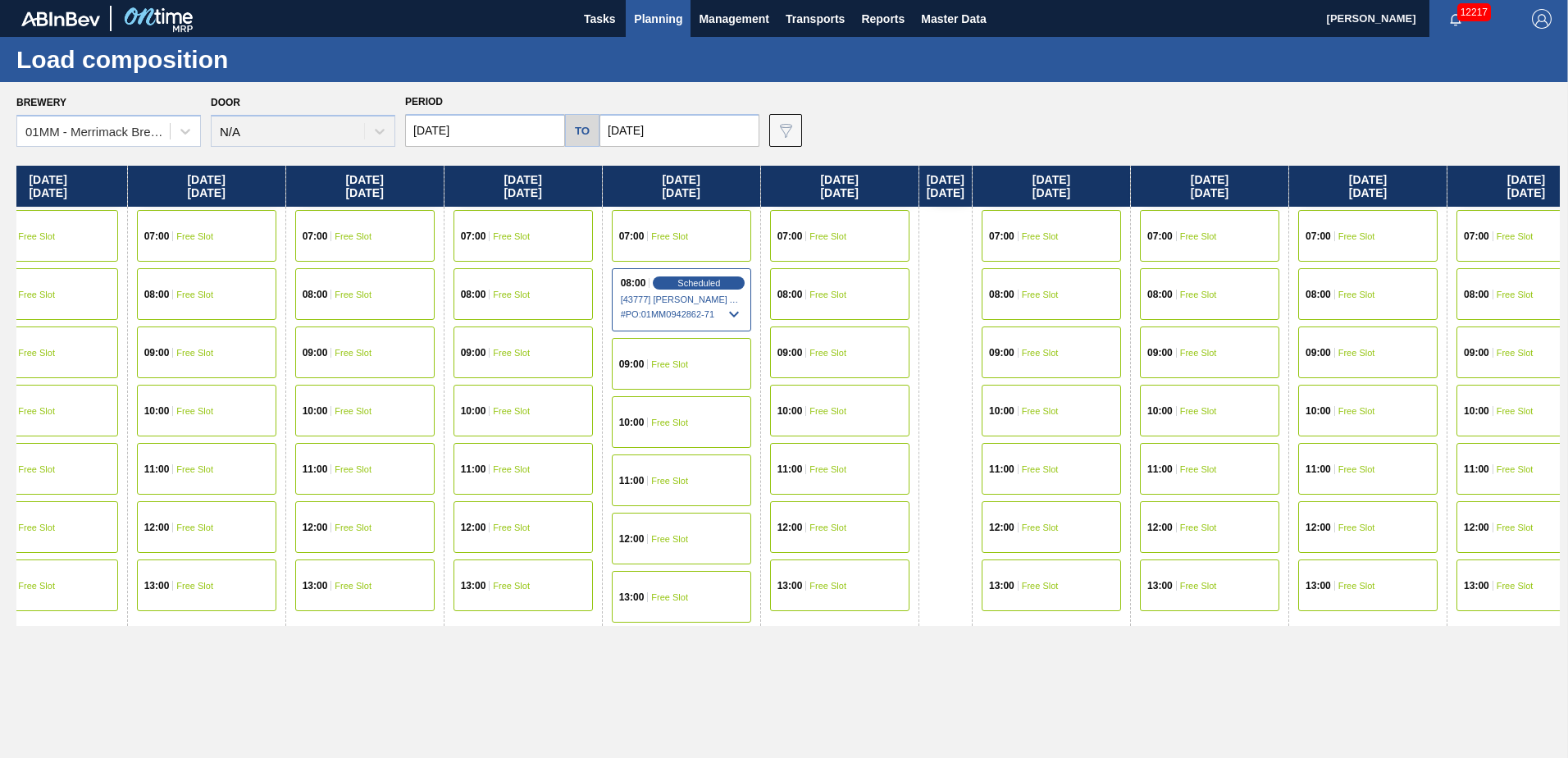
drag, startPoint x: 1081, startPoint y: 394, endPoint x: 271, endPoint y: 395, distance: 810.0
click at [271, 395] on div "[DATE] 07:00 Free Slot 08:00 Free Slot 10:00 Free Slot 11:00 Free Slot 12:00 Fr…" at bounding box center [787, 457] width 1543 height 583
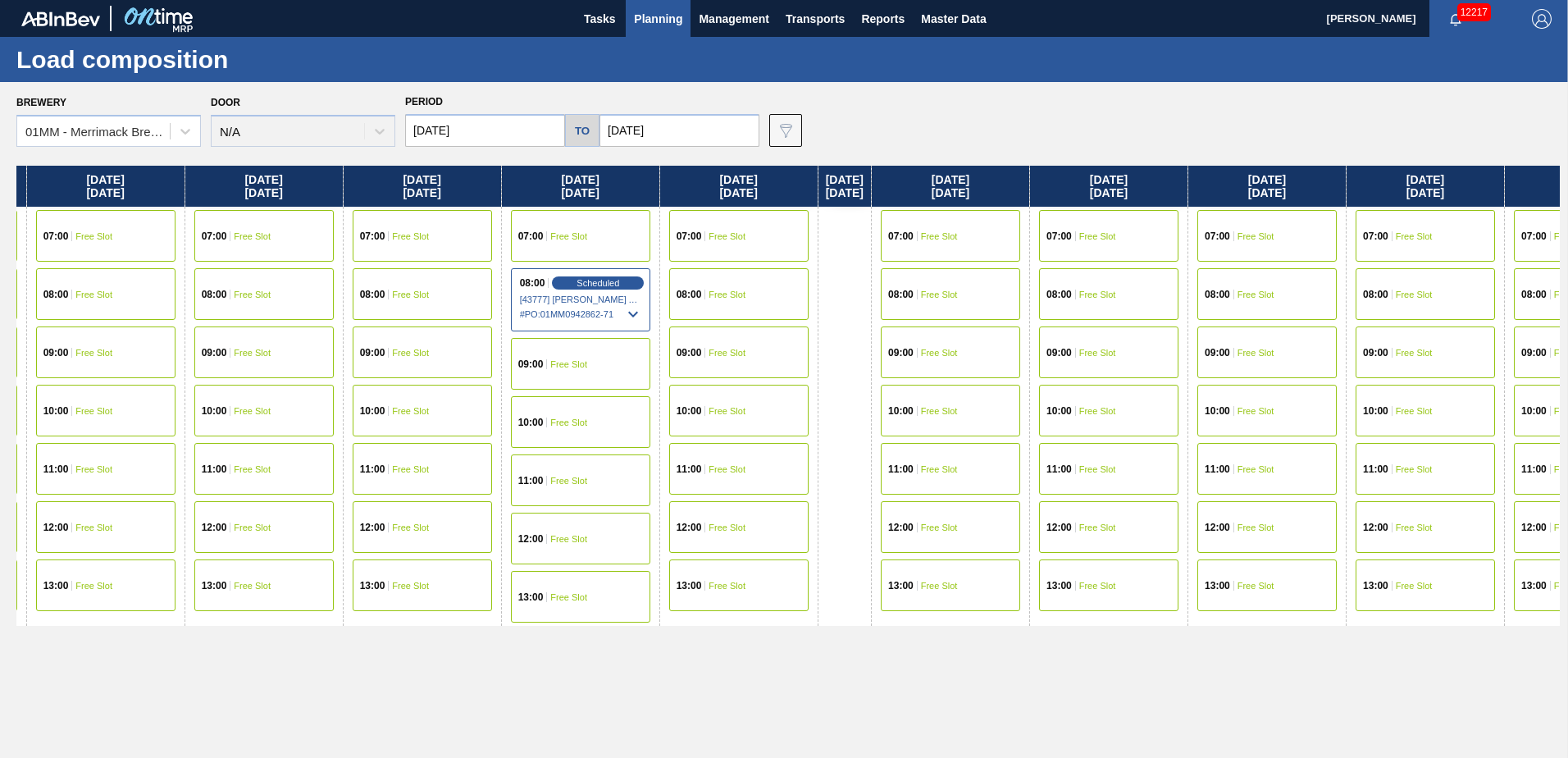
click at [1173, 289] on div "08:00 Free Slot" at bounding box center [1108, 294] width 139 height 52
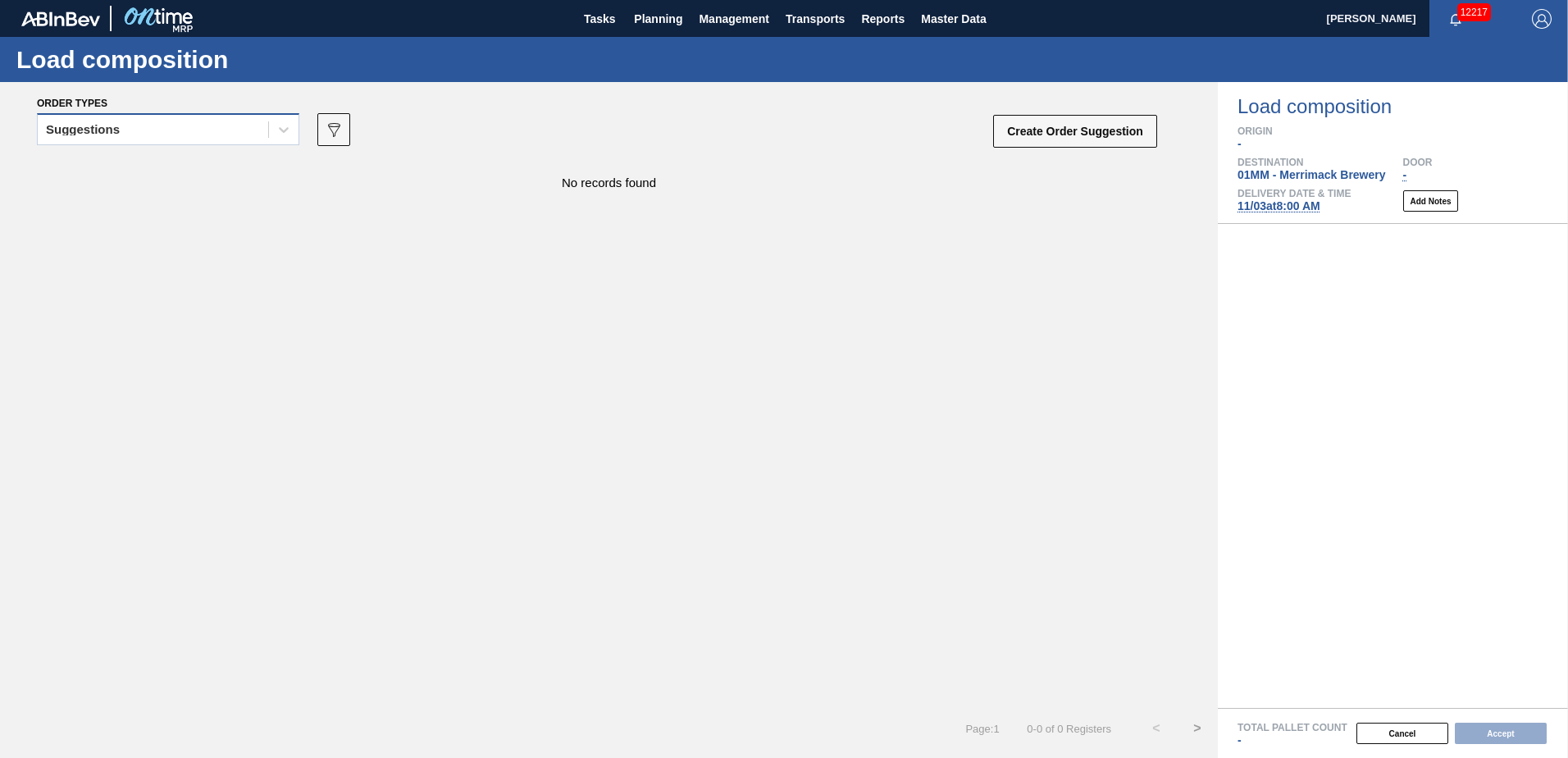
click at [243, 118] on div "Suggestions" at bounding box center [153, 130] width 230 height 24
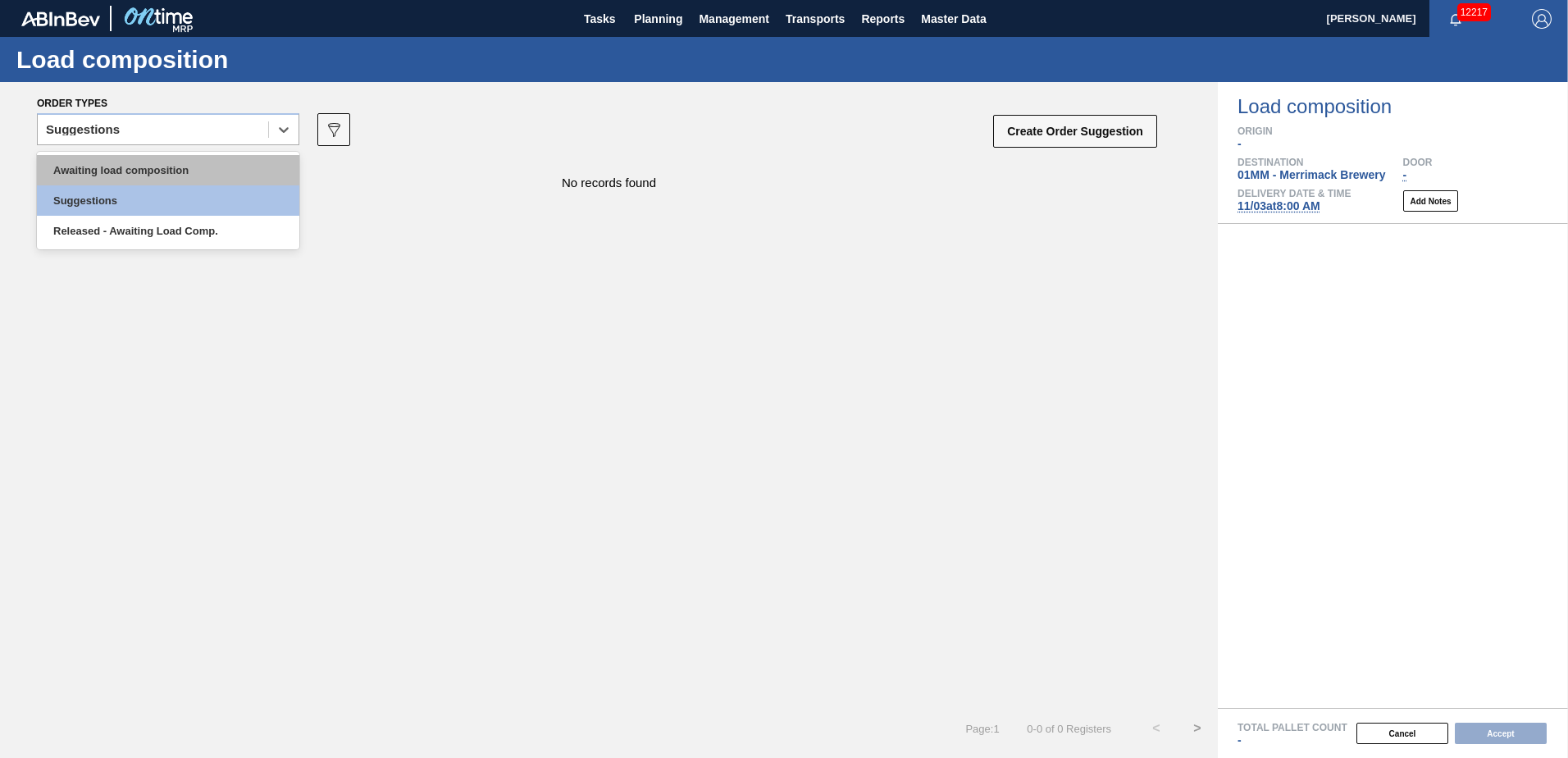
click at [206, 158] on div "Awaiting load composition" at bounding box center [168, 171] width 262 height 30
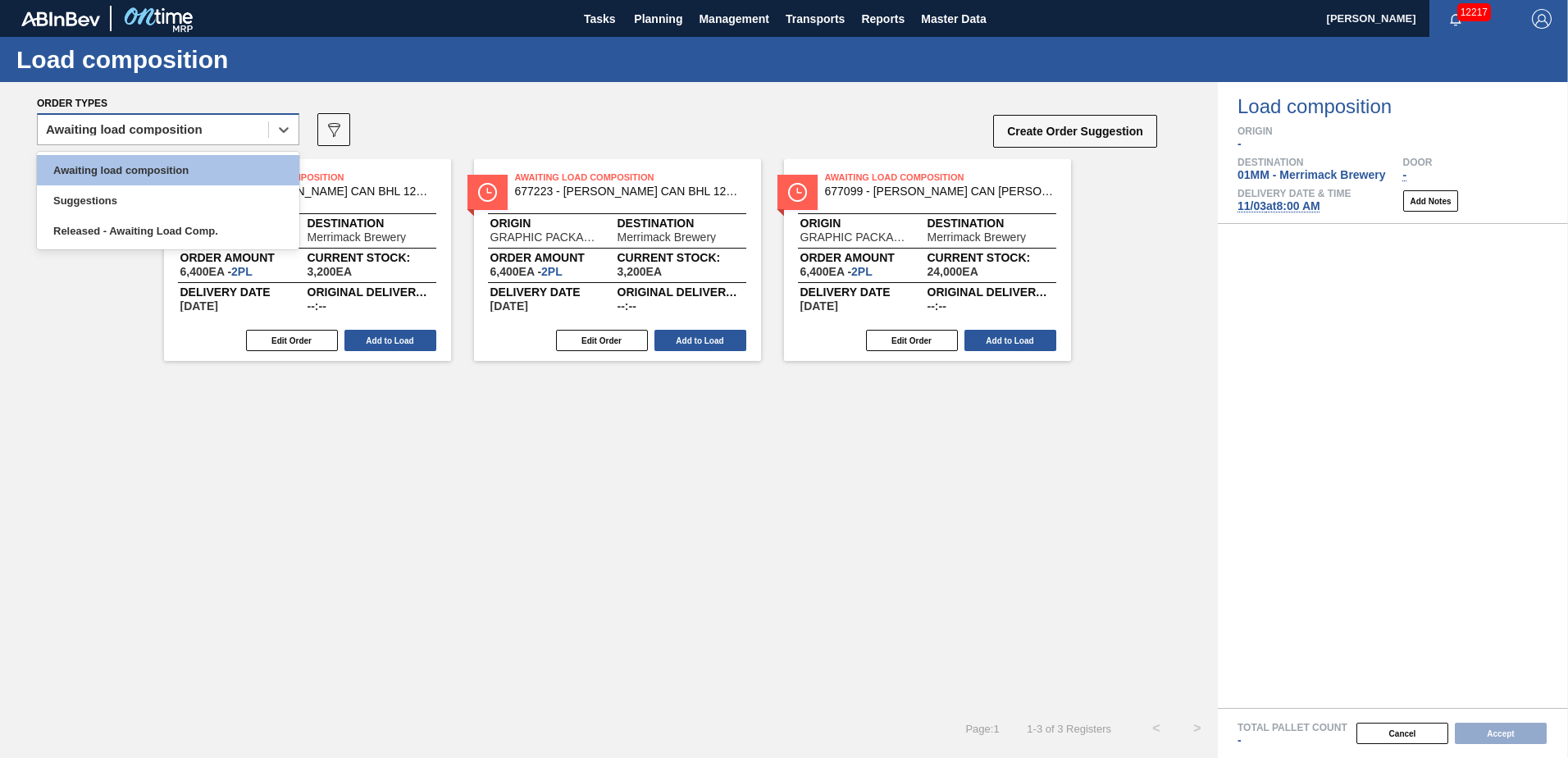
click at [243, 127] on div "Awaiting load composition" at bounding box center [153, 130] width 230 height 24
click at [198, 206] on div "Suggestions" at bounding box center [168, 201] width 262 height 30
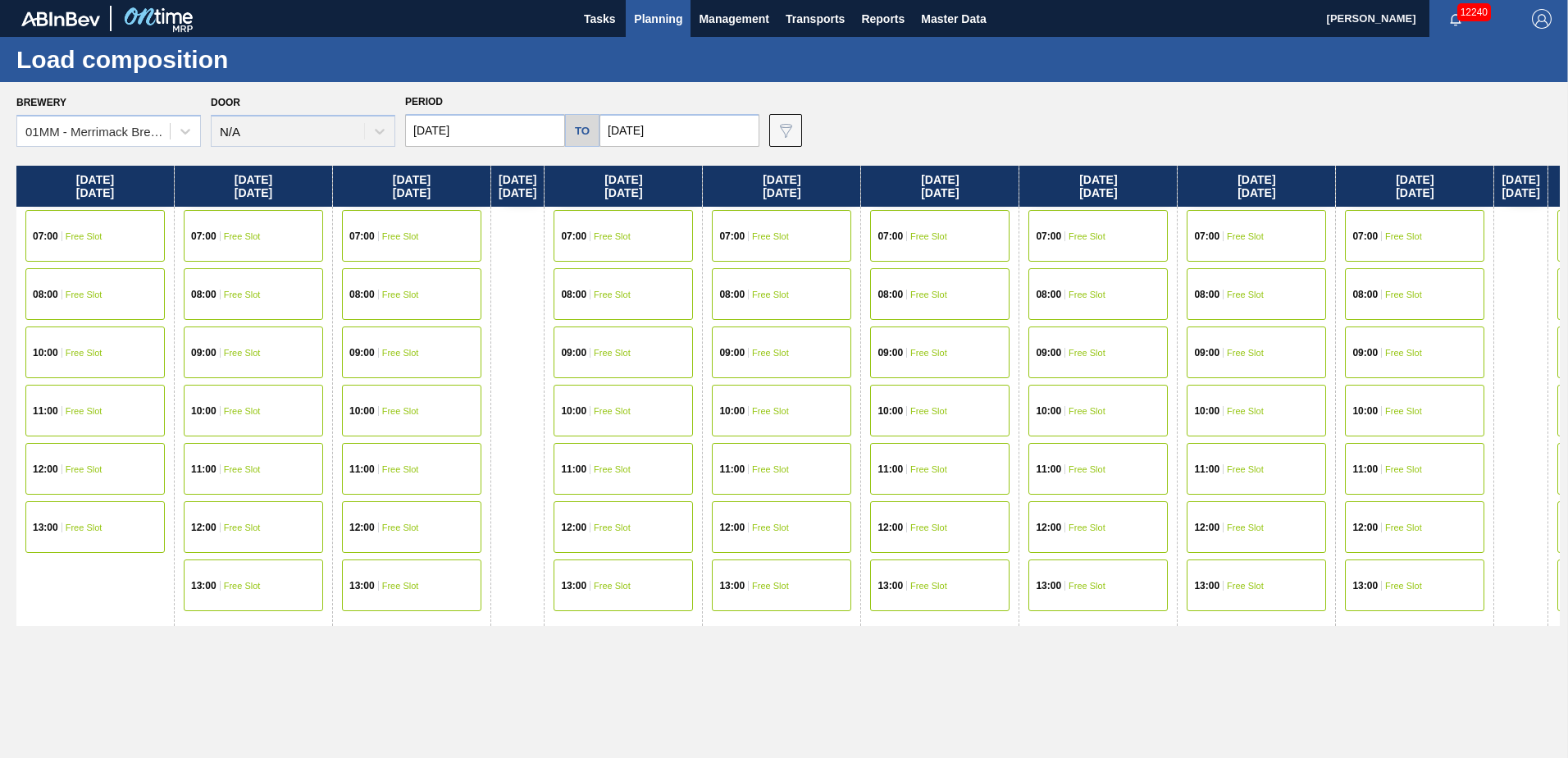
scroll to position [0, 2997]
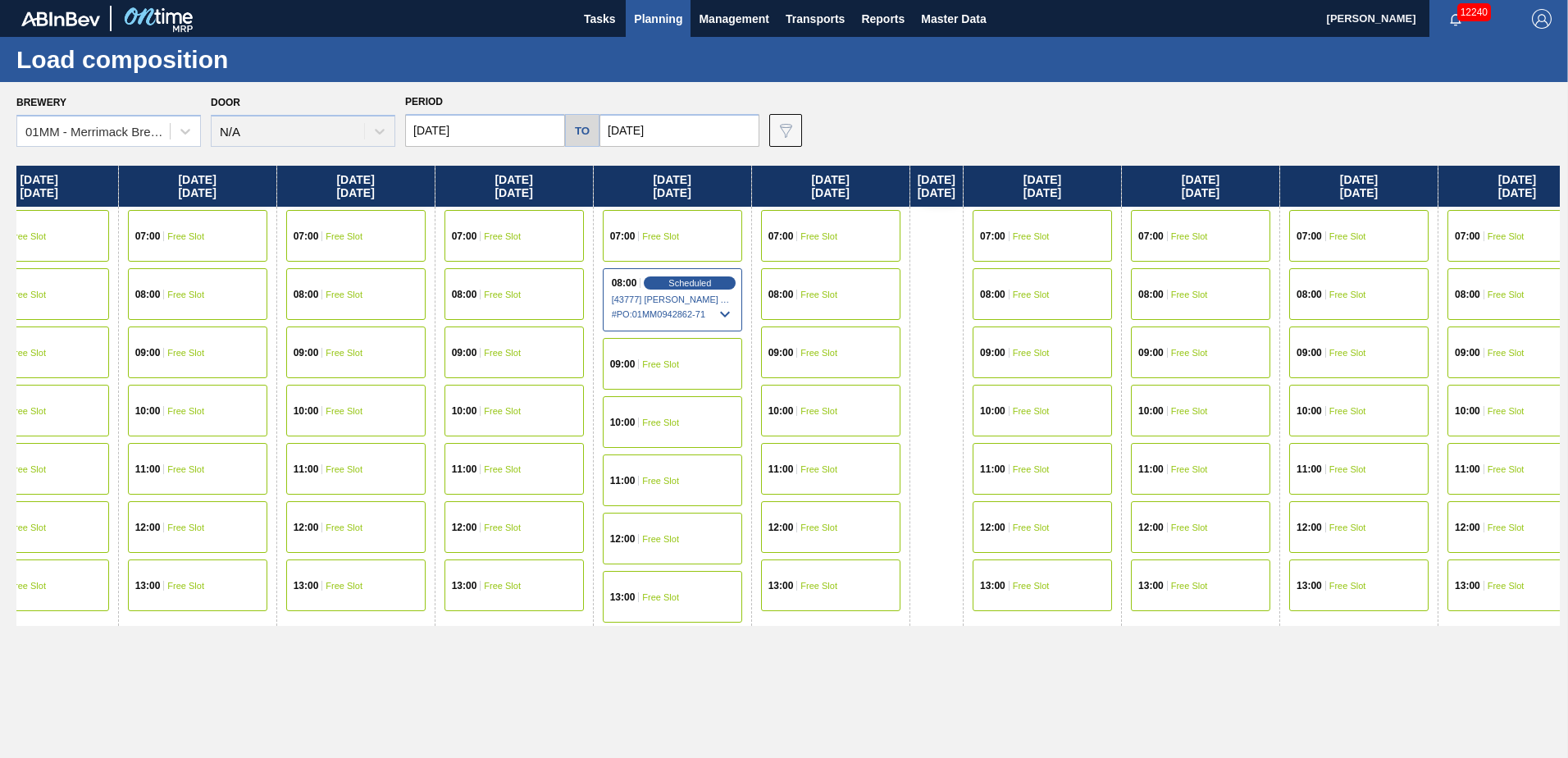
drag, startPoint x: 1325, startPoint y: 653, endPoint x: 685, endPoint y: 685, distance: 640.8
click at [676, 687] on div "[DATE] 07:00 Free Slot 08:00 Free Slot 10:00 Free Slot 11:00 Free Slot 12:00 Fr…" at bounding box center [787, 457] width 1543 height 583
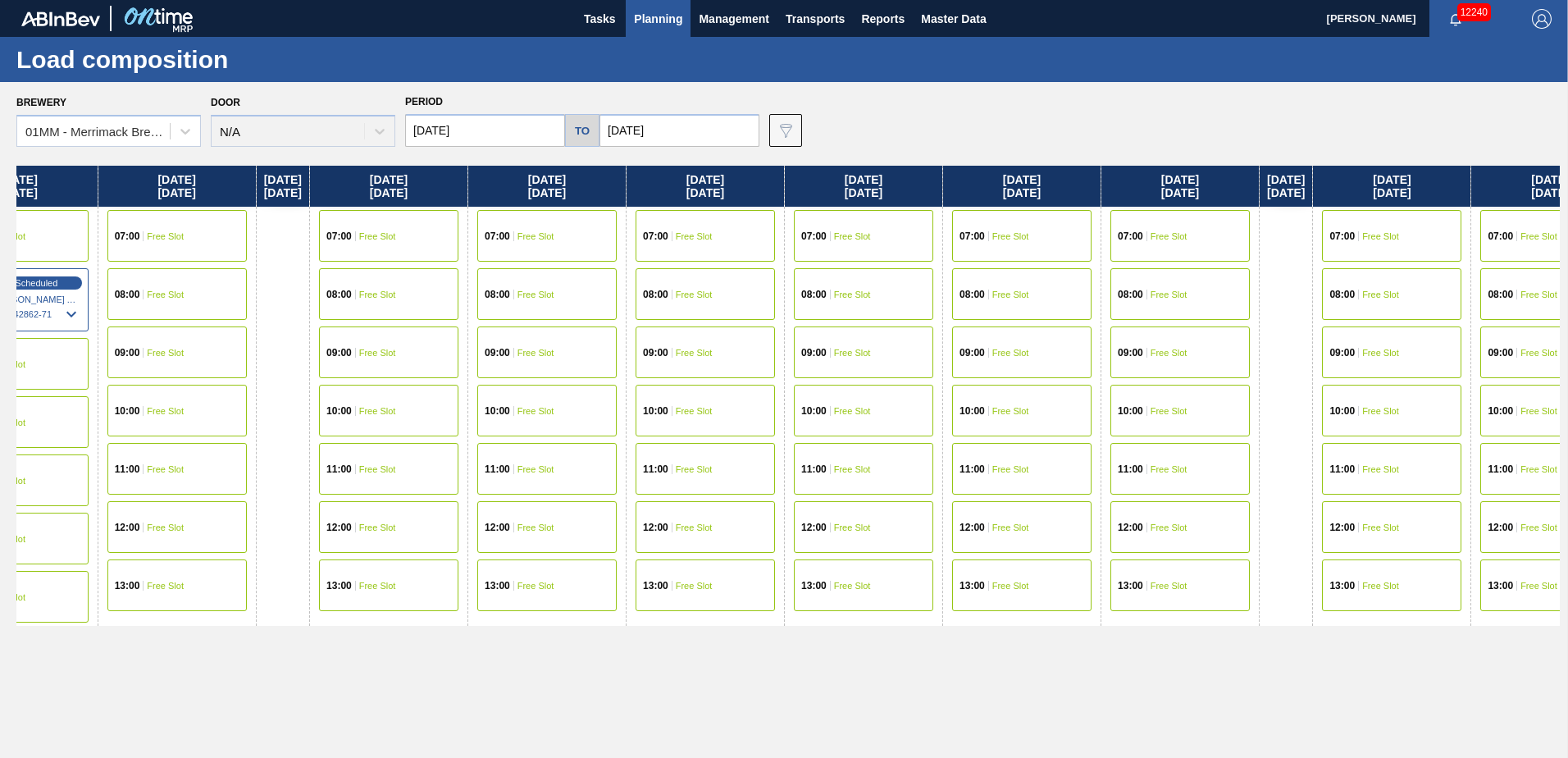
drag, startPoint x: 1053, startPoint y: 685, endPoint x: 636, endPoint y: 681, distance: 417.0
click at [578, 683] on div "[DATE] 07:00 Free Slot 08:00 Free Slot 10:00 Free Slot 11:00 Free Slot 12:00 Fr…" at bounding box center [787, 457] width 1543 height 583
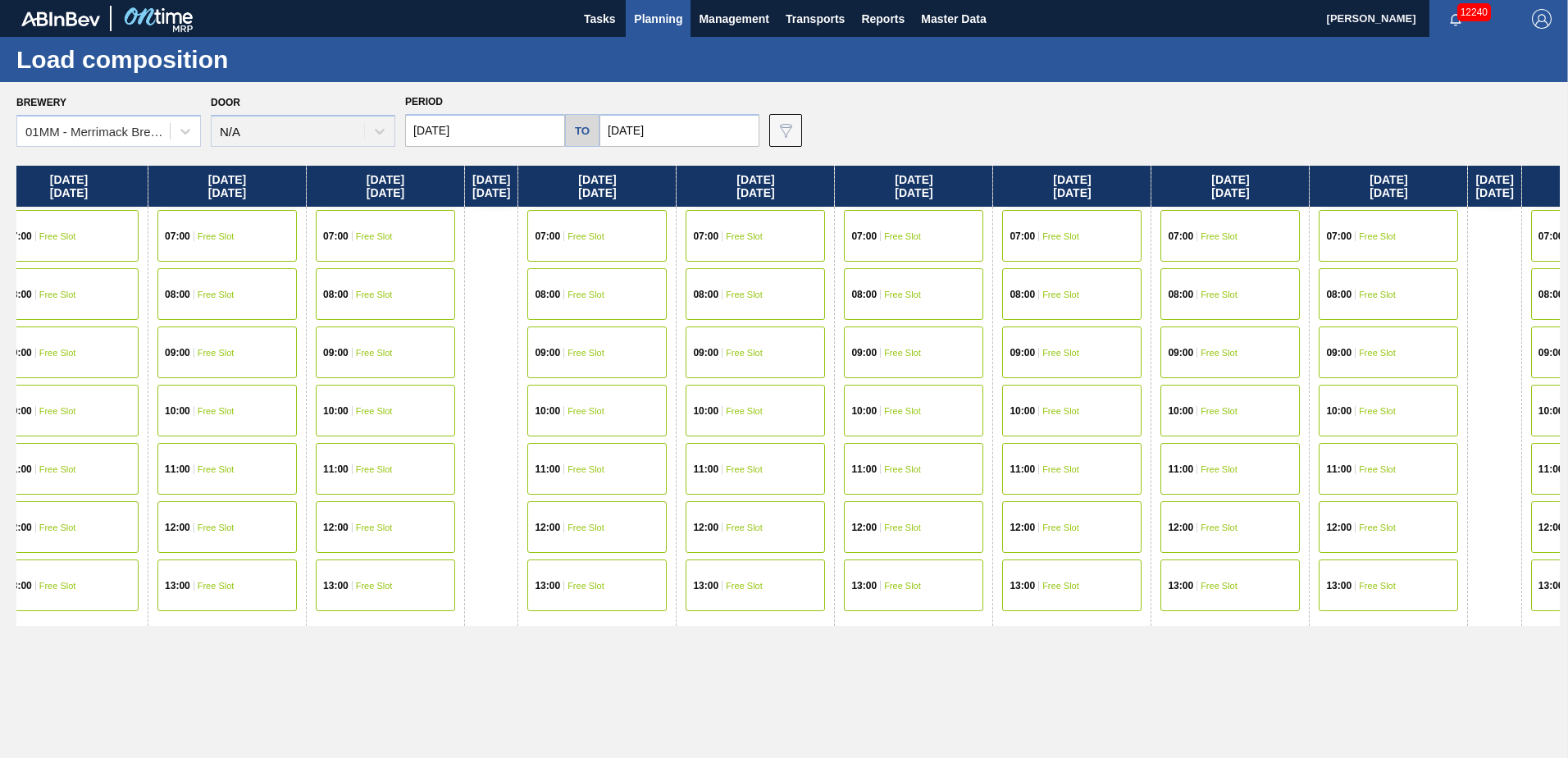
drag, startPoint x: 1246, startPoint y: 659, endPoint x: 670, endPoint y: 649, distance: 576.1
click at [628, 654] on div "[DATE] 07:00 Free Slot 08:00 Free Slot 10:00 Free Slot 11:00 Free Slot 12:00 Fr…" at bounding box center [787, 457] width 1543 height 583
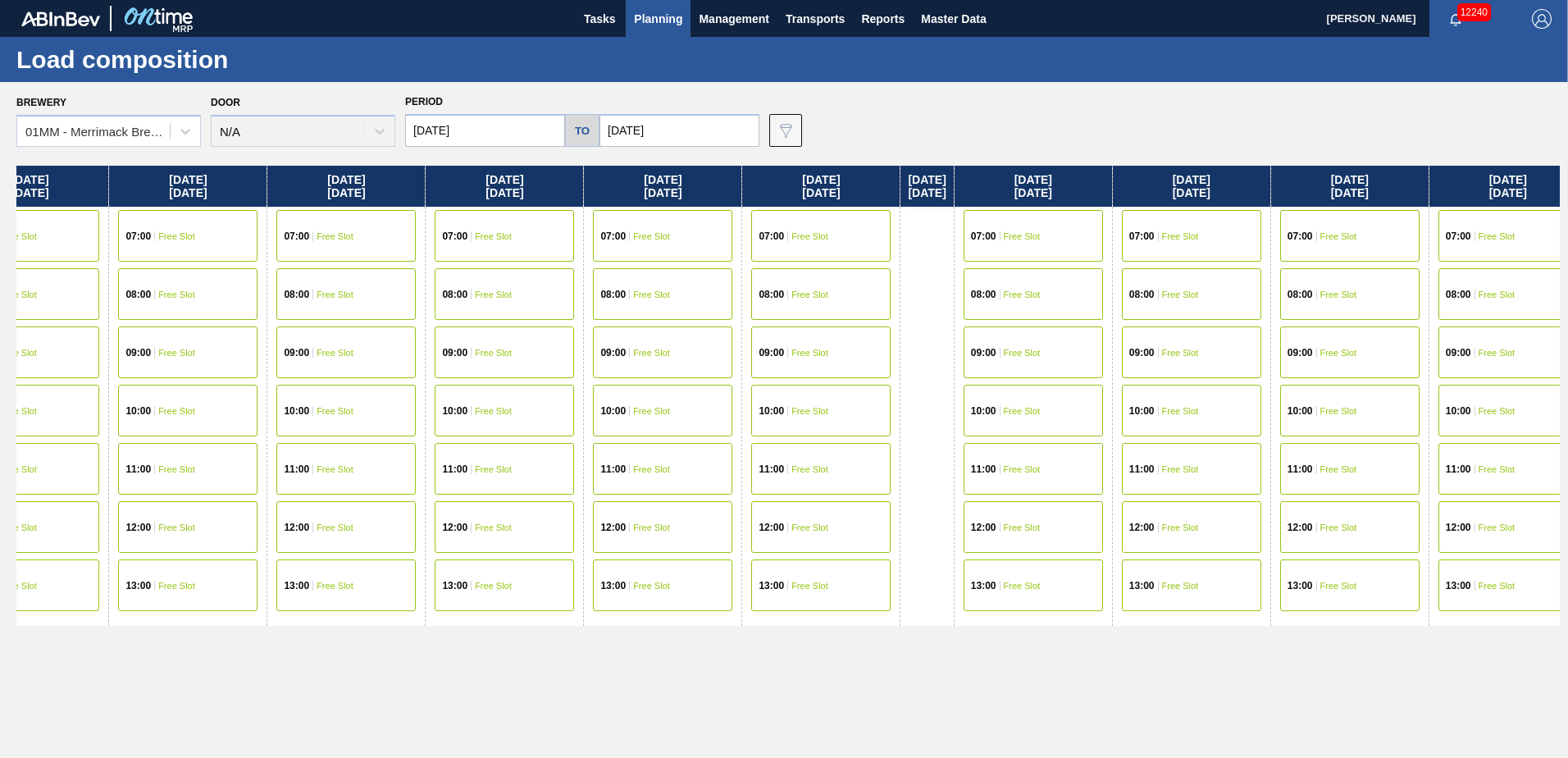
drag, startPoint x: 1172, startPoint y: 670, endPoint x: 462, endPoint y: 638, distance: 710.7
click at [476, 642] on div "[DATE] 07:00 Free Slot 08:00 Free Slot 10:00 Free Slot 11:00 Free Slot 12:00 Fr…" at bounding box center [787, 457] width 1543 height 583
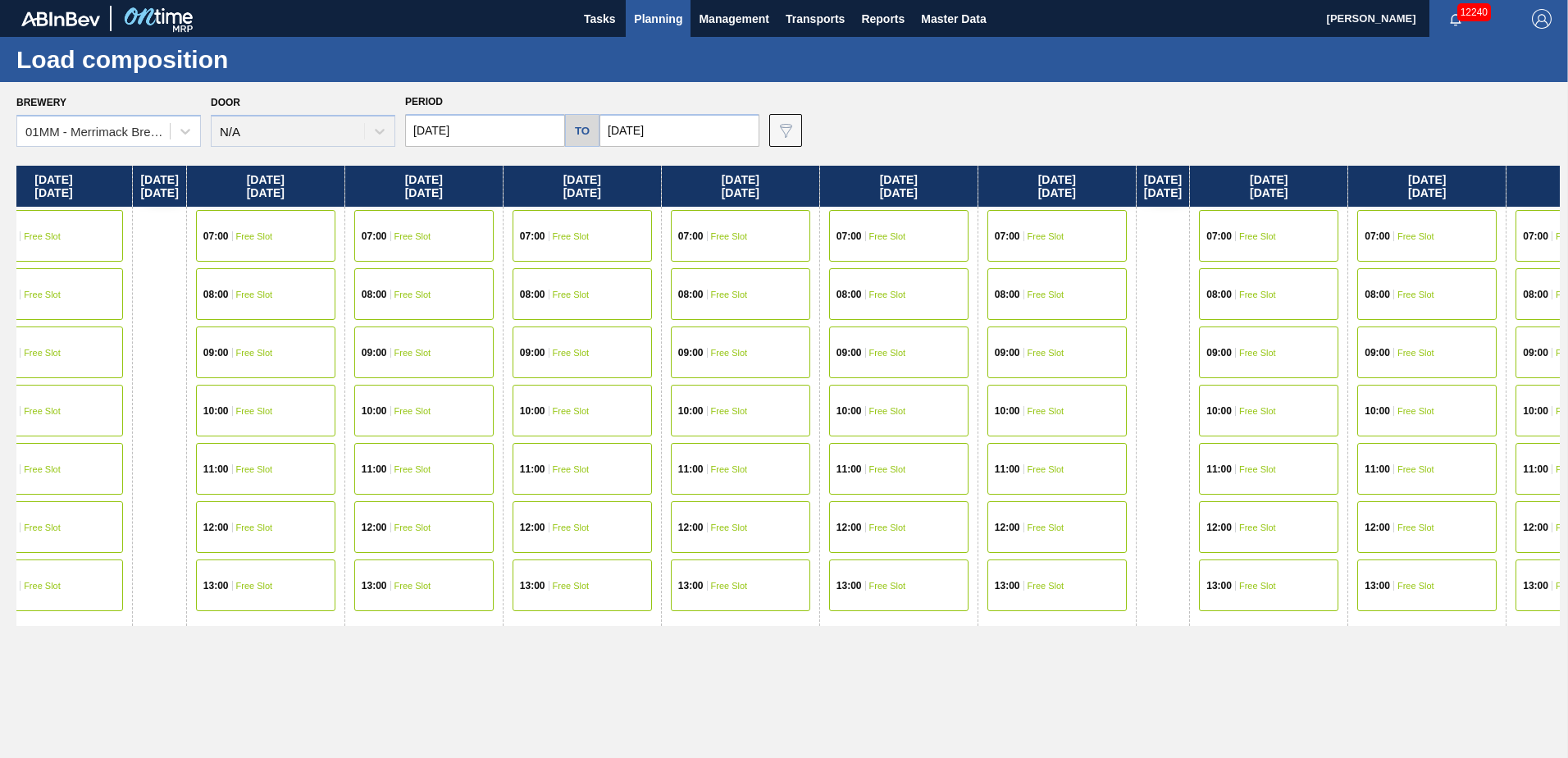
drag, startPoint x: 1345, startPoint y: 677, endPoint x: 631, endPoint y: 689, distance: 714.1
click at [631, 689] on div "[DATE] 07:00 Free Slot 08:00 Free Slot 10:00 Free Slot 11:00 Free Slot 12:00 Fr…" at bounding box center [787, 457] width 1543 height 583
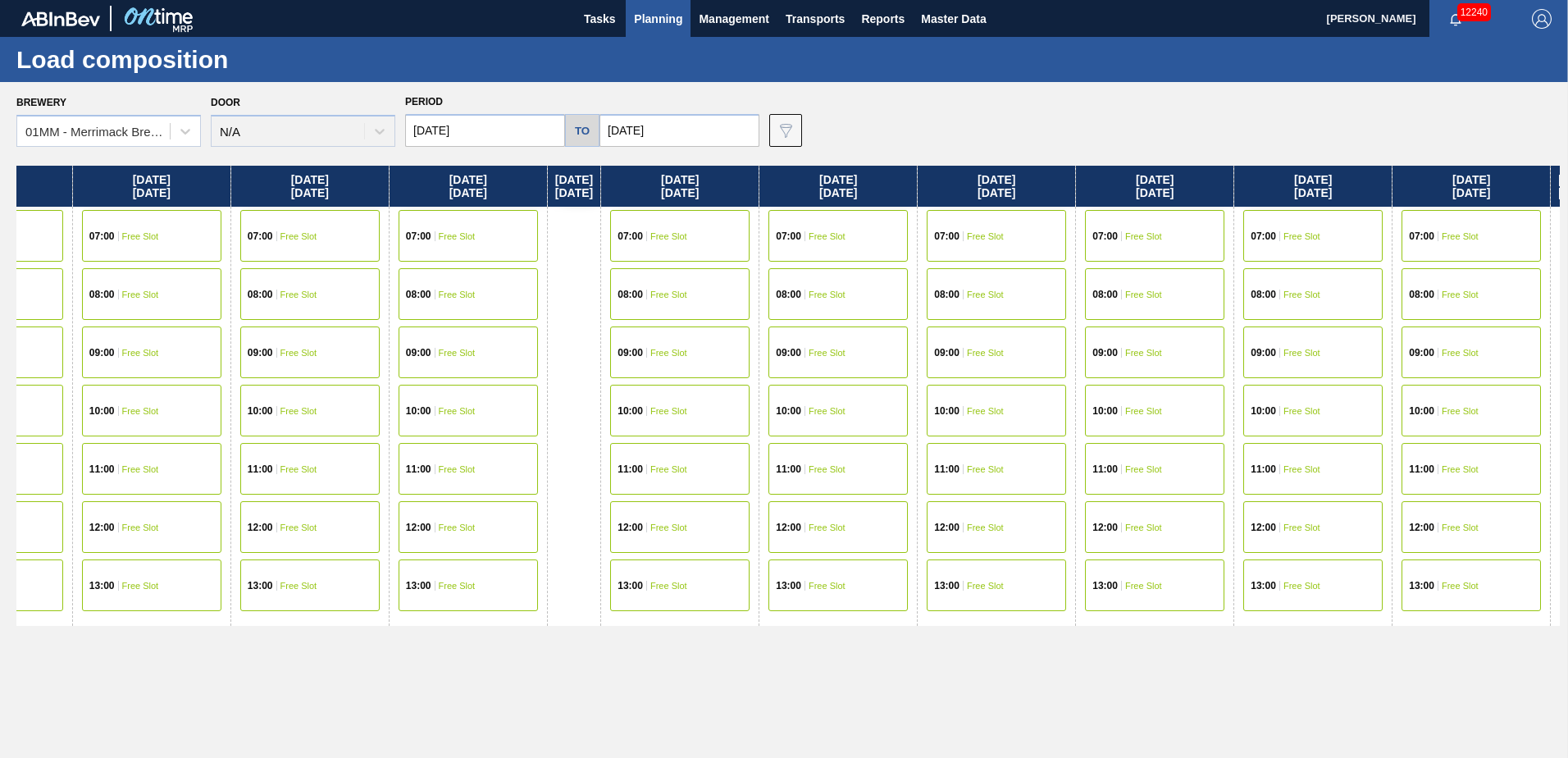
drag, startPoint x: 1235, startPoint y: 667, endPoint x: 657, endPoint y: 672, distance: 578.0
click at [657, 672] on div "[DATE] 07:00 Free Slot 08:00 Free Slot 10:00 Free Slot 11:00 Free Slot 12:00 Fr…" at bounding box center [787, 457] width 1543 height 583
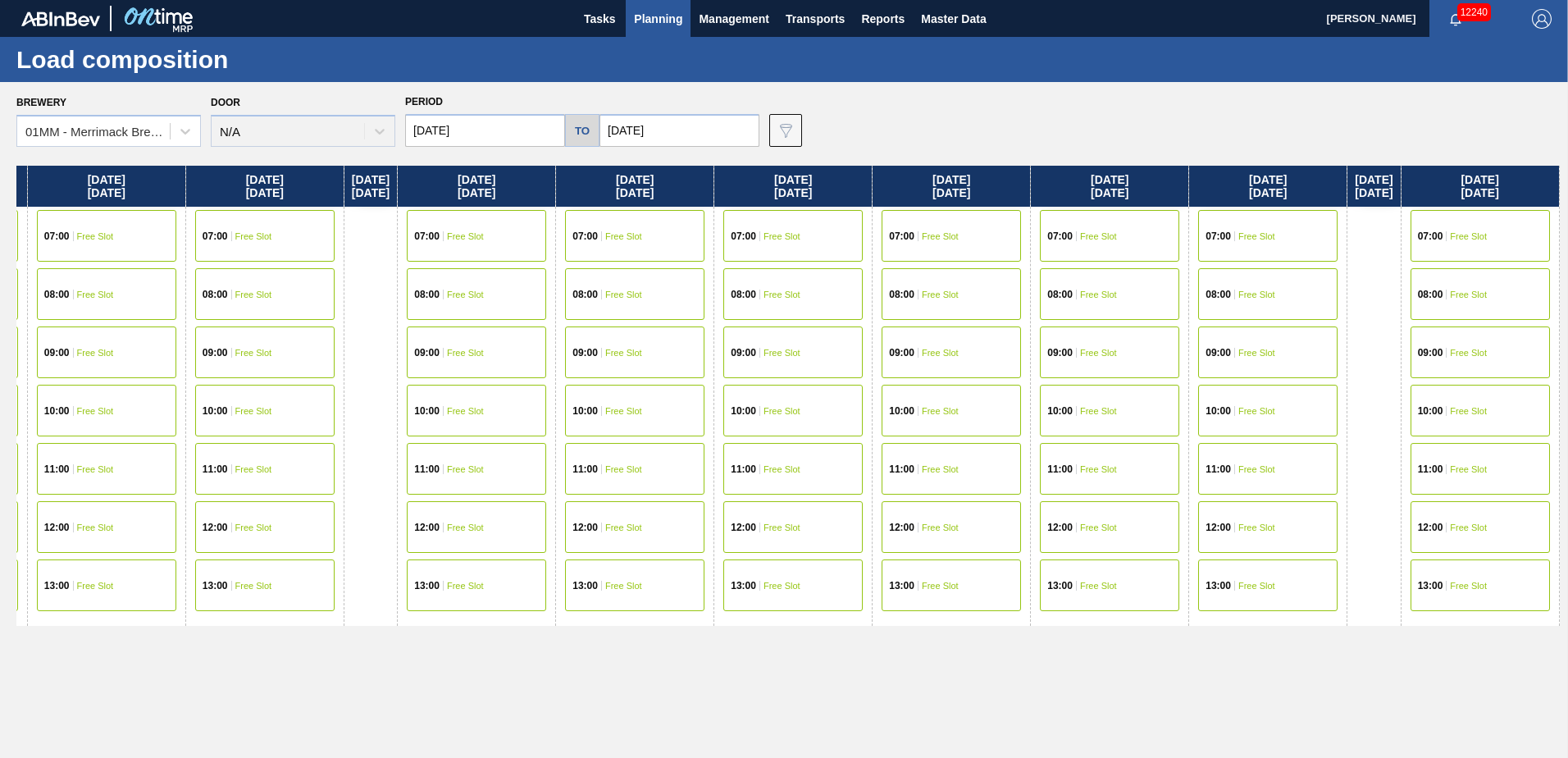
scroll to position [0, 7339]
drag, startPoint x: 1164, startPoint y: 672, endPoint x: 566, endPoint y: 672, distance: 598.0
click at [569, 672] on div "[DATE] 07:00 Free Slot 08:00 Free Slot 10:00 Free Slot 11:00 Free Slot 12:00 Fr…" at bounding box center [787, 457] width 1543 height 583
drag, startPoint x: 1147, startPoint y: 655, endPoint x: 1057, endPoint y: 655, distance: 90.0
click at [1057, 655] on div "[DATE] 07:00 Free Slot 08:00 Free Slot 10:00 Free Slot 11:00 Free Slot 12:00 Fr…" at bounding box center [787, 457] width 1543 height 583
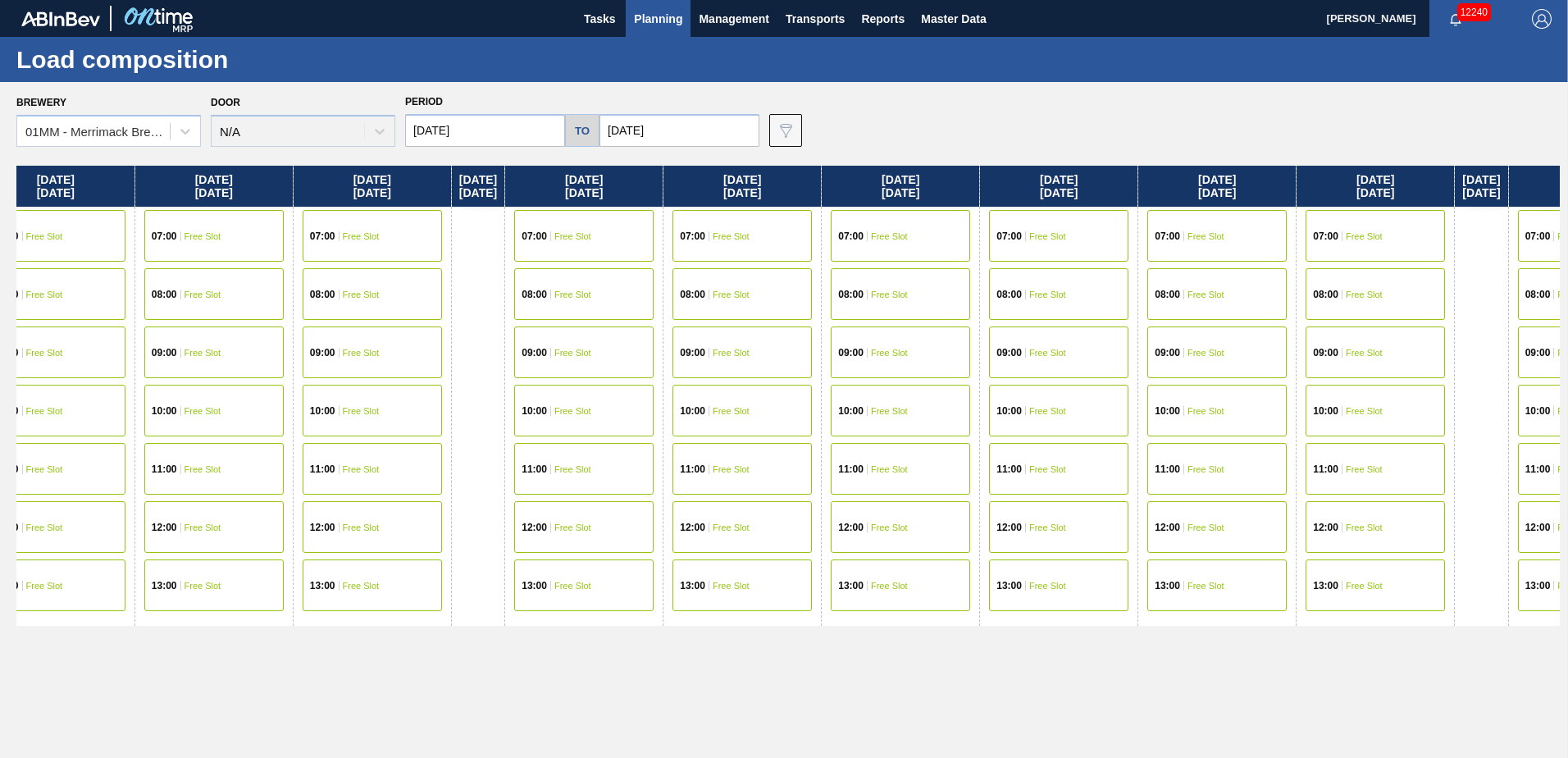
drag, startPoint x: 865, startPoint y: 654, endPoint x: 1426, endPoint y: 655, distance: 561.0
click at [1367, 658] on div "[DATE] 07:00 Free Slot 08:00 Free Slot 10:00 Free Slot 11:00 Free Slot 12:00 Fr…" at bounding box center [787, 457] width 1543 height 583
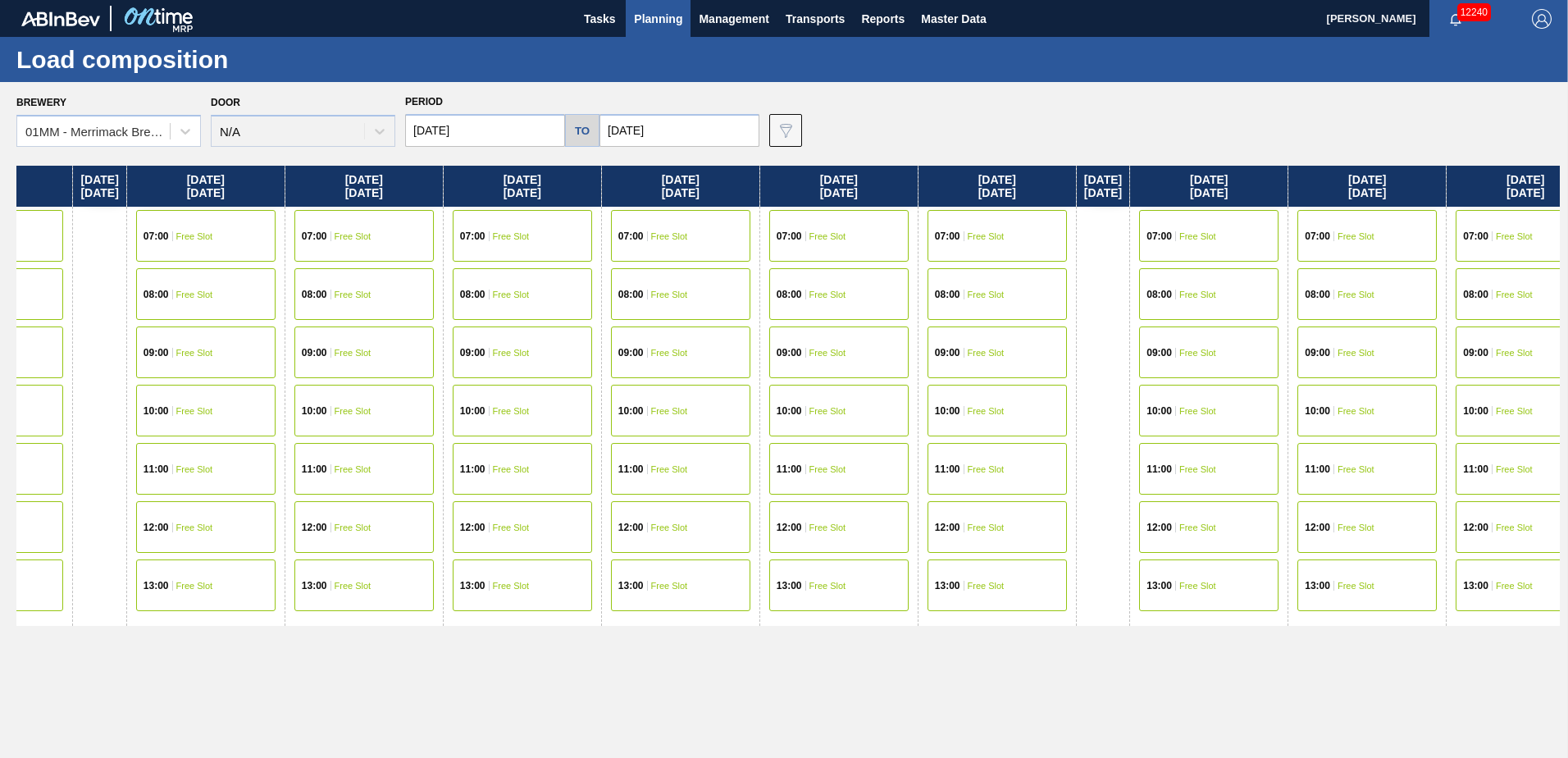
scroll to position [0, 6340]
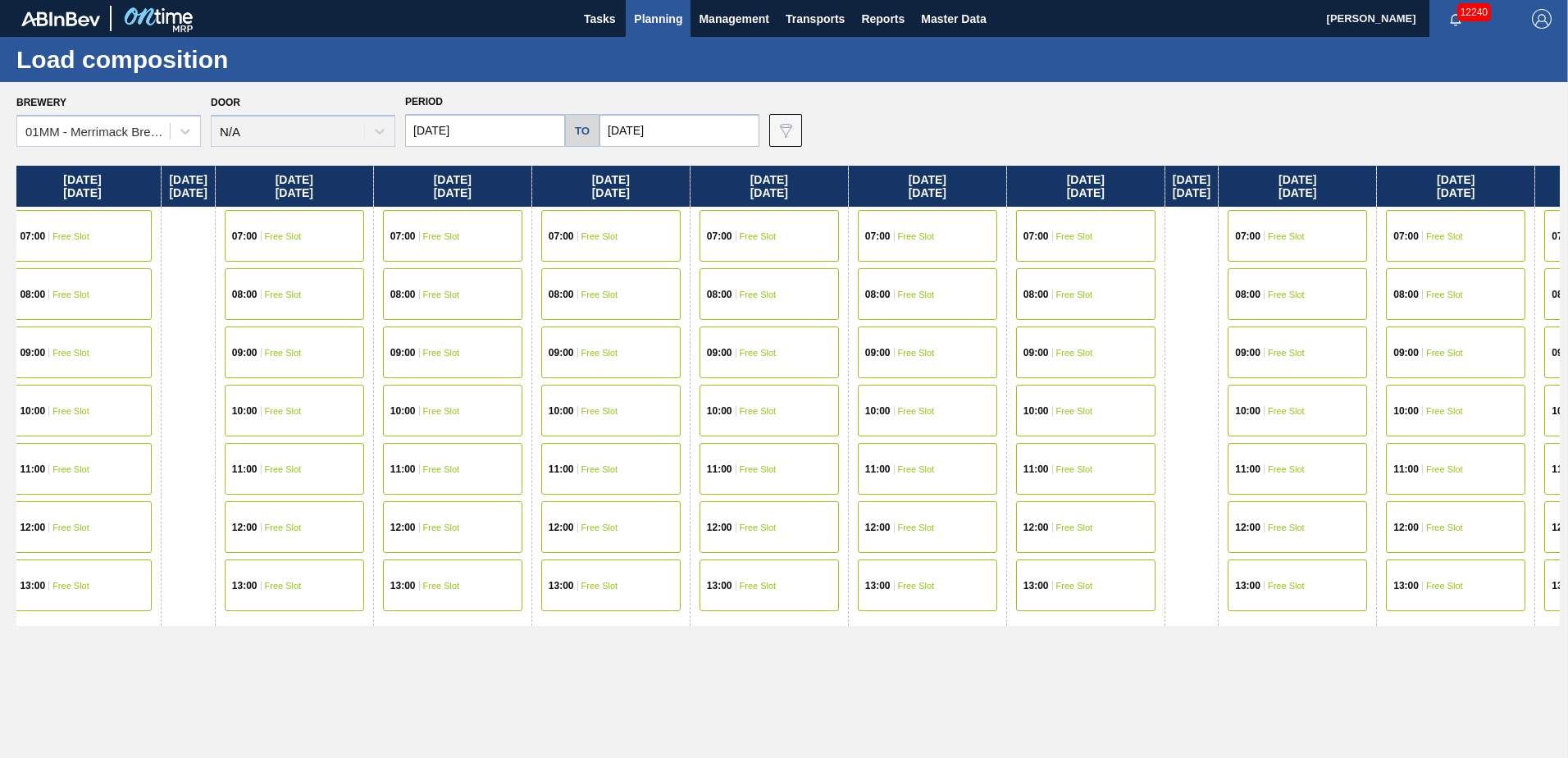
drag, startPoint x: 782, startPoint y: 643, endPoint x: 1275, endPoint y: 642, distance: 493.0
click at [1202, 643] on div "[DATE] 07:00 Free Slot 08:00 Free Slot 10:00 Free Slot 11:00 Free Slot 12:00 Fr…" at bounding box center [787, 457] width 1543 height 583
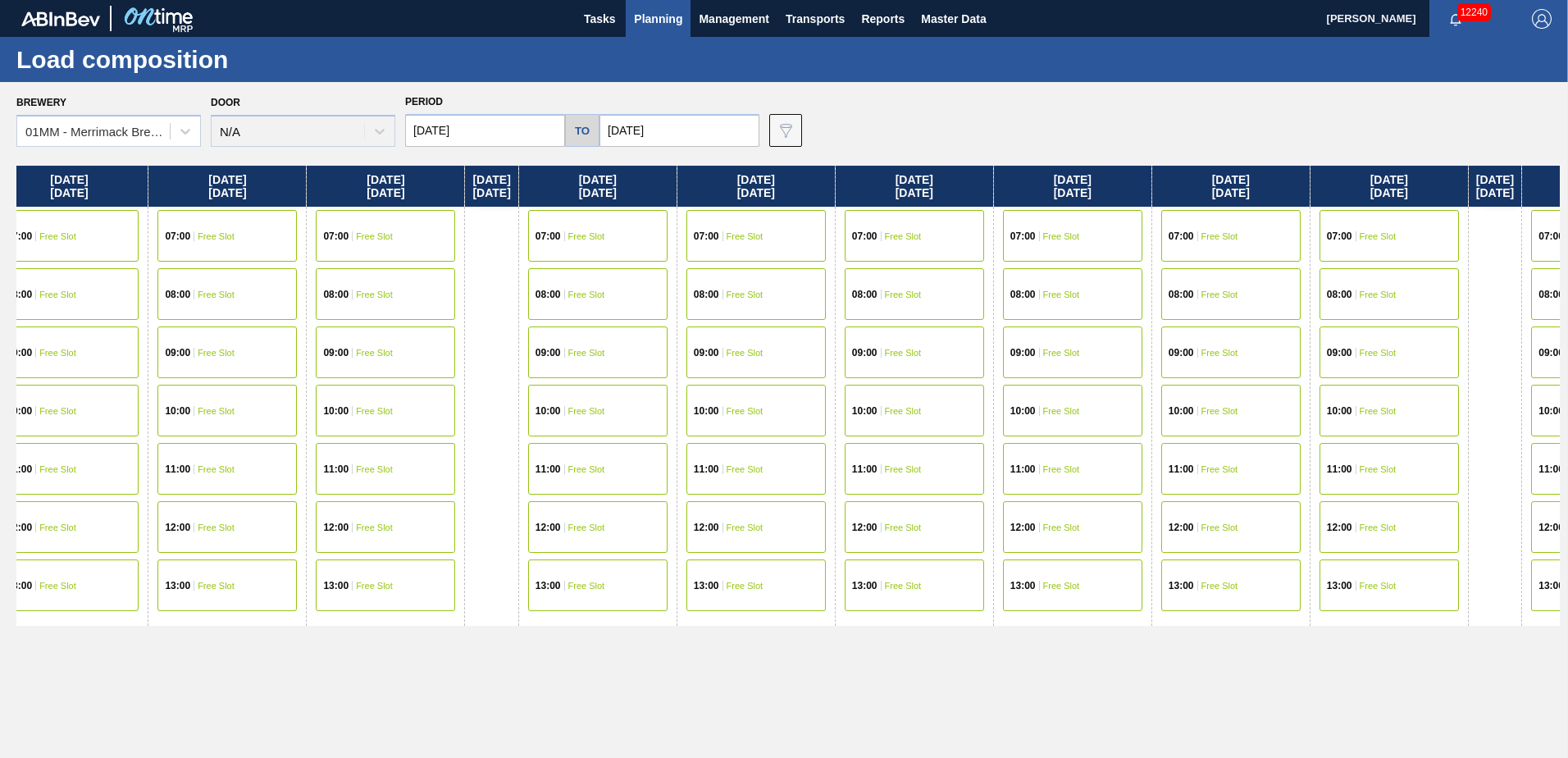
drag, startPoint x: 579, startPoint y: 642, endPoint x: 1106, endPoint y: 640, distance: 527.0
click at [1011, 655] on div "[DATE] 07:00 Free Slot 08:00 Free Slot 10:00 Free Slot 11:00 Free Slot 12:00 Fr…" at bounding box center [787, 457] width 1543 height 583
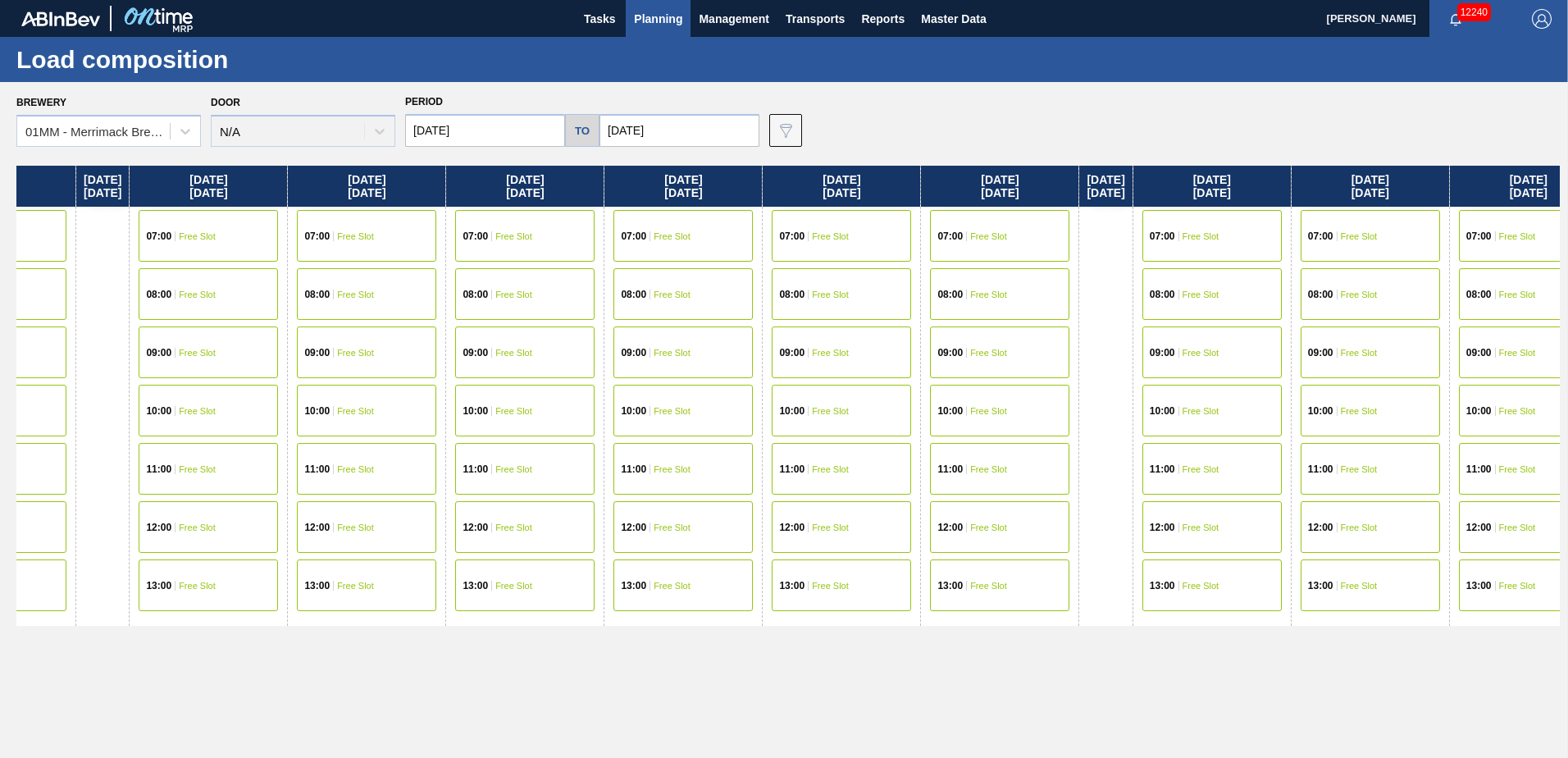
scroll to position [0, 5177]
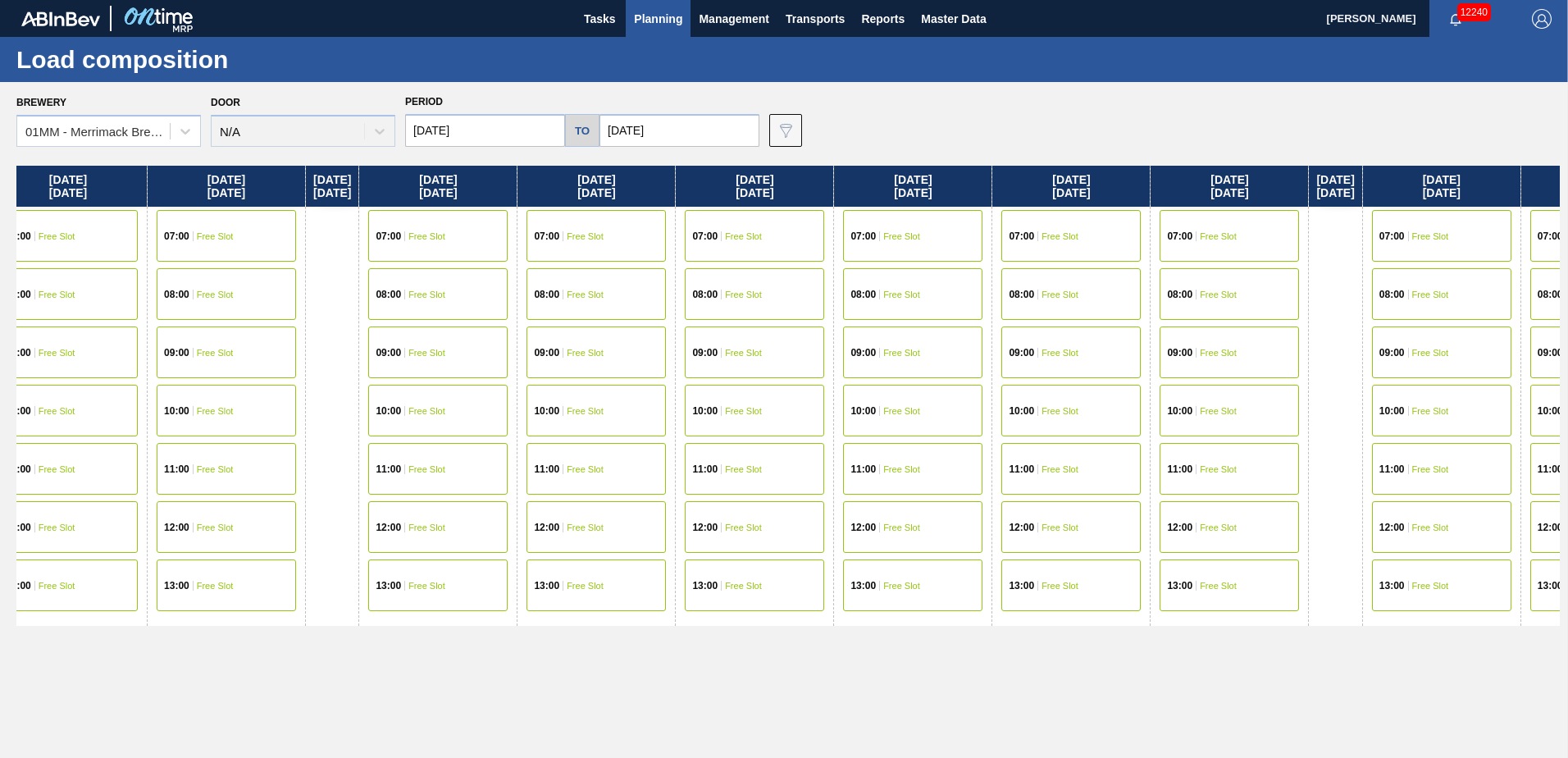
drag, startPoint x: 90, startPoint y: 658, endPoint x: 864, endPoint y: 746, distance: 779.0
click at [856, 747] on div "[DATE] 07:00 Free Slot 08:00 Free Slot 10:00 Free Slot 11:00 Free Slot 12:00 Fr…" at bounding box center [787, 457] width 1543 height 583
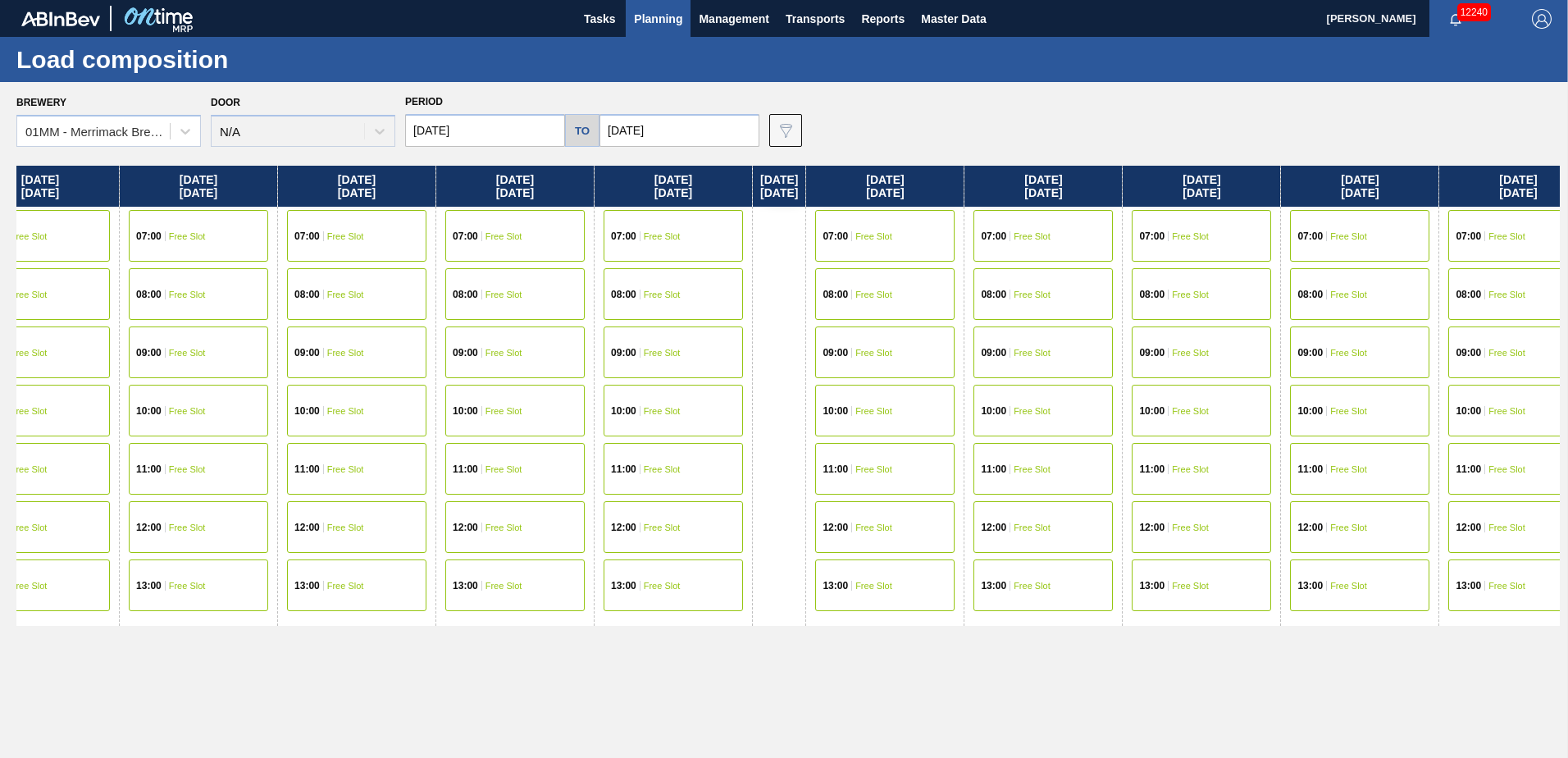
drag, startPoint x: 261, startPoint y: 645, endPoint x: 785, endPoint y: 685, distance: 525.5
click at [780, 687] on div "[DATE] 07:00 Free Slot 08:00 Free Slot 10:00 Free Slot 11:00 Free Slot 12:00 Fr…" at bounding box center [787, 457] width 1543 height 583
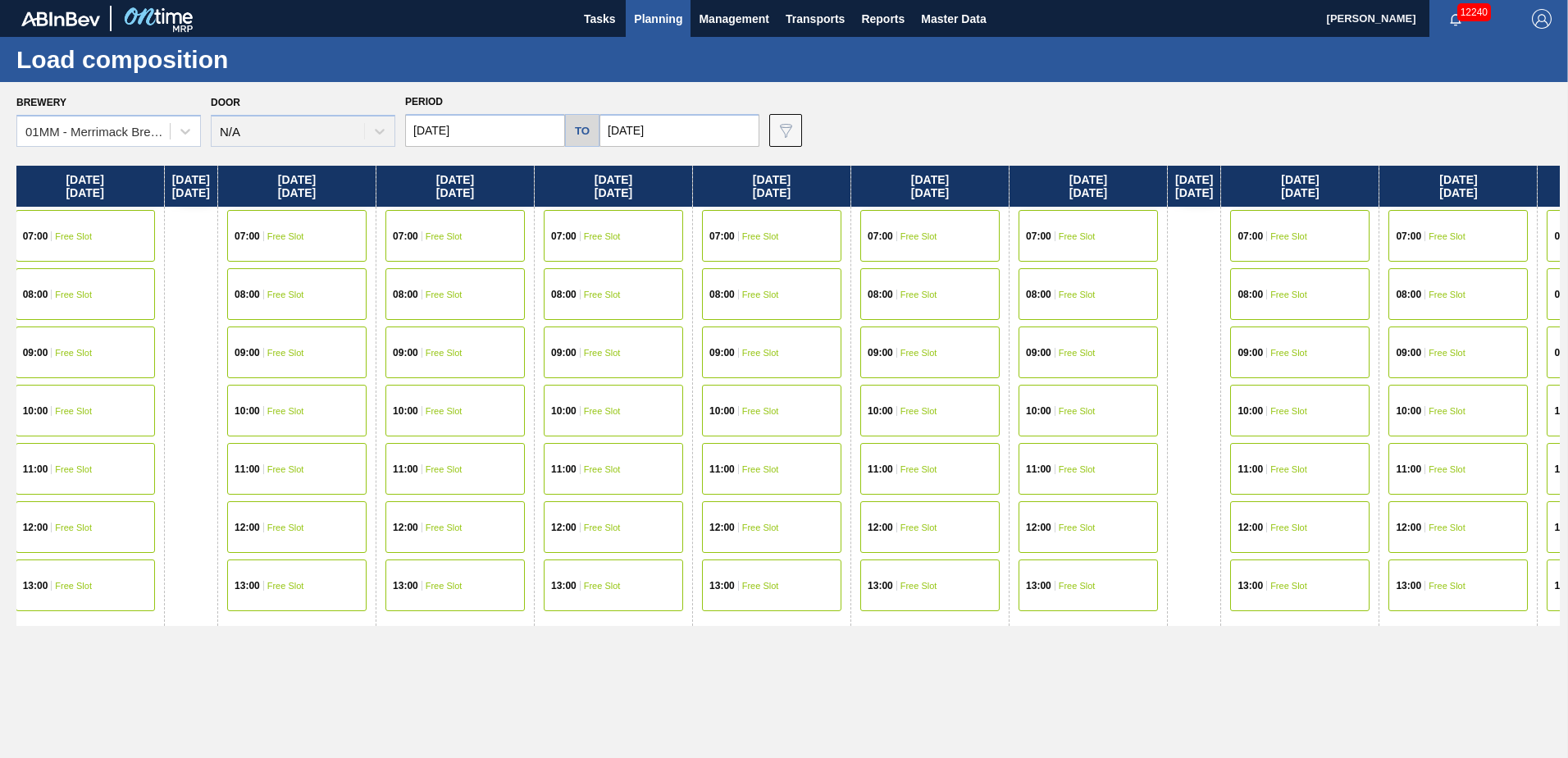
scroll to position [0, 4196]
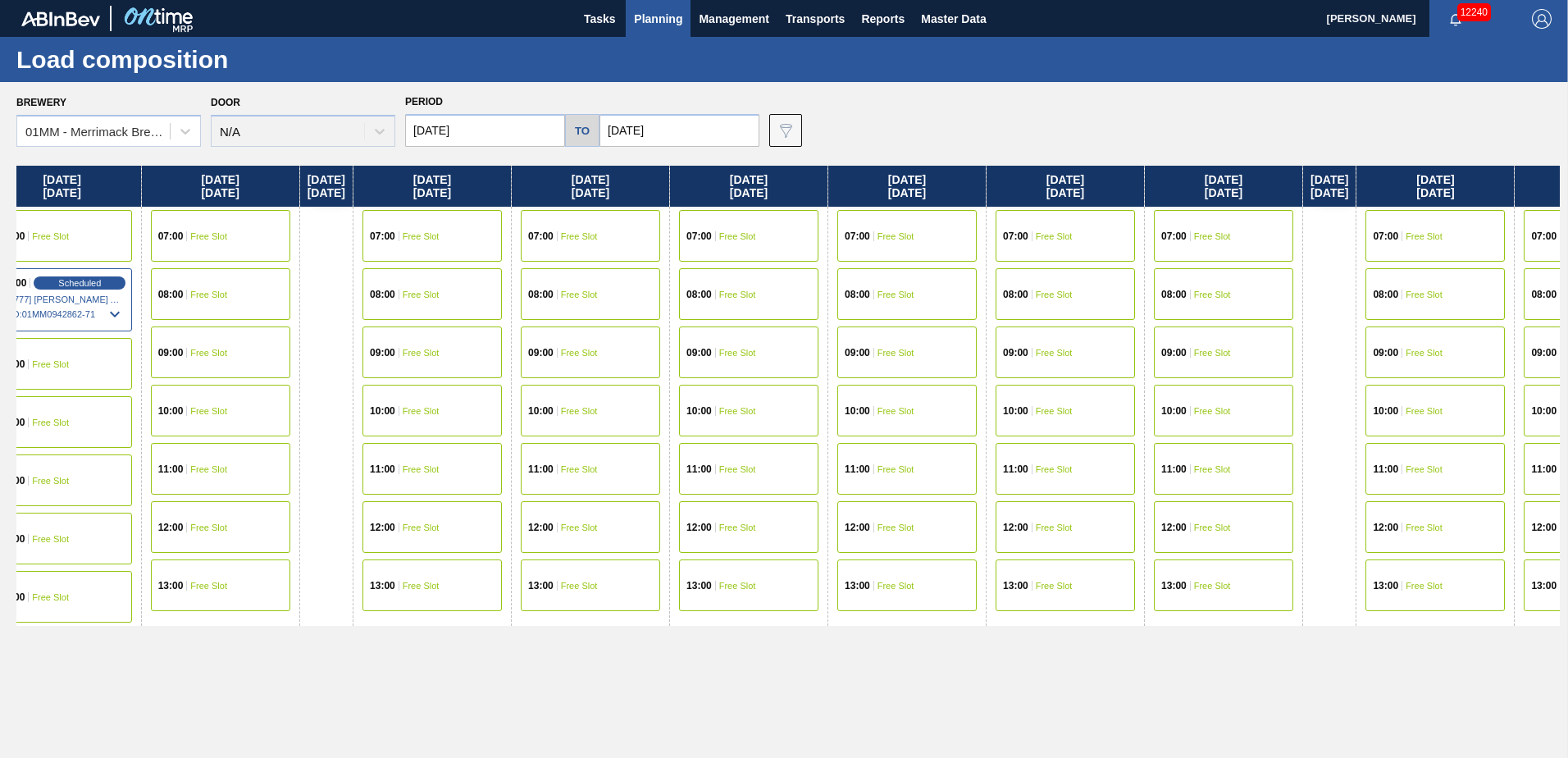
drag, startPoint x: 150, startPoint y: 641, endPoint x: 645, endPoint y: 691, distance: 497.5
click at [645, 691] on div "[DATE] 07:00 Free Slot 08:00 Free Slot 10:00 Free Slot 11:00 Free Slot 12:00 Fr…" at bounding box center [787, 457] width 1543 height 583
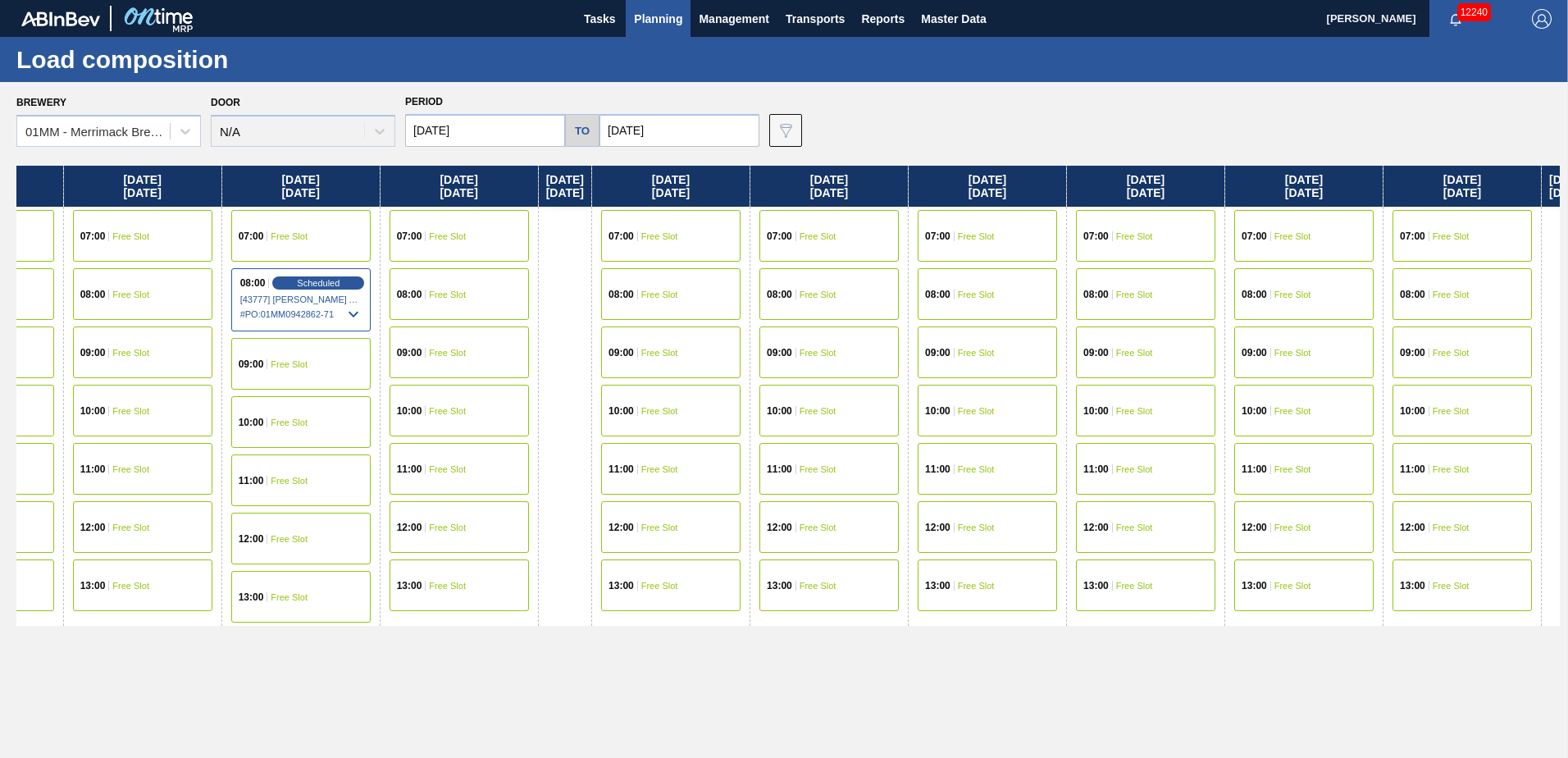
drag, startPoint x: 304, startPoint y: 647, endPoint x: 564, endPoint y: 646, distance: 260.0
click at [564, 646] on div "[DATE] 07:00 Free Slot 08:00 Free Slot 10:00 Free Slot 11:00 Free Slot 12:00 Fr…" at bounding box center [787, 457] width 1543 height 583
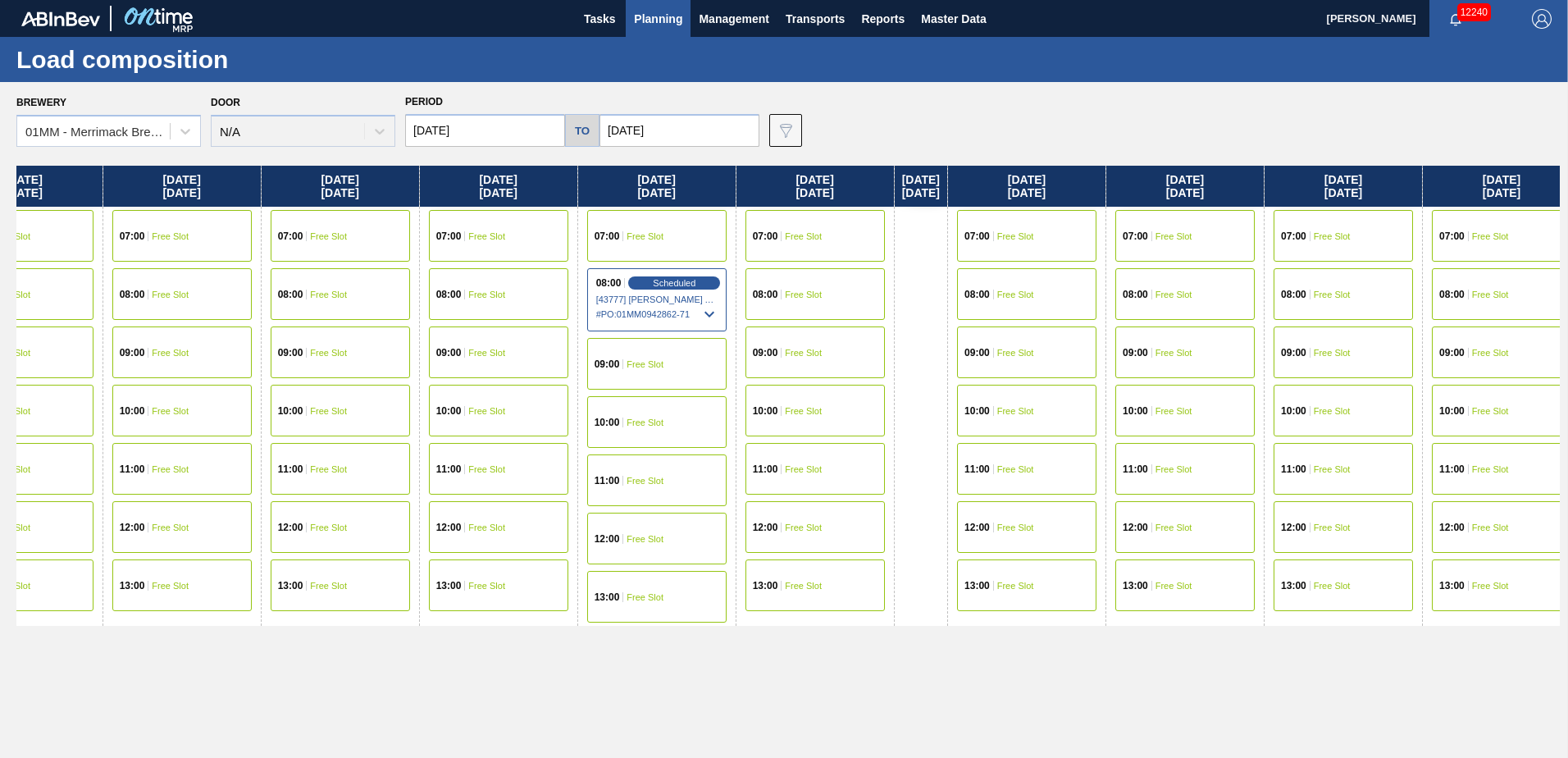
drag, startPoint x: 204, startPoint y: 641, endPoint x: 620, endPoint y: 661, distance: 416.5
click at [604, 661] on div "[DATE] 07:00 Free Slot 08:00 Free Slot 10:00 Free Slot 11:00 Free Slot 12:00 Fr…" at bounding box center [787, 457] width 1543 height 583
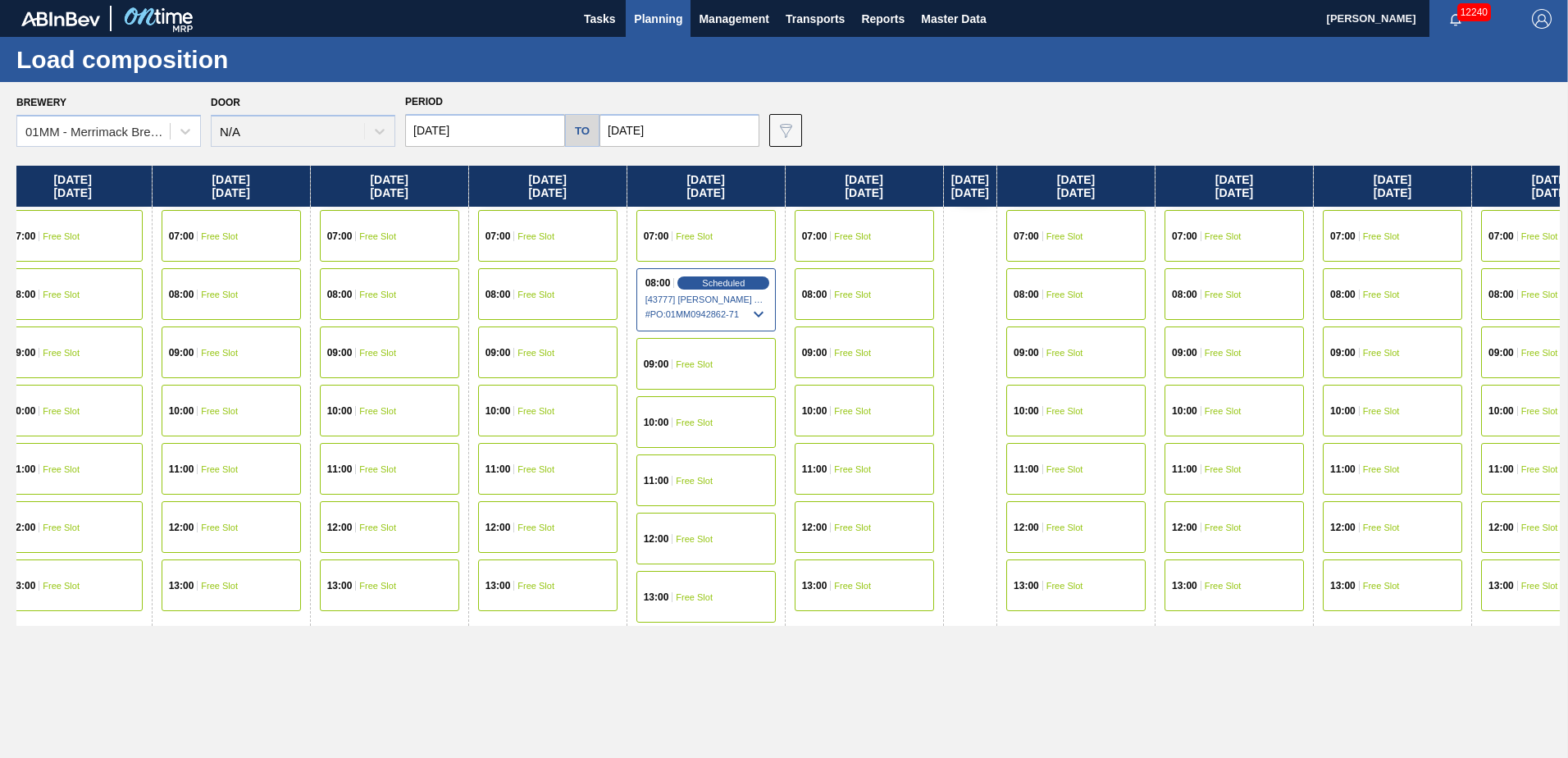
click at [343, 625] on div "[DATE] 07:00 Free Slot 08:00 Free Slot 10:00 Free Slot 11:00 Free Slot 12:00 Fr…" at bounding box center [787, 457] width 1543 height 583
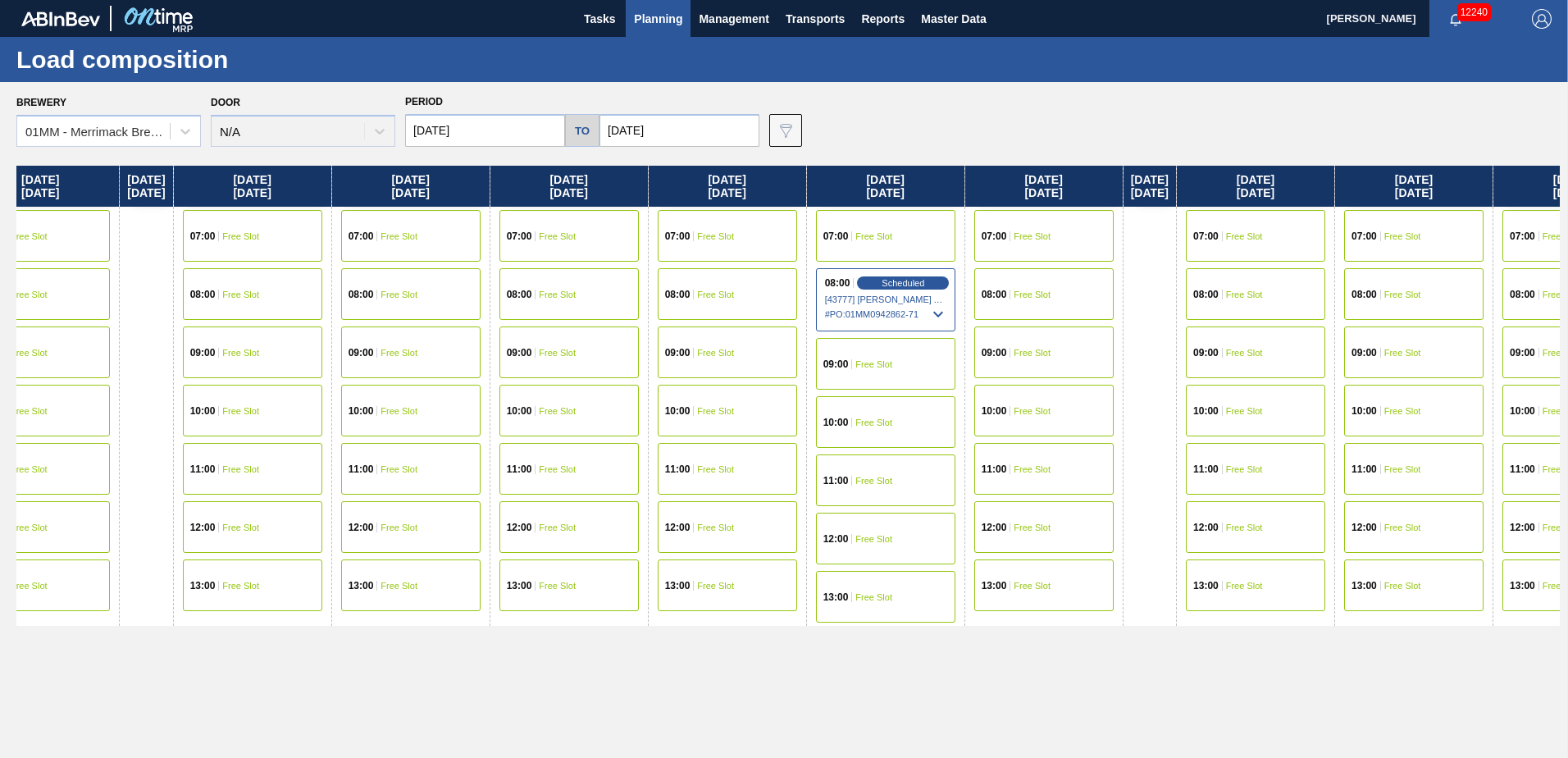
drag, startPoint x: 460, startPoint y: 642, endPoint x: 844, endPoint y: 659, distance: 384.4
click at [802, 659] on div "[DATE] 07:00 Free Slot 08:00 Free Slot 10:00 Free Slot 11:00 Free Slot 12:00 Fr…" at bounding box center [787, 457] width 1543 height 583
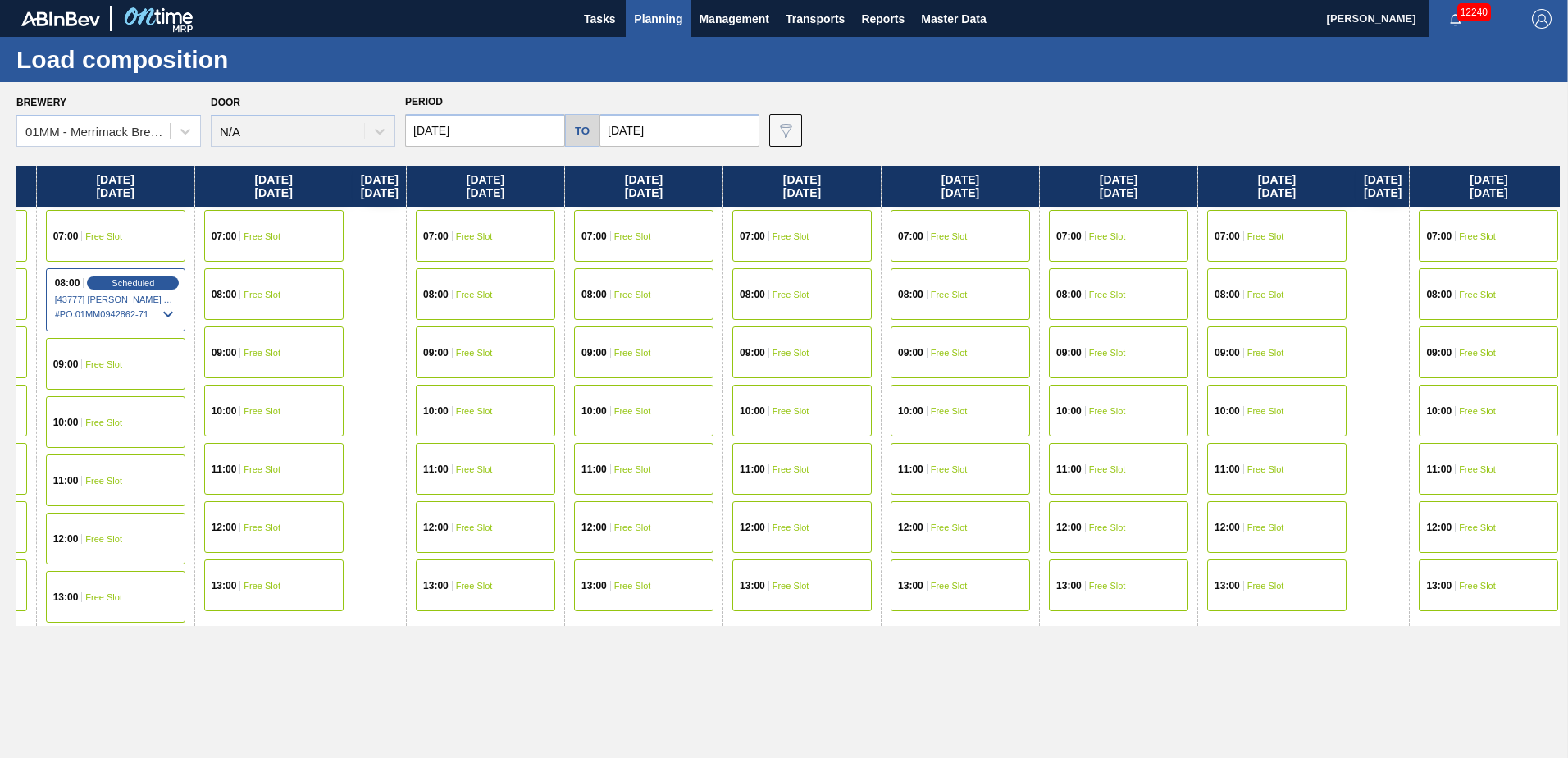
drag, startPoint x: 1386, startPoint y: 381, endPoint x: 265, endPoint y: 374, distance: 1121.0
click at [345, 397] on div "[DATE] 07:00 Free Slot 08:00 Free Slot 10:00 Free Slot 11:00 Free Slot 12:00 Fr…" at bounding box center [787, 457] width 1543 height 583
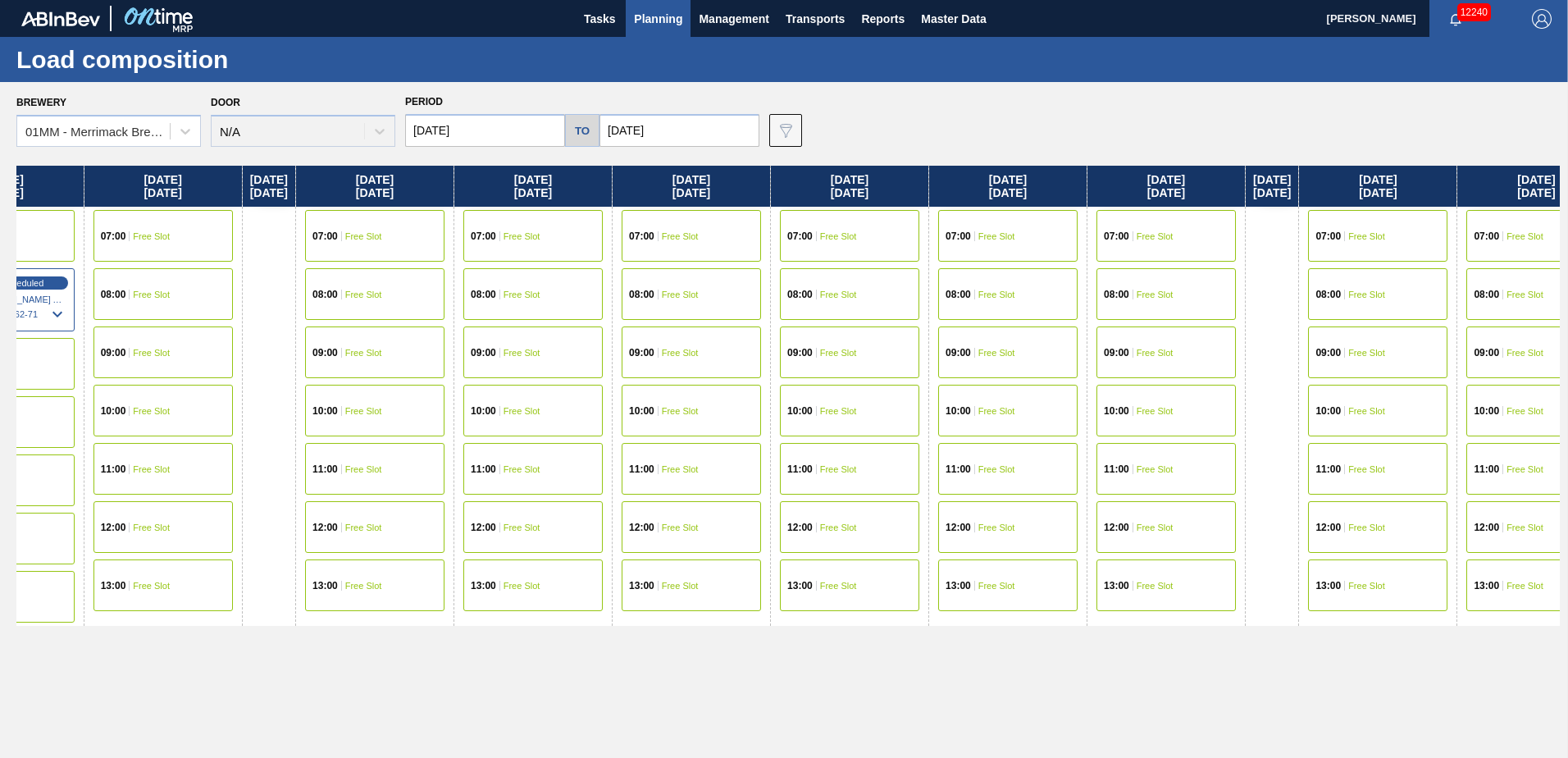
click at [1031, 656] on div "[DATE] 07:00 Free Slot 08:00 Free Slot 10:00 Free Slot 11:00 Free Slot 12:00 Fr…" at bounding box center [787, 457] width 1543 height 583
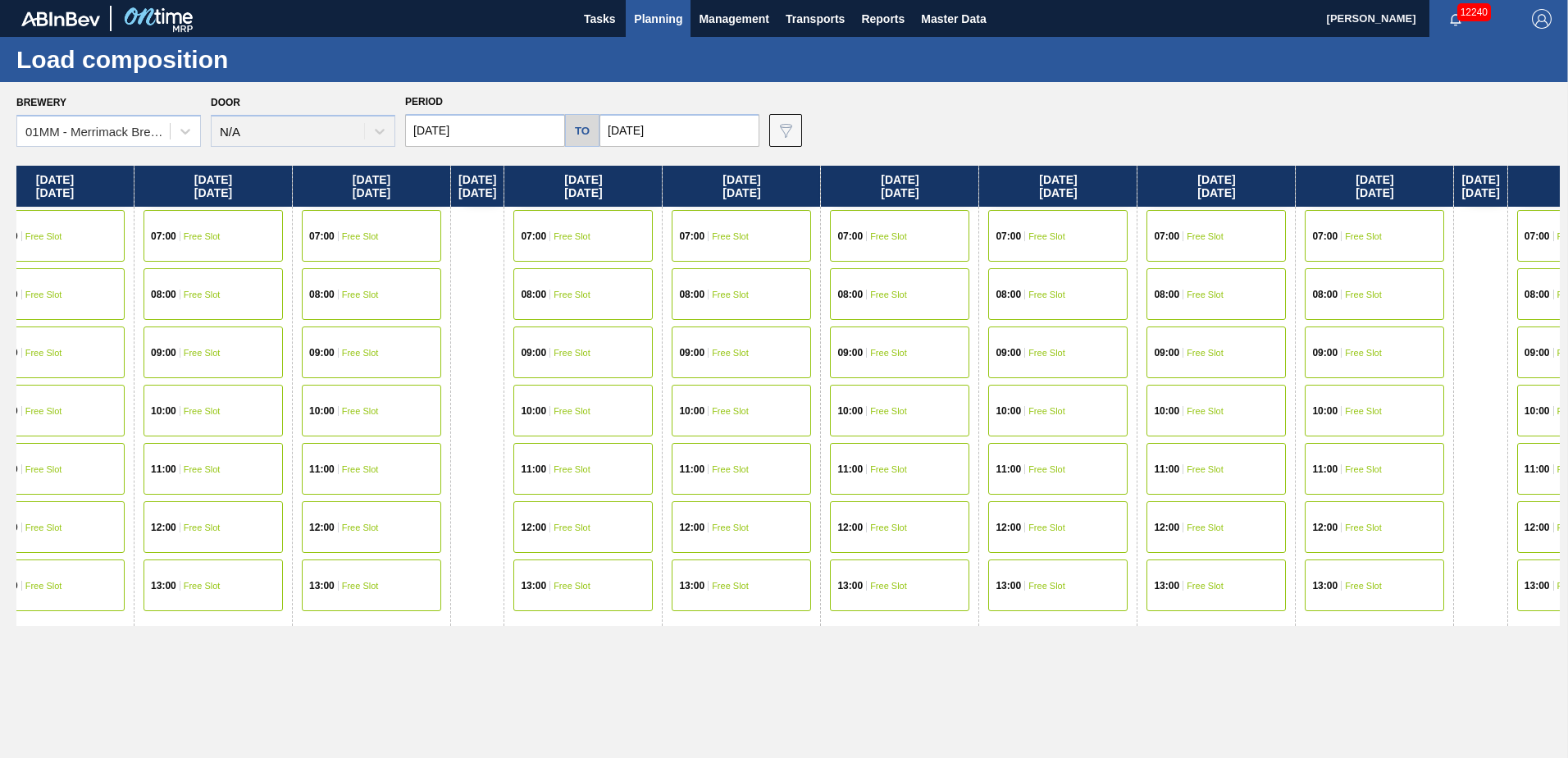
scroll to position [0, 5057]
drag, startPoint x: 1267, startPoint y: 659, endPoint x: 457, endPoint y: 654, distance: 810.0
click at [457, 654] on div "[DATE] 07:00 Free Slot 08:00 Free Slot 10:00 Free Slot 11:00 Free Slot 12:00 Fr…" at bounding box center [787, 457] width 1543 height 583
click at [964, 112] on div "Brewery 01MM - Merrimack Brewery Door N/A Period 10/01/2025 to 11/30/2025 Data …" at bounding box center [787, 118] width 1543 height 57
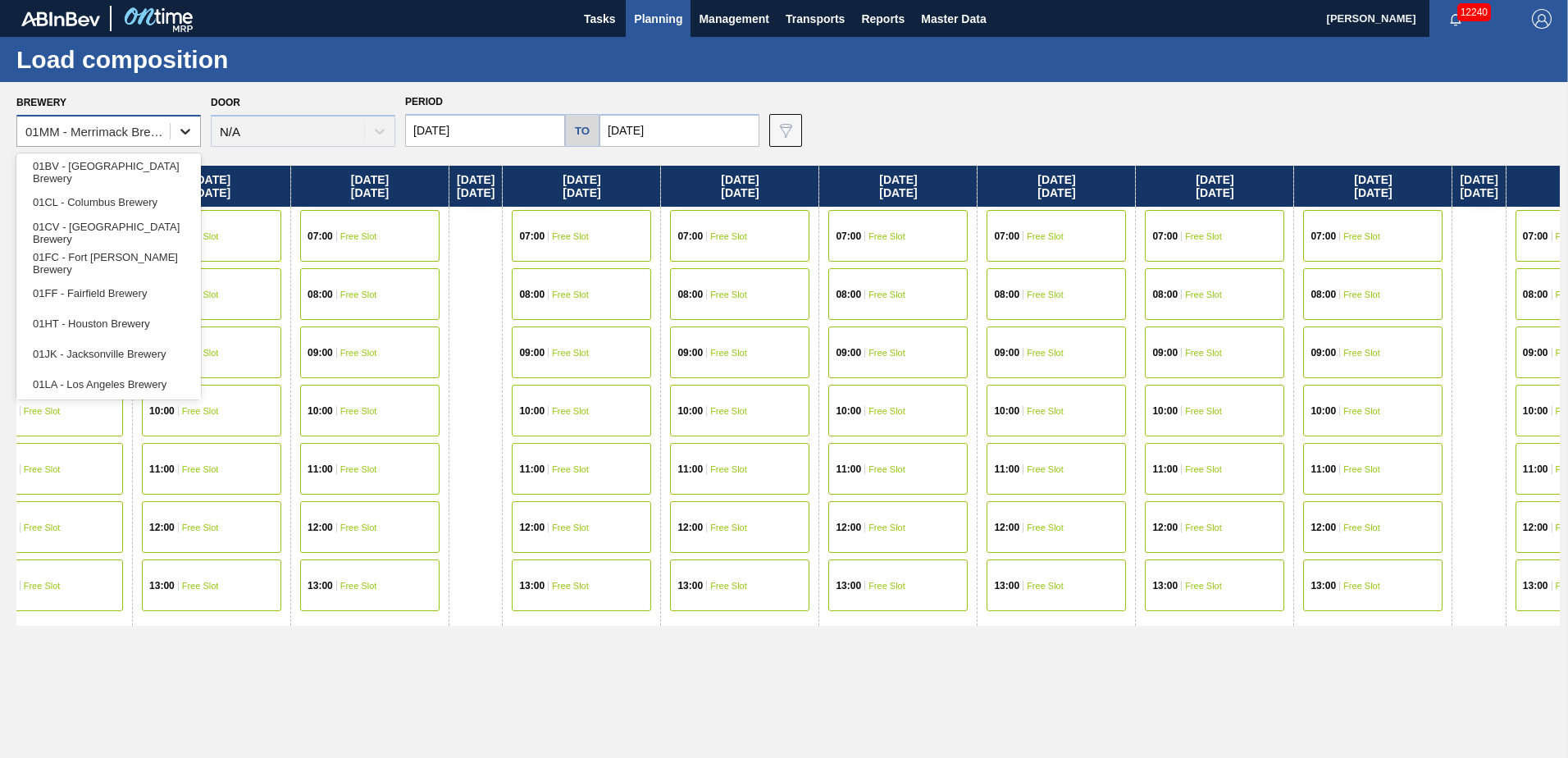
click at [178, 133] on icon at bounding box center [185, 131] width 16 height 16
click at [105, 230] on div "01CV - Cartersville Brewery" at bounding box center [108, 232] width 185 height 30
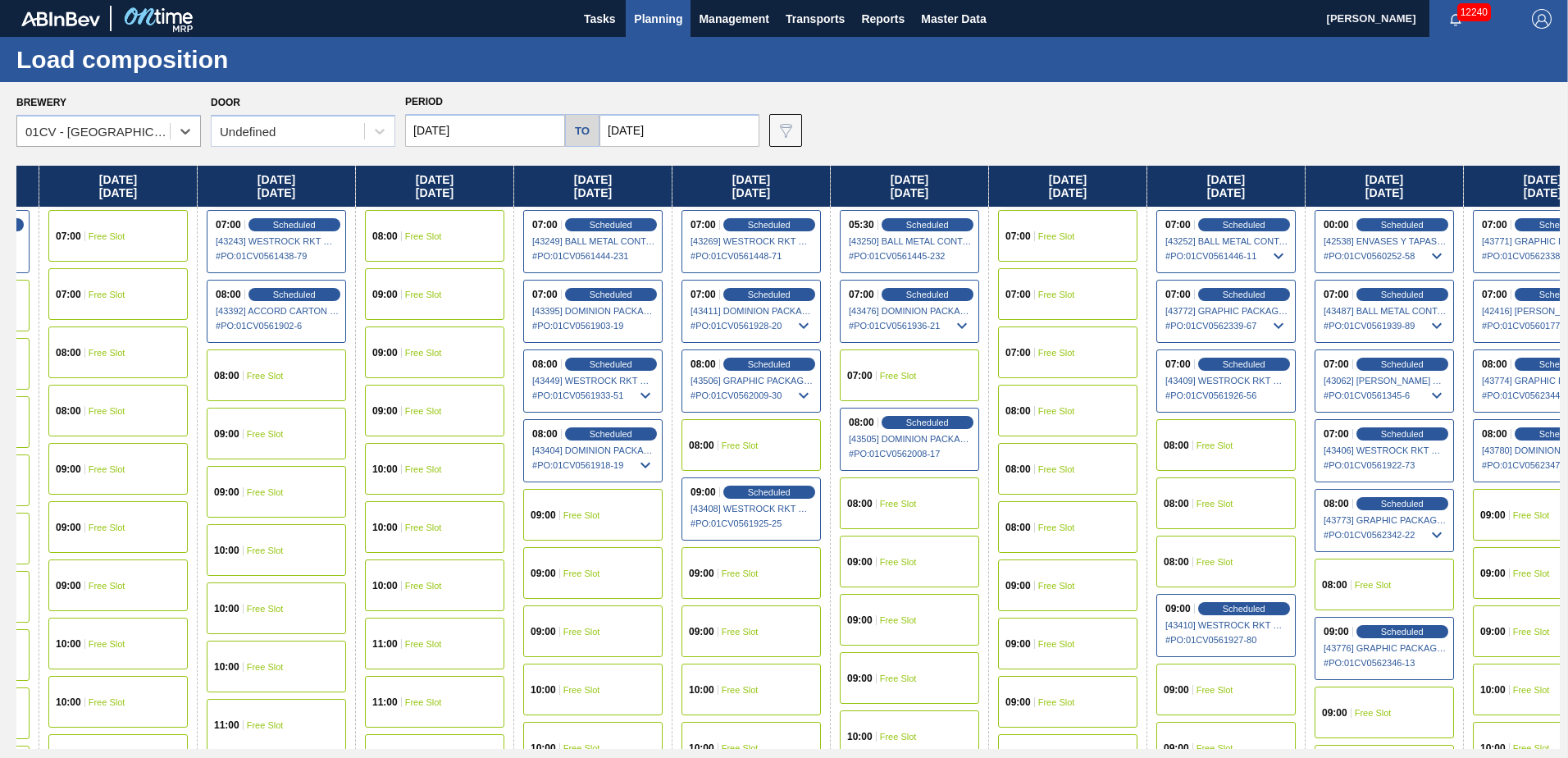
drag, startPoint x: 1100, startPoint y: 502, endPoint x: 411, endPoint y: 509, distance: 689.0
click at [412, 508] on div "Wednesday 10/01/2025 07:00 Scheduled [42415] Brooks and Whittle - Saint Louis -…" at bounding box center [787, 457] width 1543 height 583
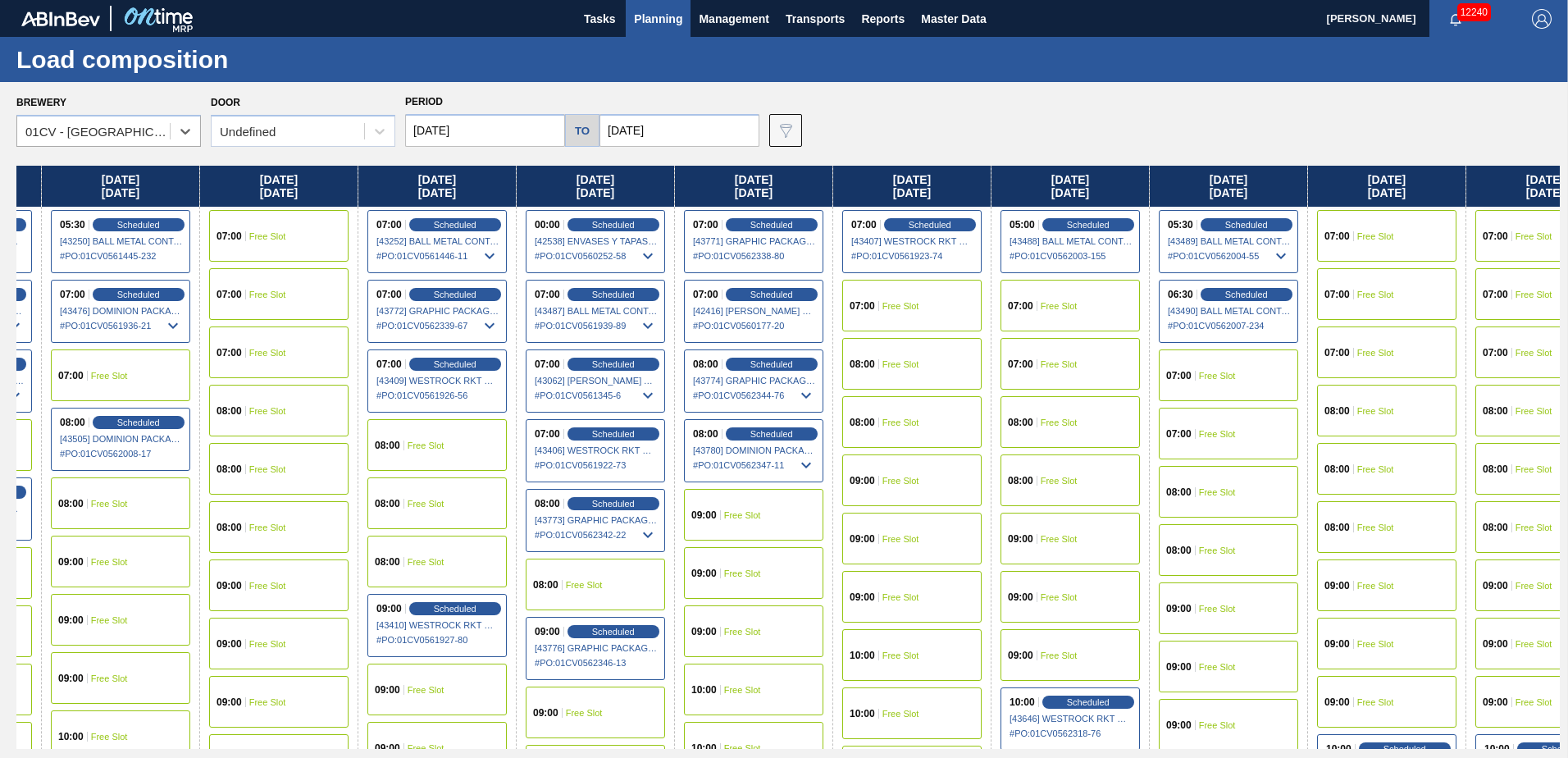
drag, startPoint x: 1100, startPoint y: 576, endPoint x: 369, endPoint y: 485, distance: 736.6
click at [369, 485] on div "Wednesday 10/01/2025 07:00 Scheduled [42415] Brooks and Whittle - Saint Louis -…" at bounding box center [787, 457] width 1543 height 583
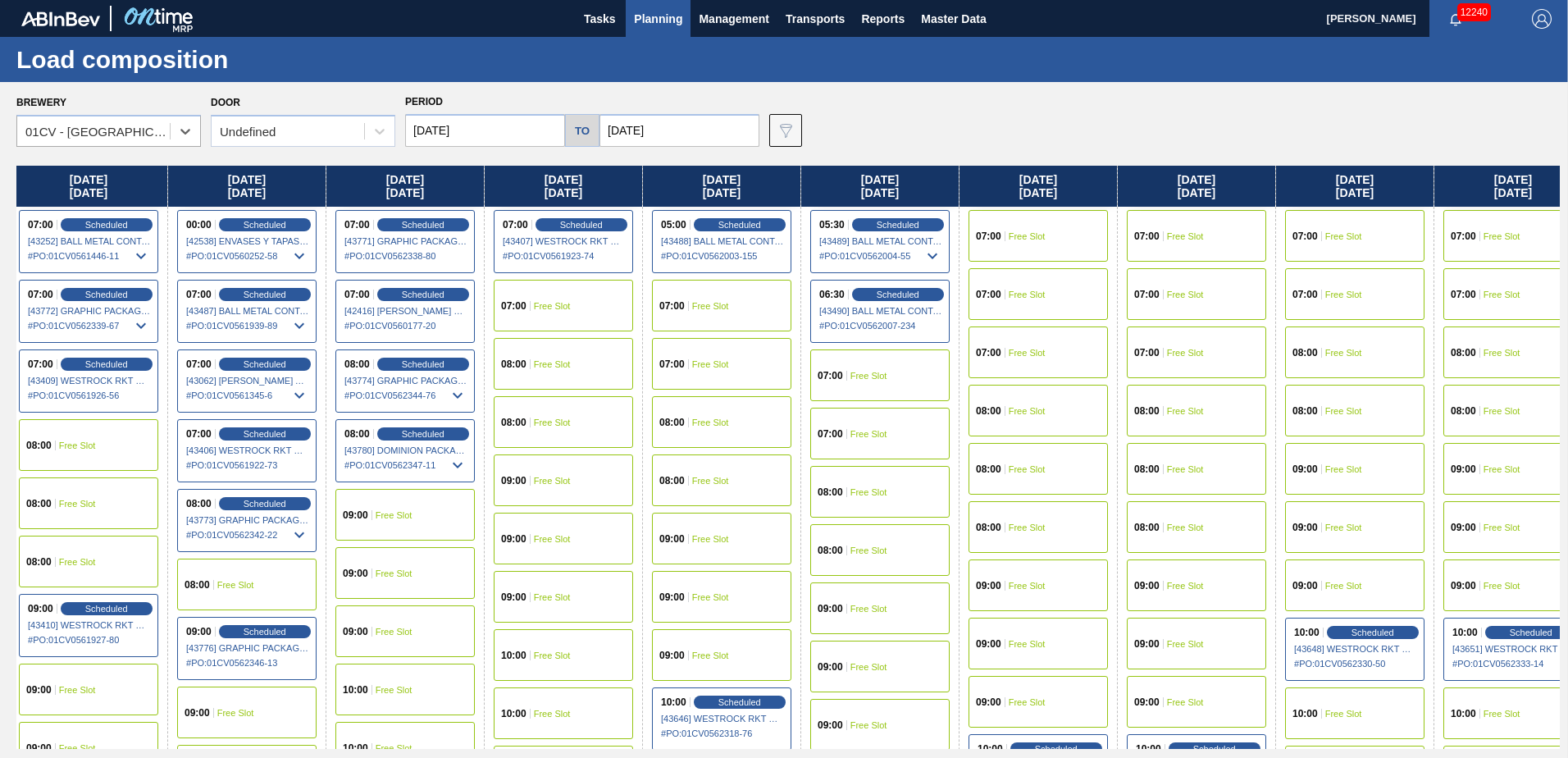
scroll to position [0, 1769]
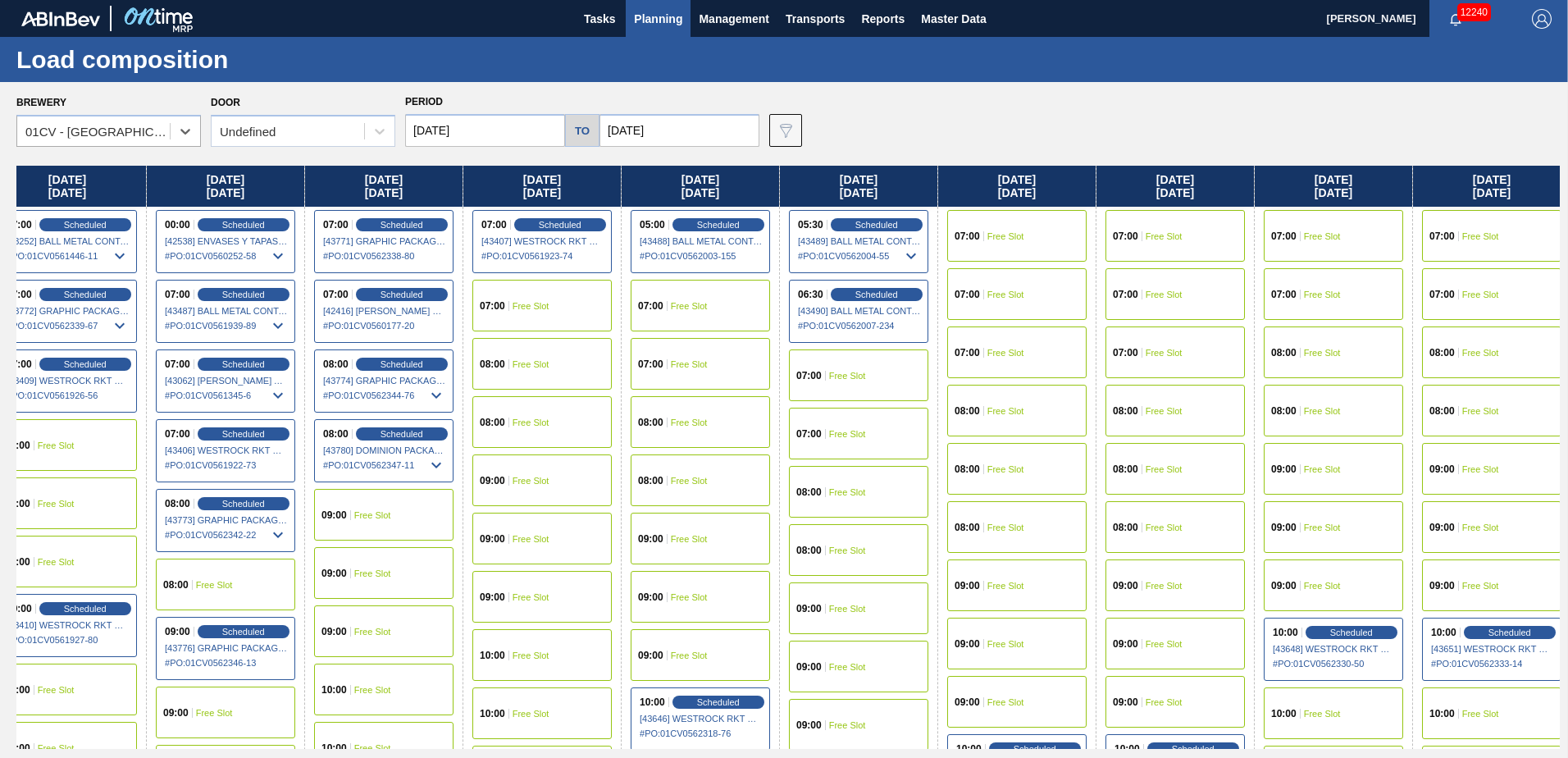
drag, startPoint x: 979, startPoint y: 510, endPoint x: 602, endPoint y: 485, distance: 377.8
click at [602, 485] on div "Wednesday 10/01/2025 07:00 Scheduled [42415] Brooks and Whittle - Saint Louis -…" at bounding box center [787, 457] width 1543 height 583
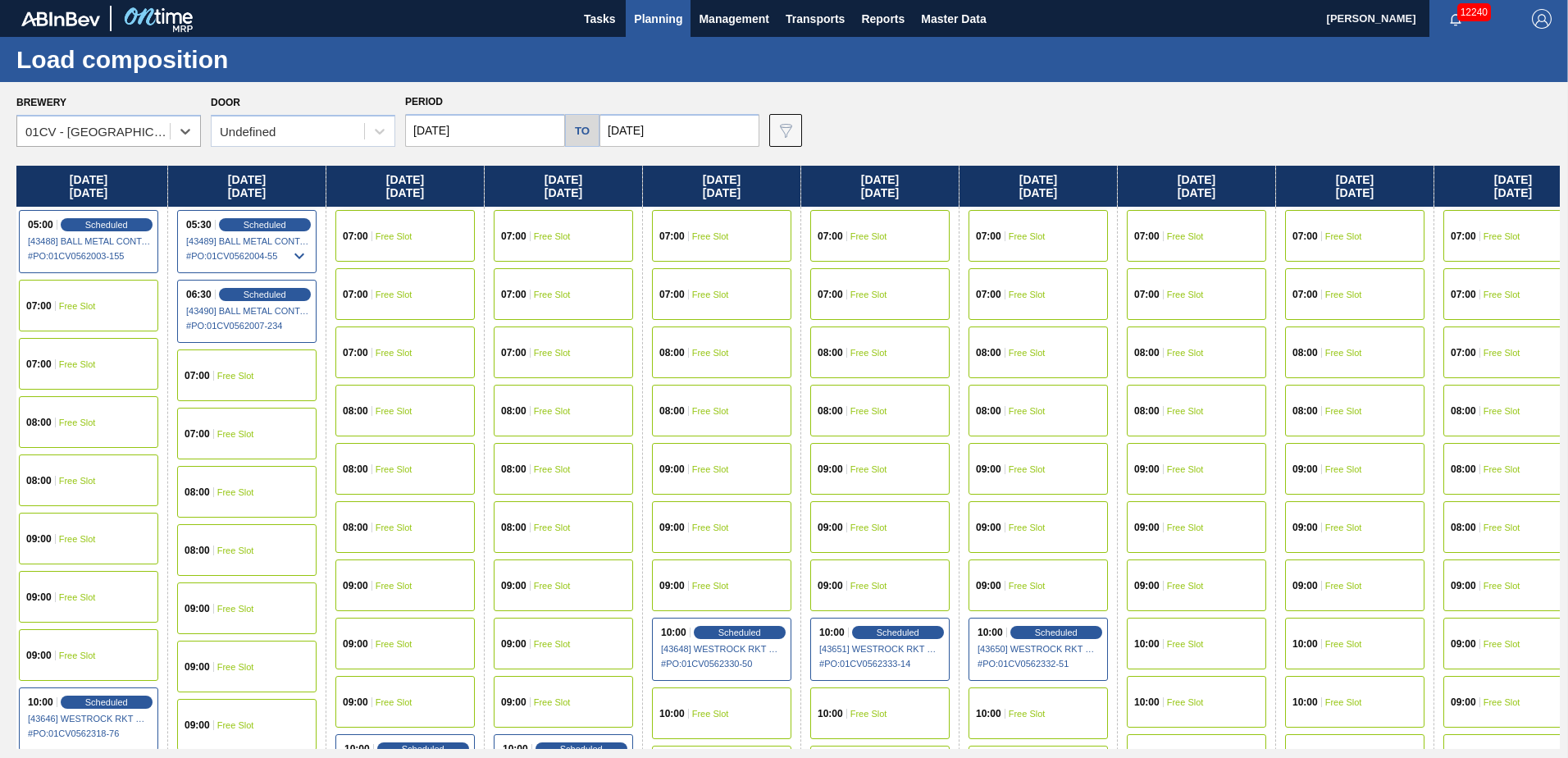
drag, startPoint x: 961, startPoint y: 484, endPoint x: 258, endPoint y: 463, distance: 703.3
click at [269, 464] on div "Wednesday 10/01/2025 07:00 Scheduled [42415] Brooks and Whittle - Saint Louis -…" at bounding box center [787, 457] width 1543 height 583
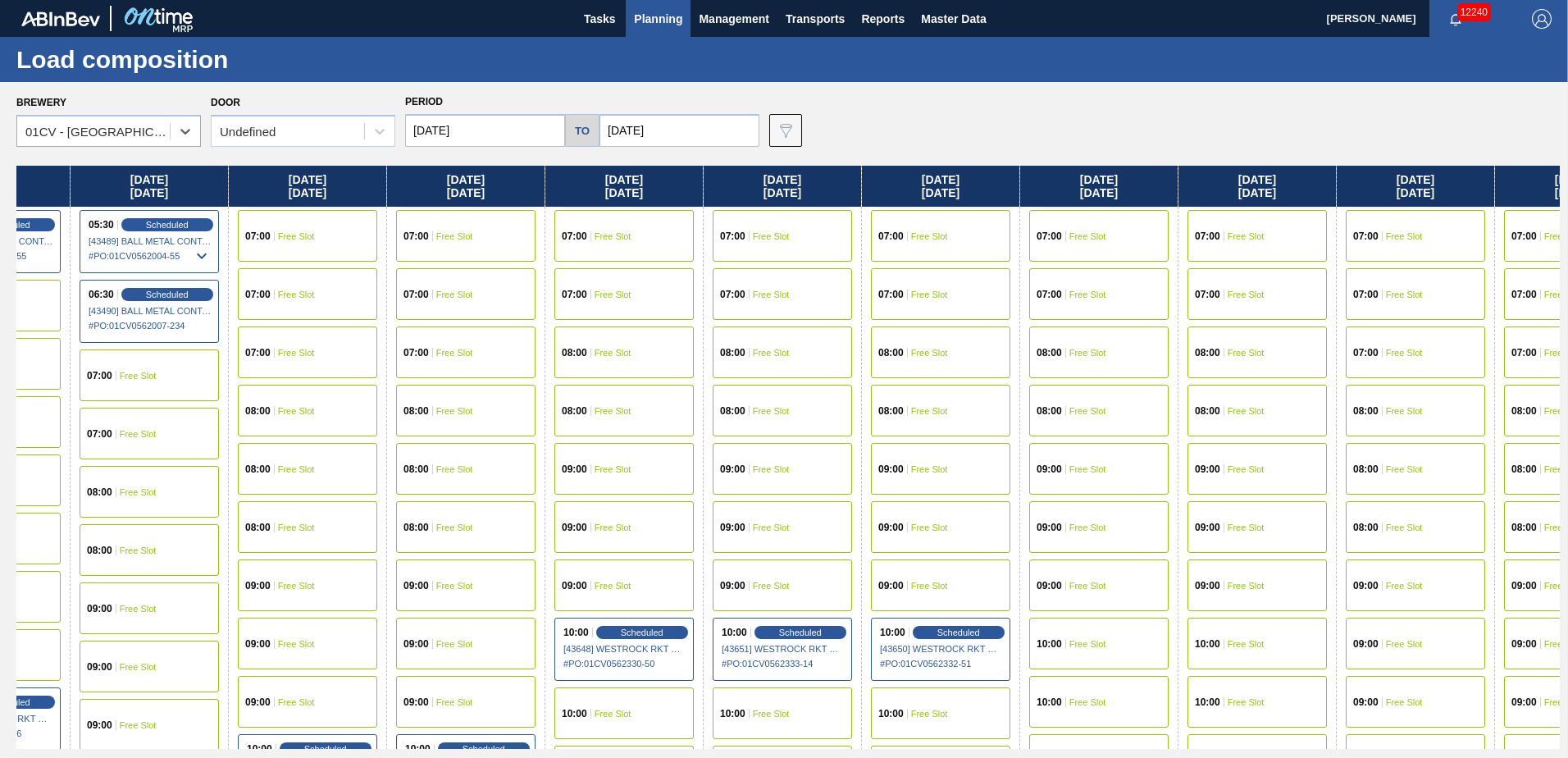
click at [644, 28] on button "Planning" at bounding box center [658, 18] width 64 height 37
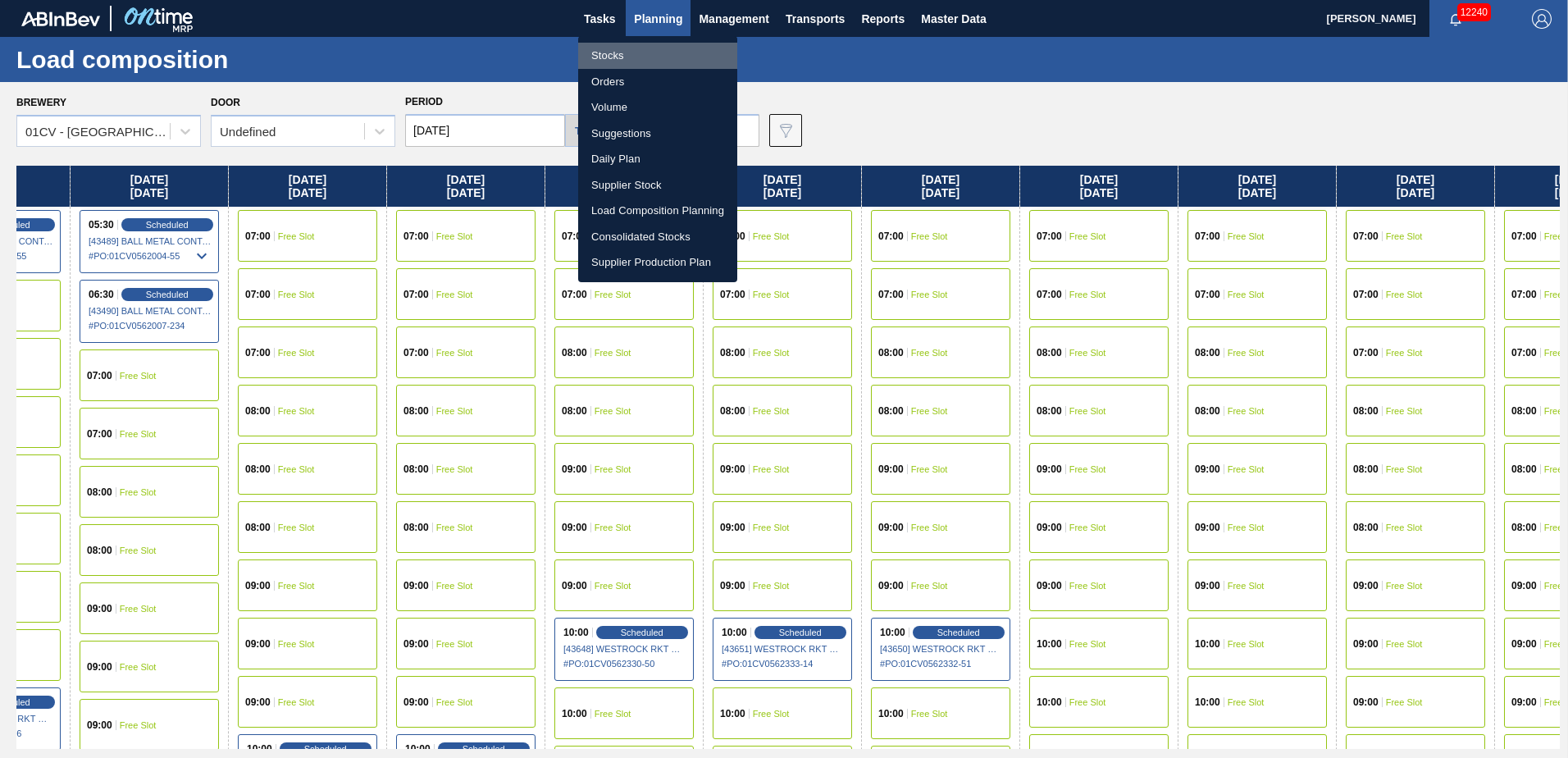
click at [625, 56] on li "Stocks" at bounding box center [658, 56] width 159 height 27
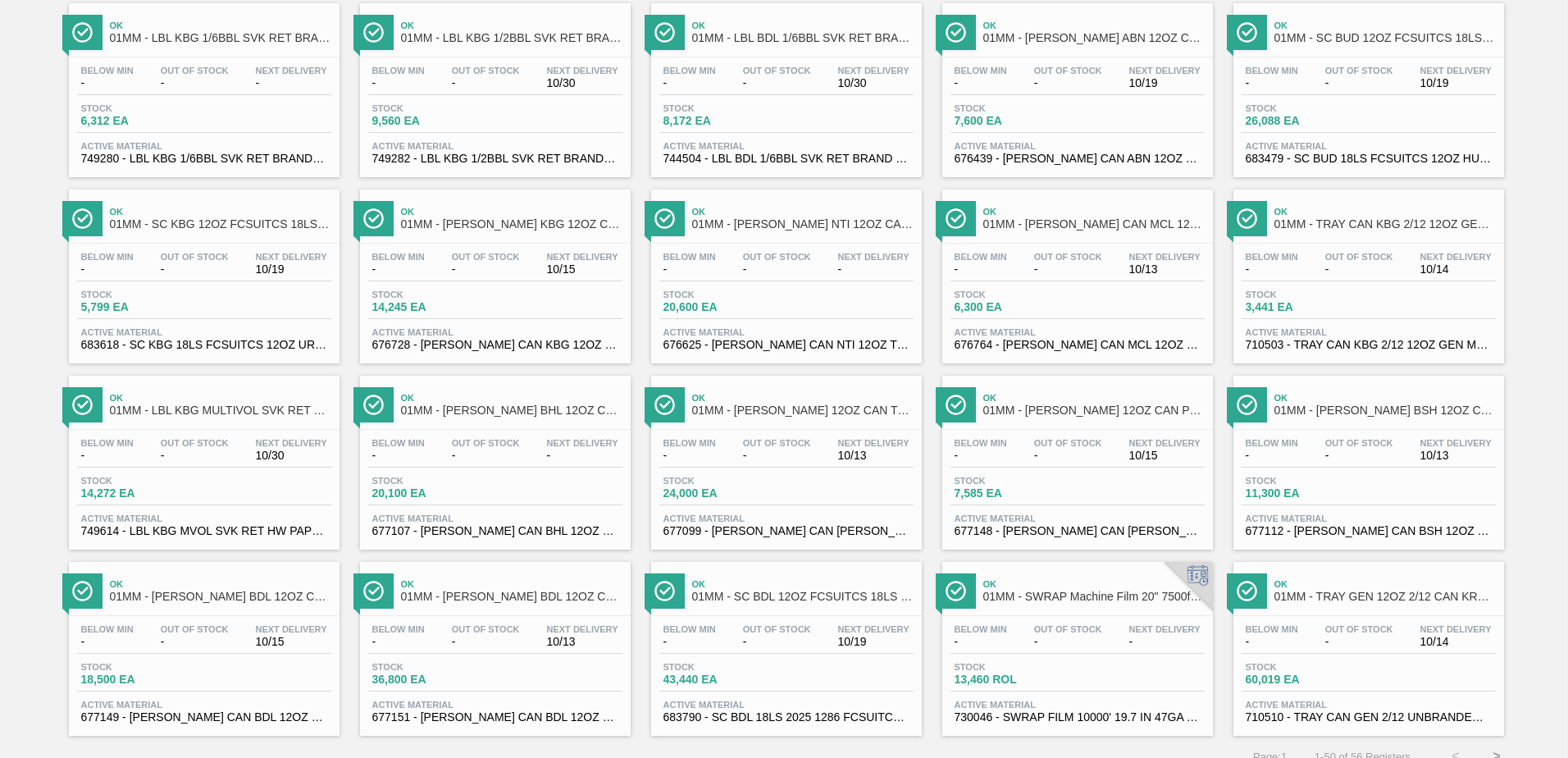
scroll to position [1265, 0]
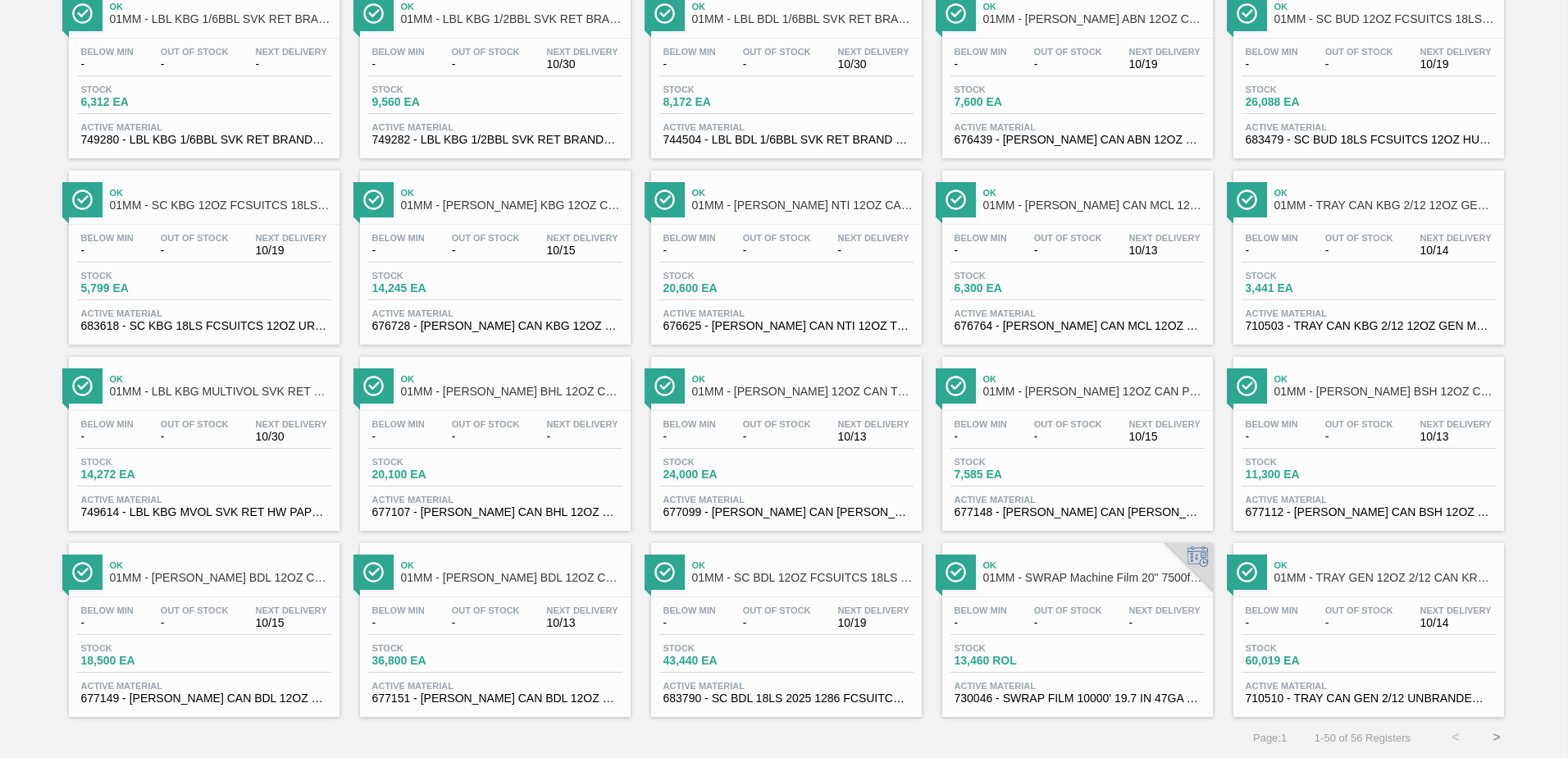
click at [1493, 733] on button ">" at bounding box center [1496, 736] width 41 height 41
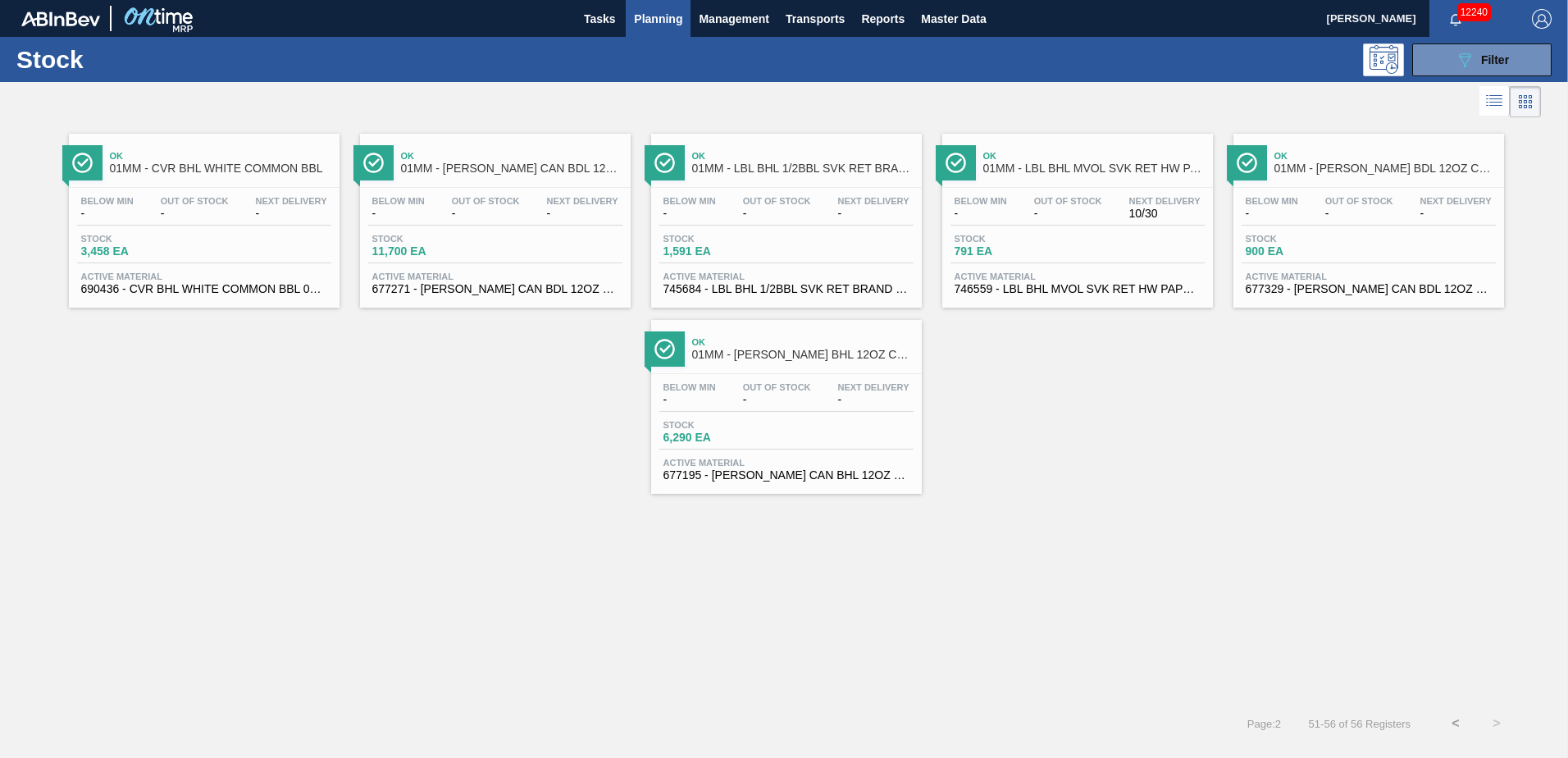
scroll to position [0, 0]
click at [1500, 48] on button "089F7B8B-B2A5-4AFE-B5C0-19BA573D28AC Filter" at bounding box center [1481, 60] width 139 height 33
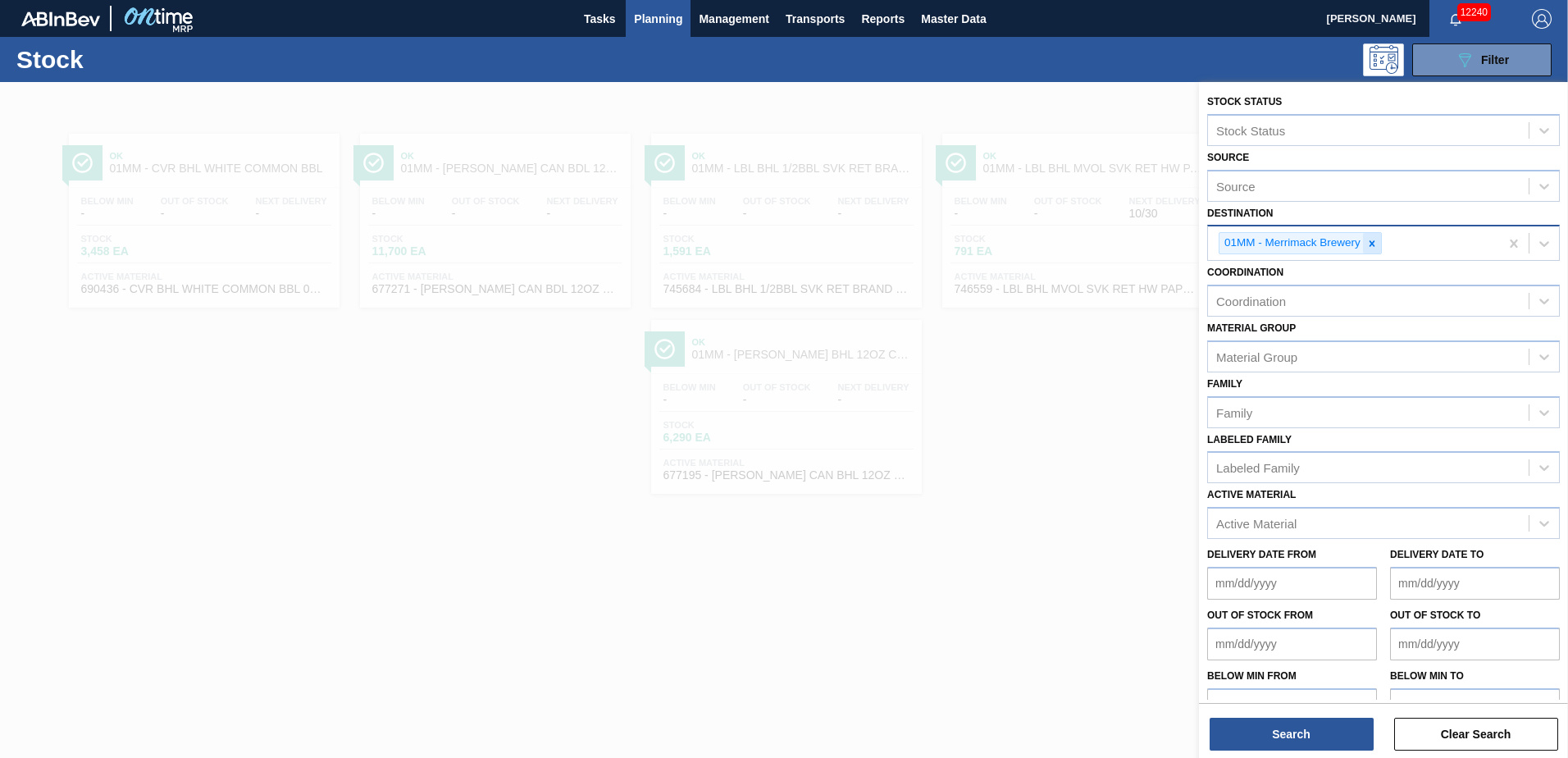
click at [1377, 244] on icon at bounding box center [1372, 244] width 11 height 11
click at [1411, 241] on div "Destination" at bounding box center [1368, 241] width 320 height 24
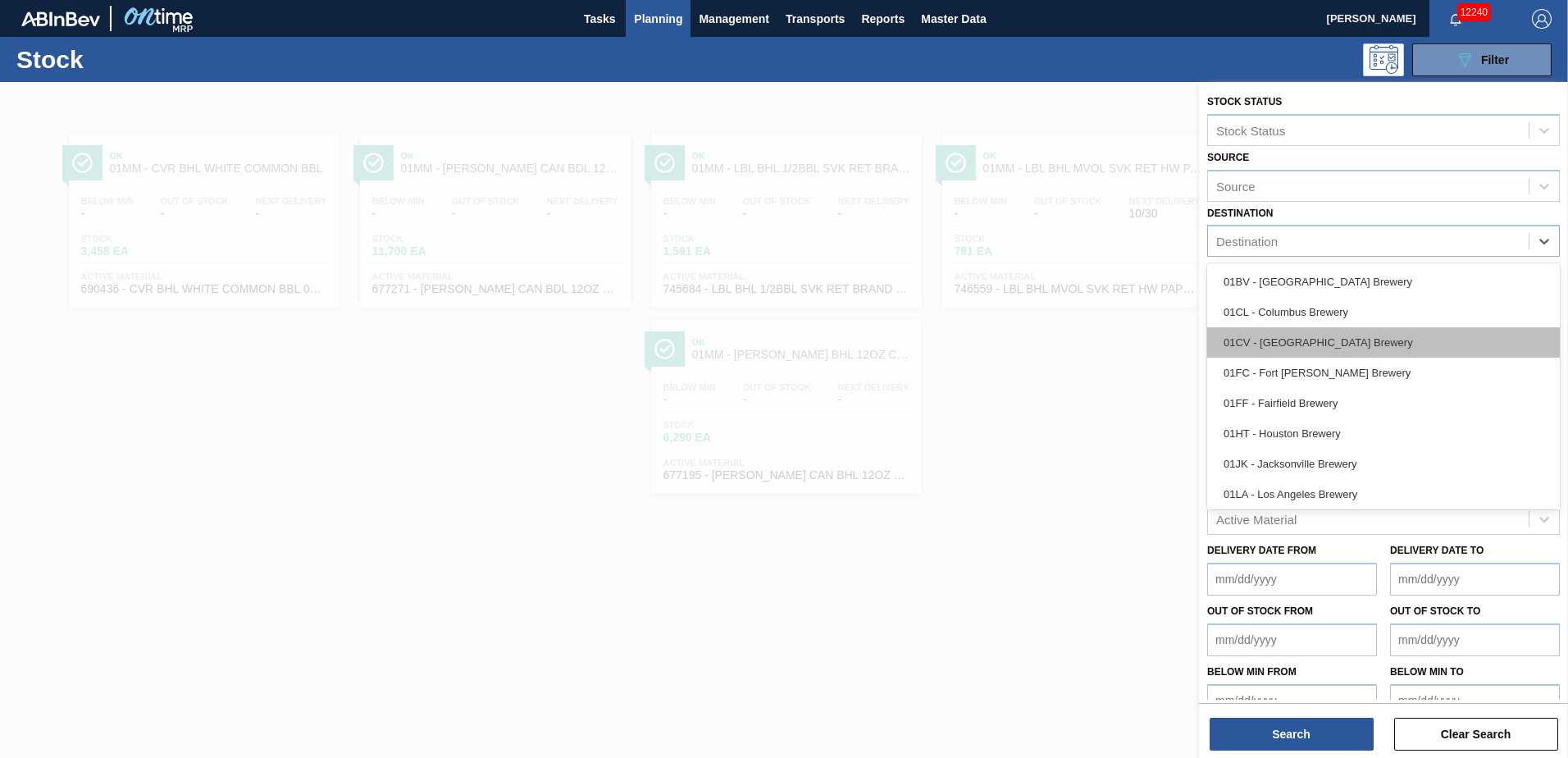
click at [1305, 342] on div "01CV - Cartersville Brewery" at bounding box center [1383, 342] width 352 height 30
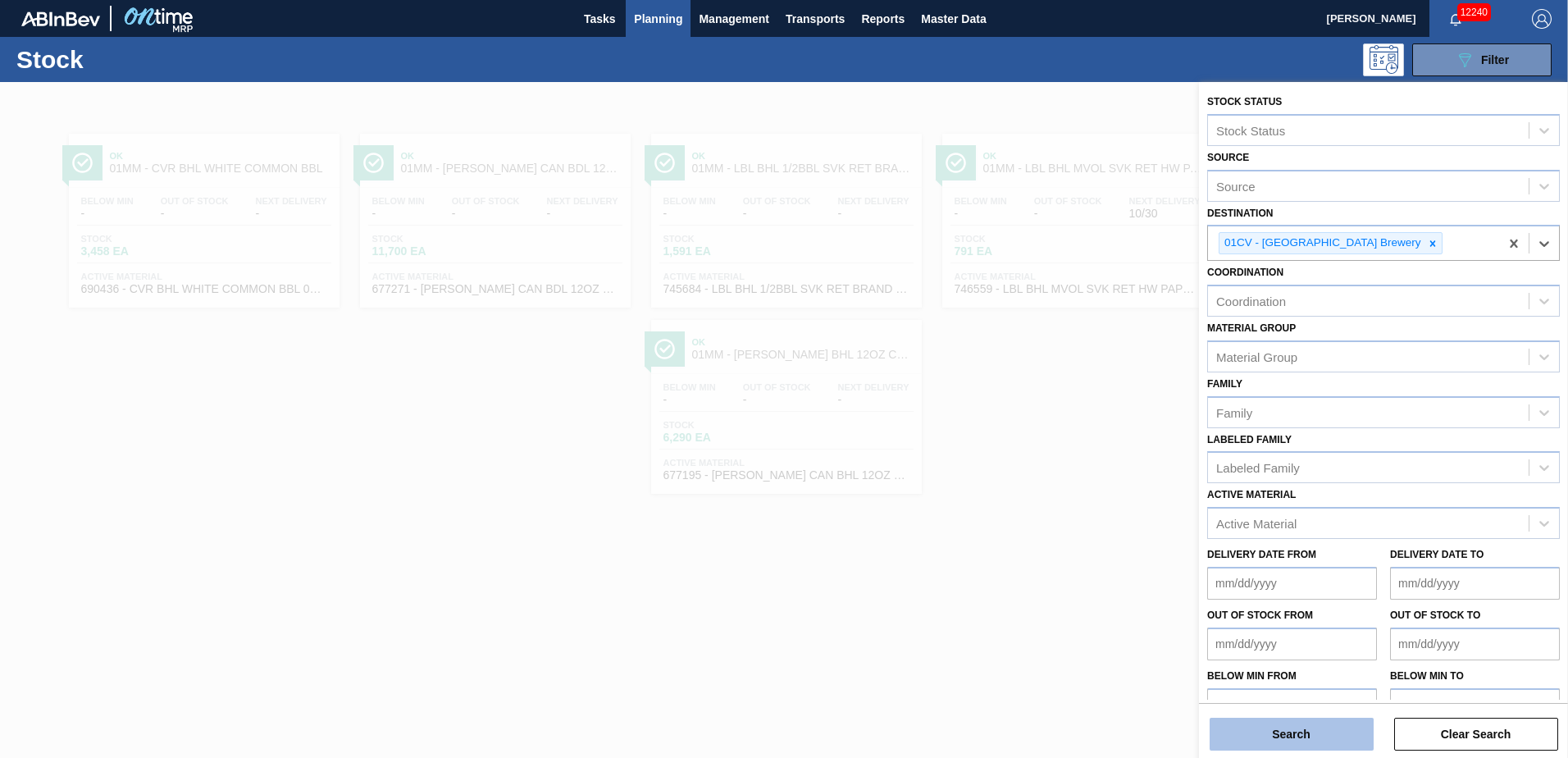
click at [1277, 728] on button "Search" at bounding box center [1290, 733] width 164 height 33
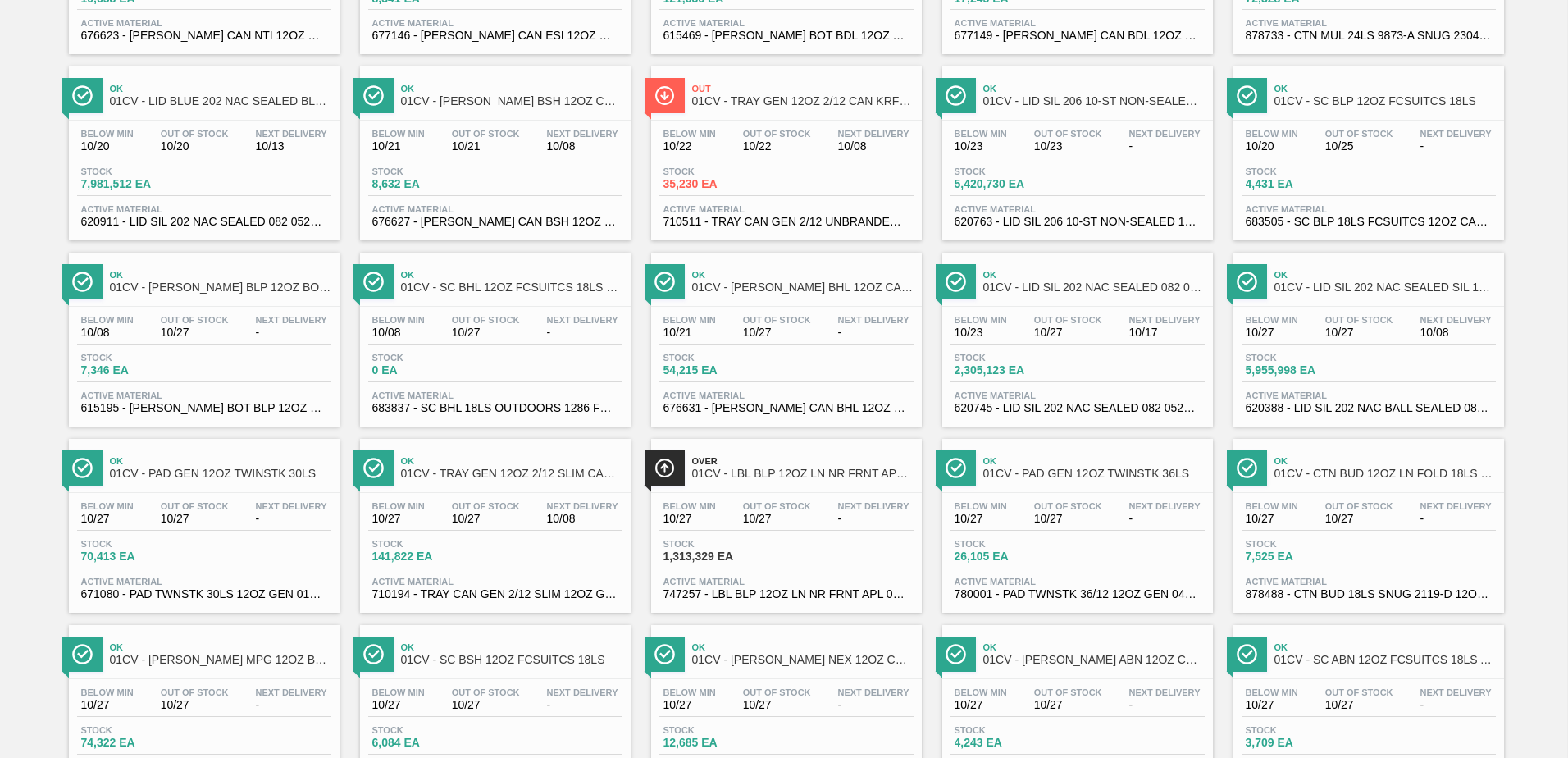
scroll to position [1265, 0]
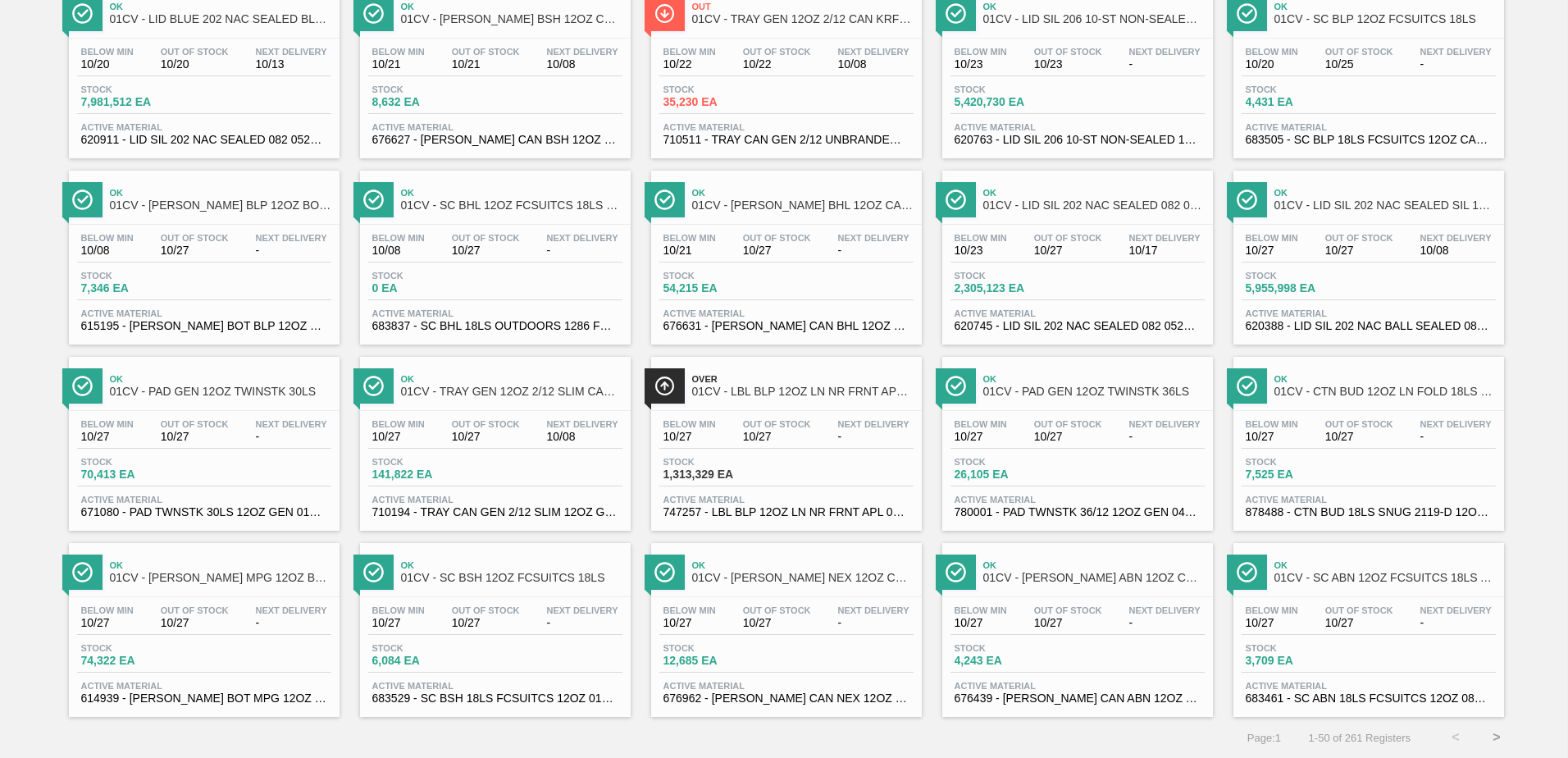
click at [1494, 738] on button ">" at bounding box center [1496, 736] width 41 height 41
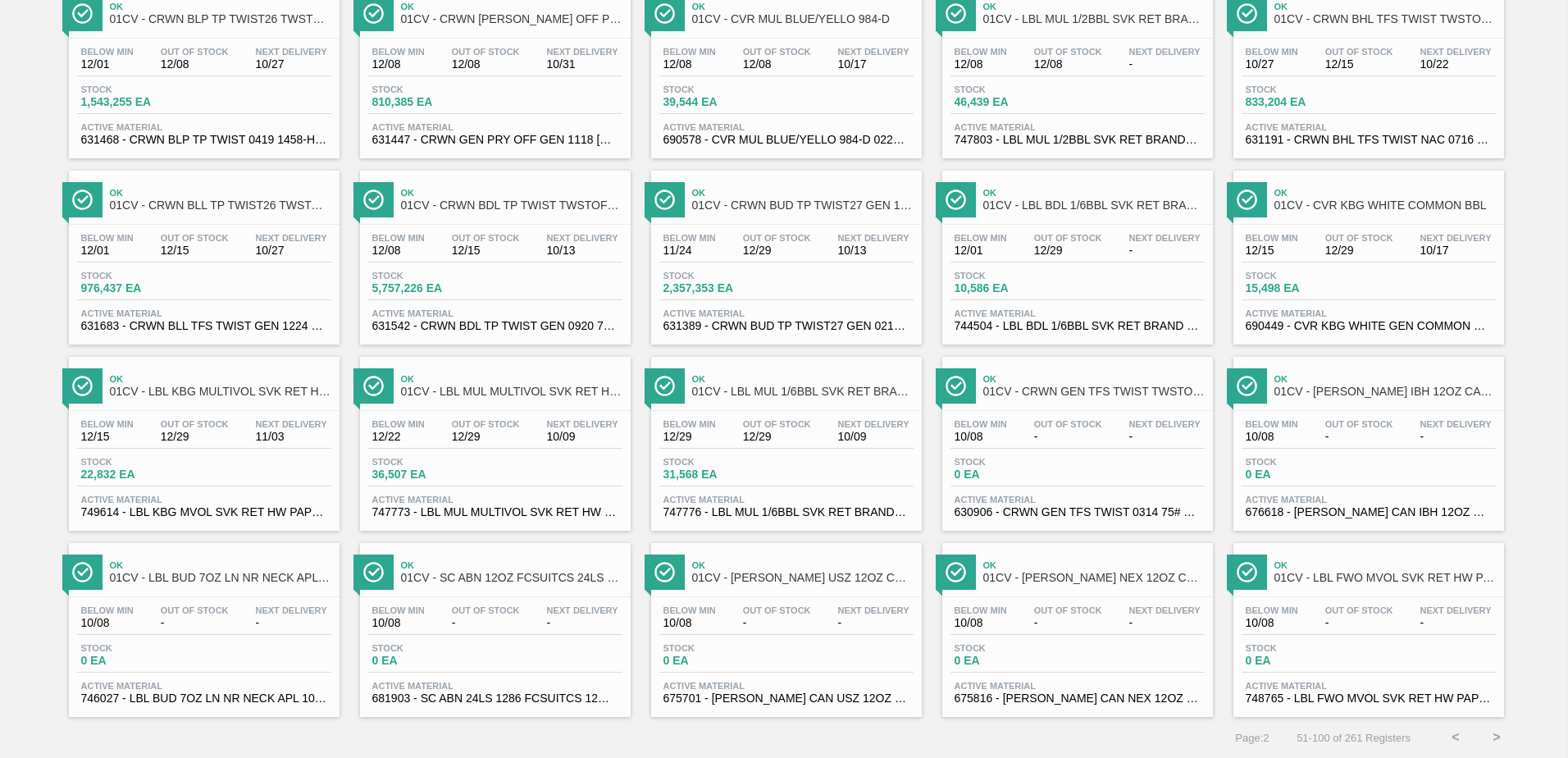
click at [1490, 729] on button ">" at bounding box center [1496, 736] width 41 height 41
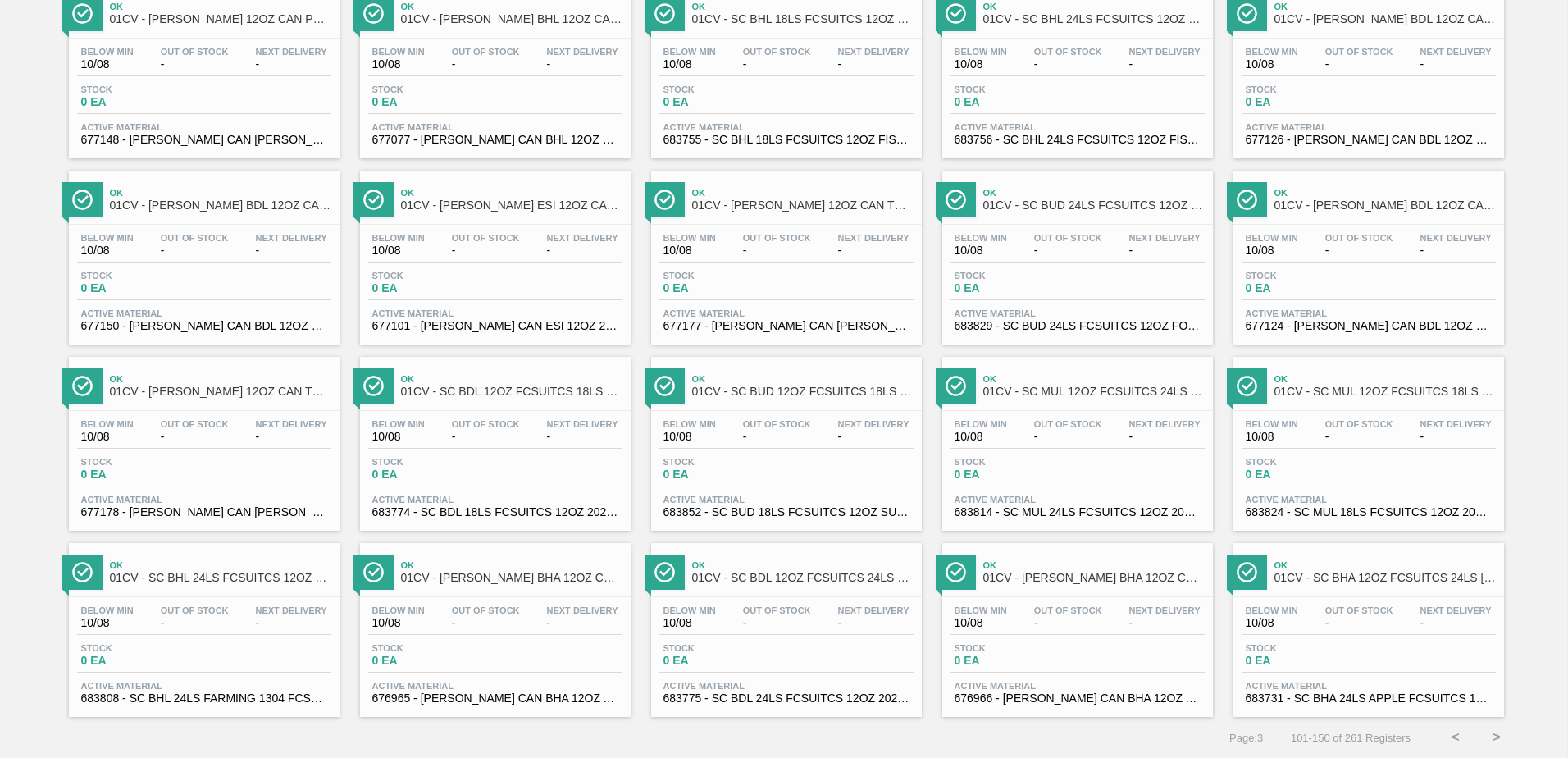
click at [1489, 736] on button ">" at bounding box center [1496, 736] width 41 height 41
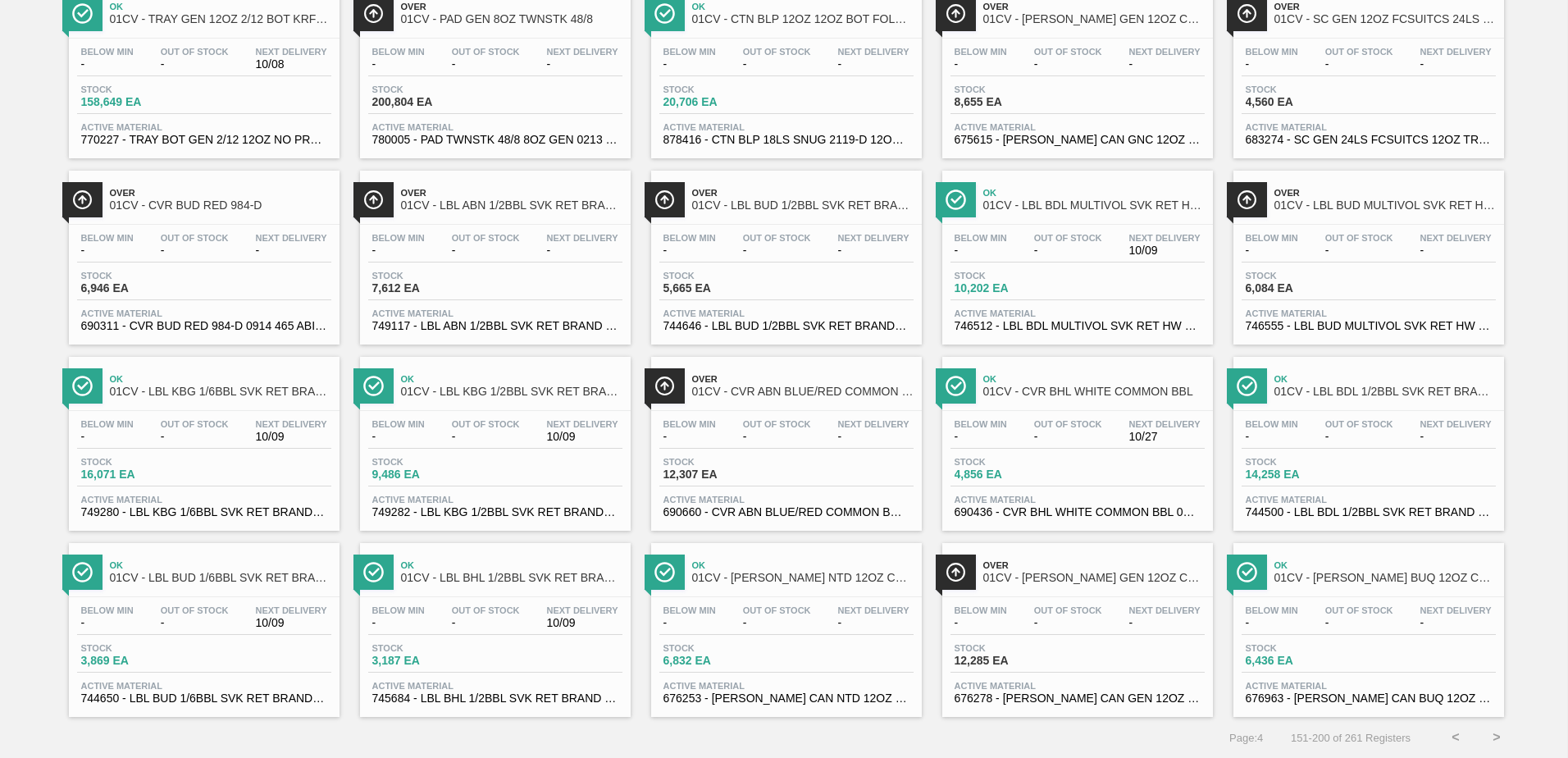
click at [1502, 739] on button ">" at bounding box center [1496, 736] width 41 height 41
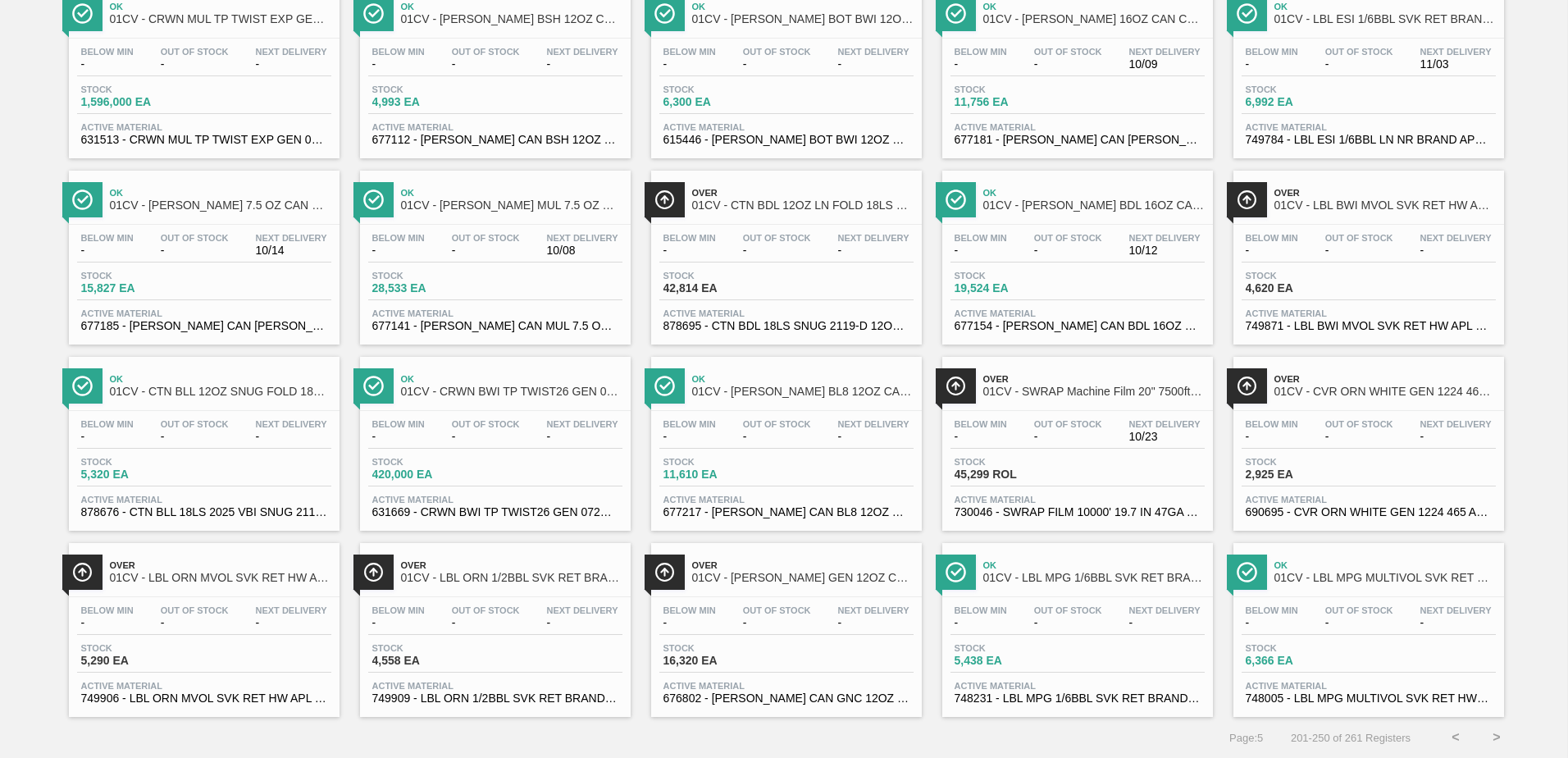
click at [1495, 734] on button ">" at bounding box center [1496, 736] width 41 height 41
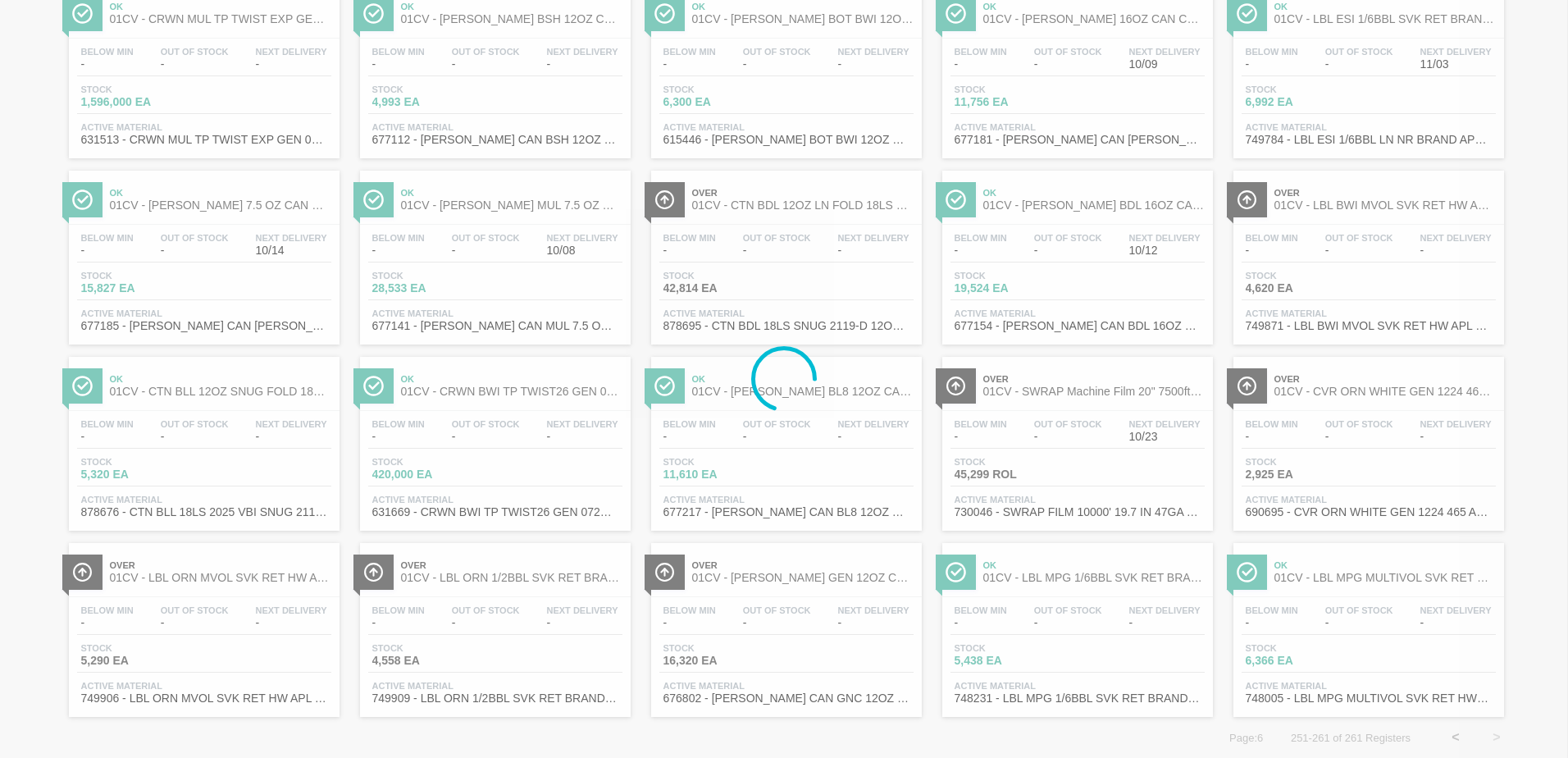
scroll to position [0, 0]
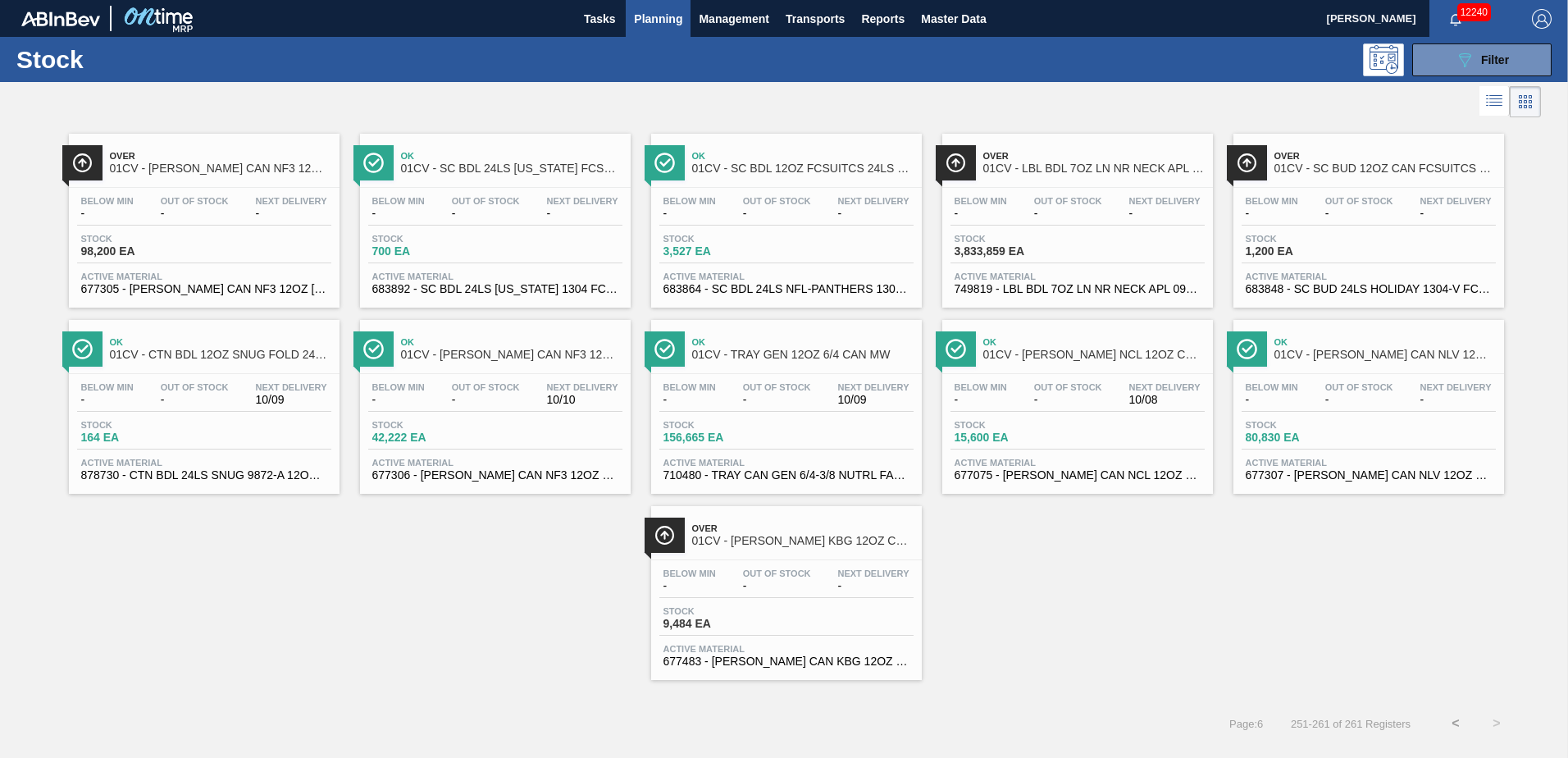
click at [1452, 723] on button "<" at bounding box center [1454, 723] width 41 height 41
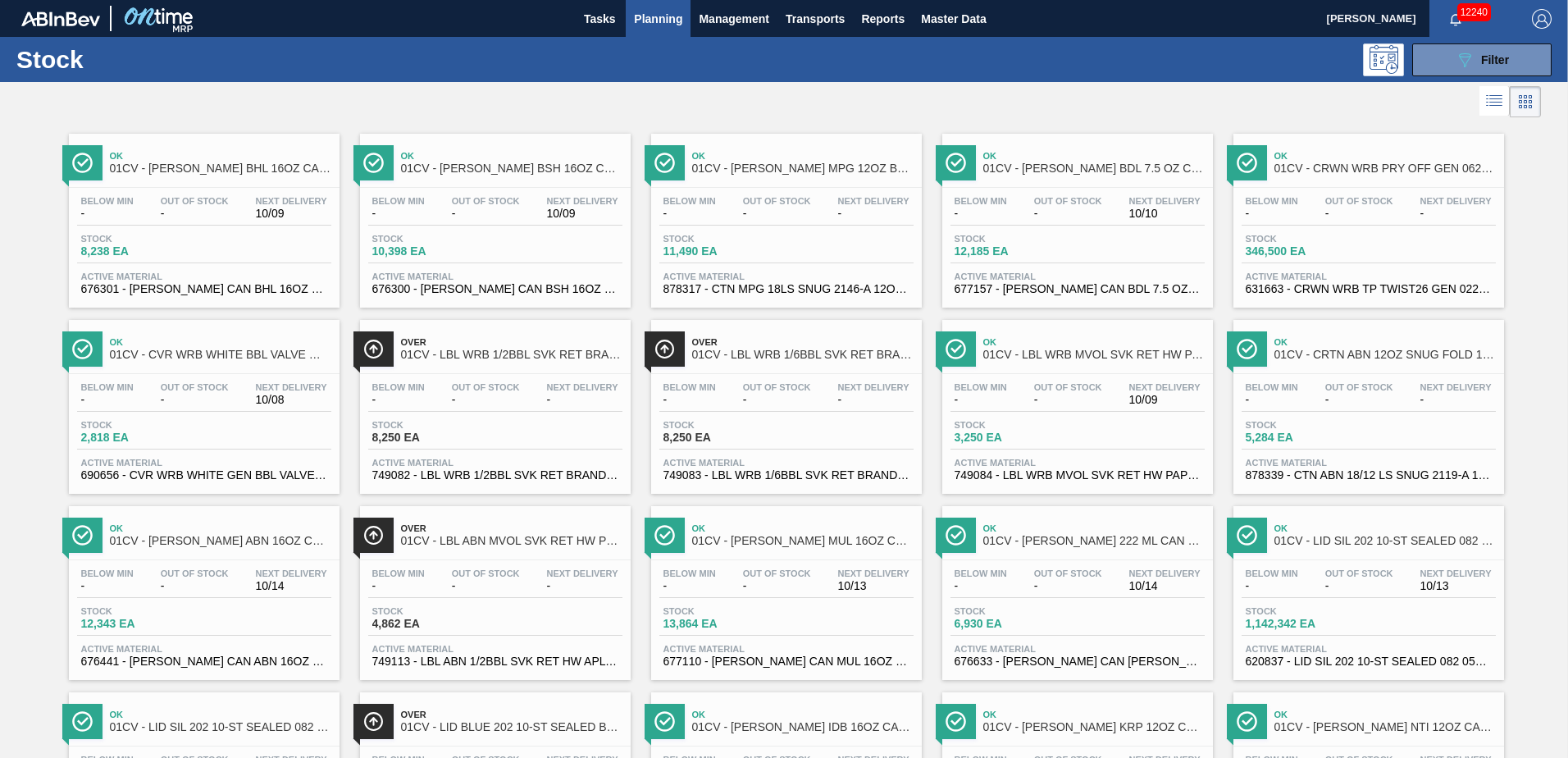
click at [1452, 723] on span "01CV - CARR NTI 12OZ CAN TWNSTK 30/12 CAN" at bounding box center [1385, 727] width 222 height 12
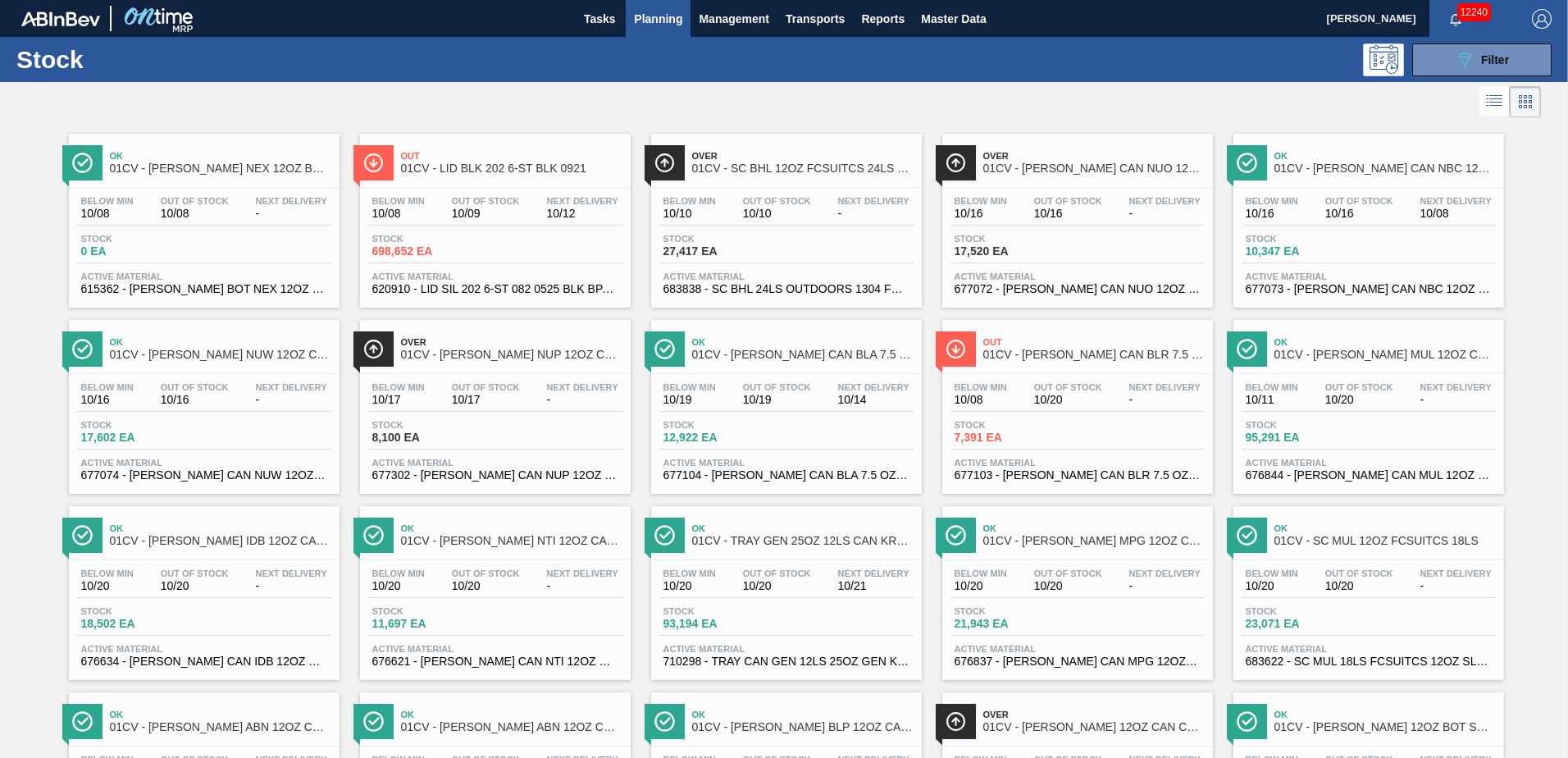
scroll to position [840, 0]
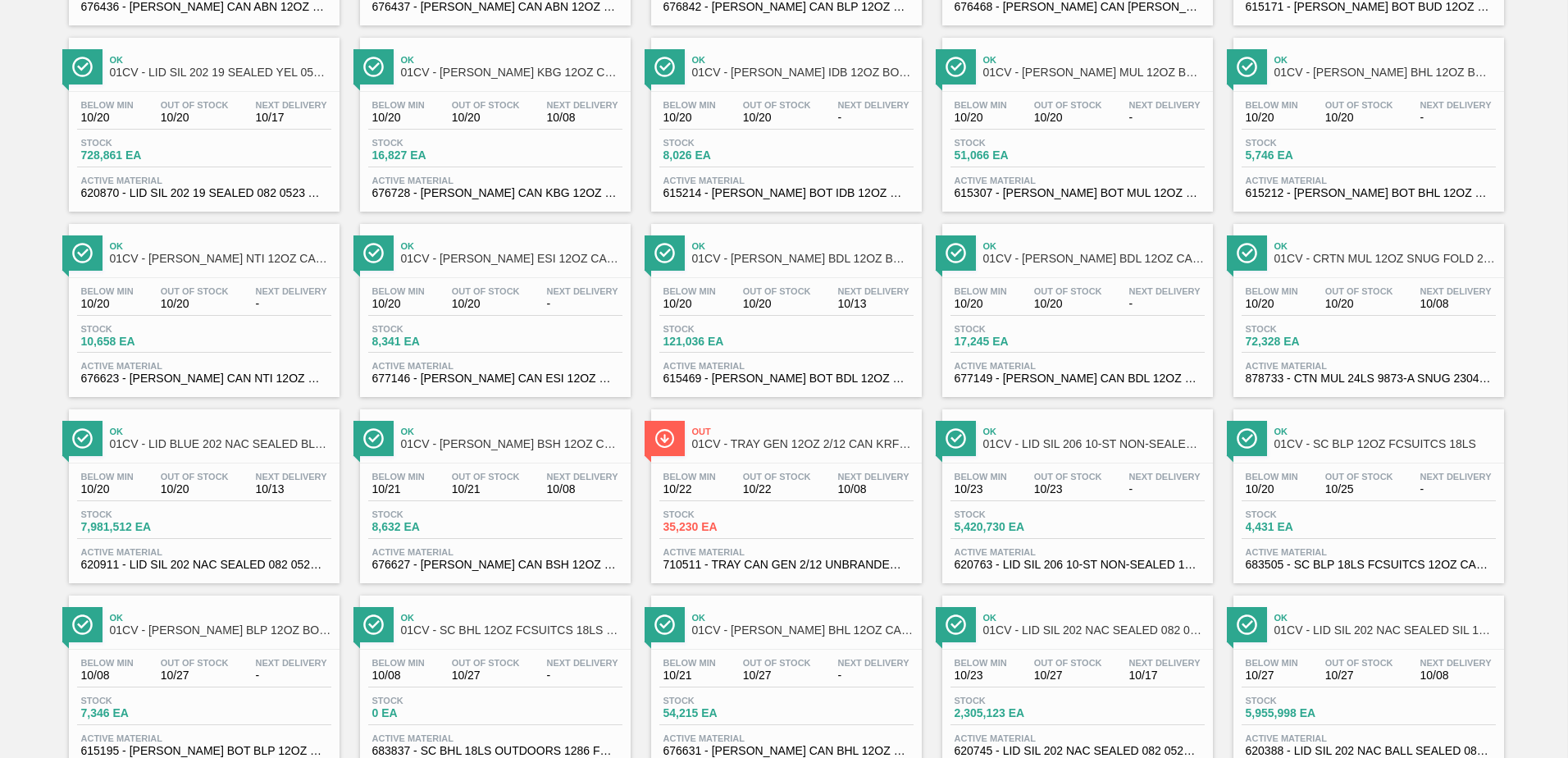
click at [1096, 316] on div "Below Min 10/20 Out Of Stock 10/20 Next Delivery - Stock 17,245 EA Active Mater…" at bounding box center [1077, 334] width 271 height 112
